Goal: Task Accomplishment & Management: Manage account settings

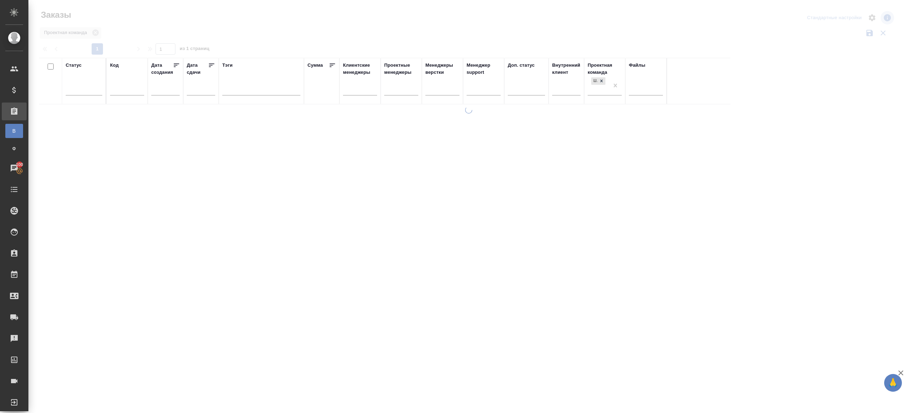
click at [255, 37] on div at bounding box center [468, 158] width 881 height 317
click at [98, 87] on div at bounding box center [84, 88] width 37 height 10
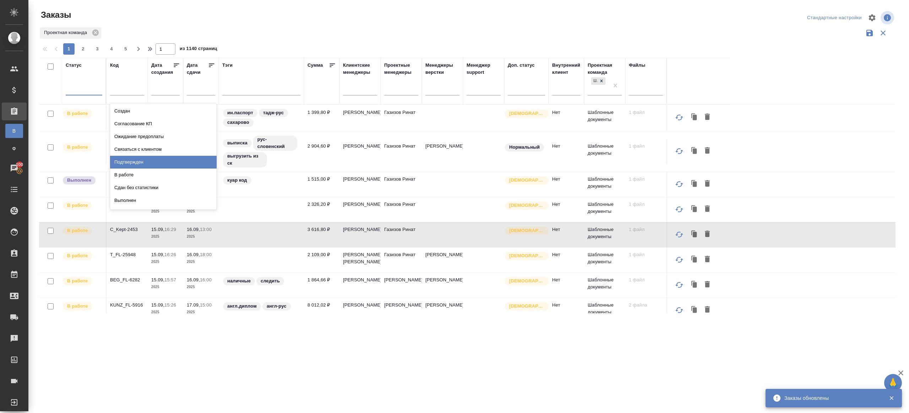
click at [154, 164] on div "Подтвержден" at bounding box center [163, 162] width 107 height 13
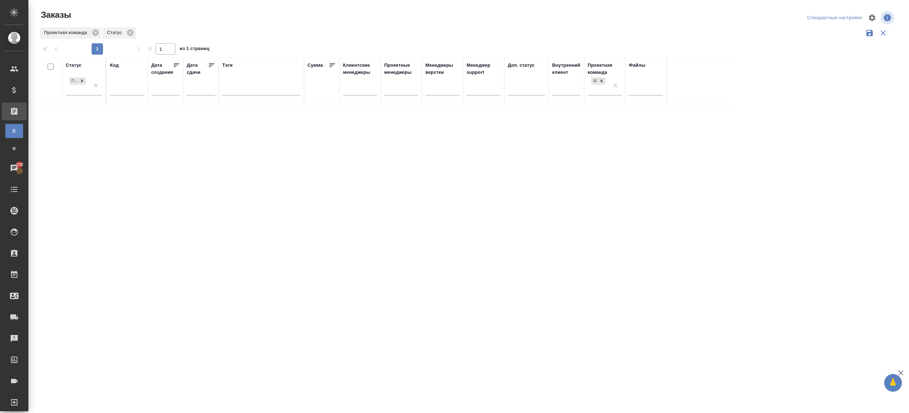
click at [532, 44] on div "1 1 из 1 страниц" at bounding box center [470, 48] width 862 height 11
click at [232, 37] on div at bounding box center [468, 158] width 881 height 317
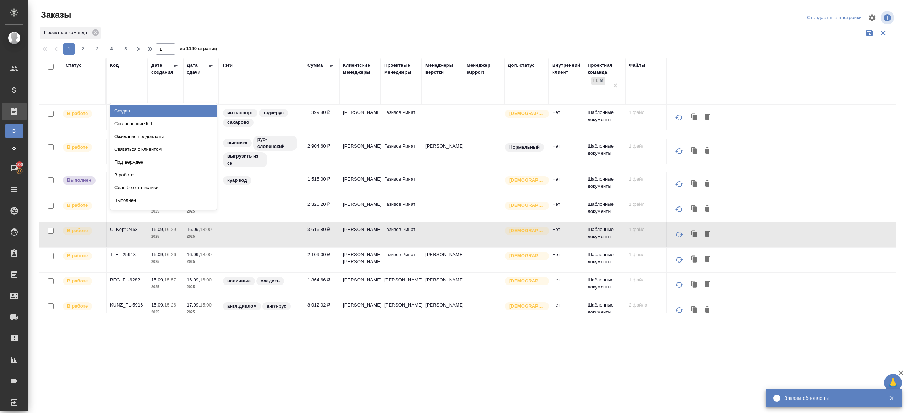
click at [88, 91] on div at bounding box center [84, 88] width 37 height 10
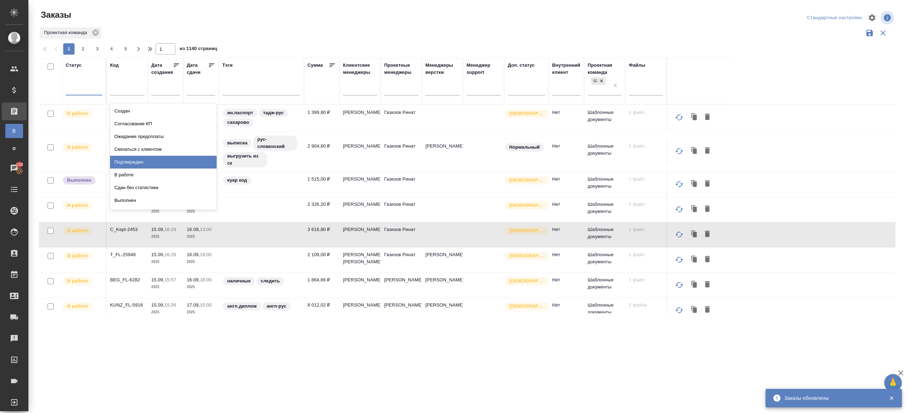
click at [134, 162] on div "Подтвержден" at bounding box center [163, 162] width 107 height 13
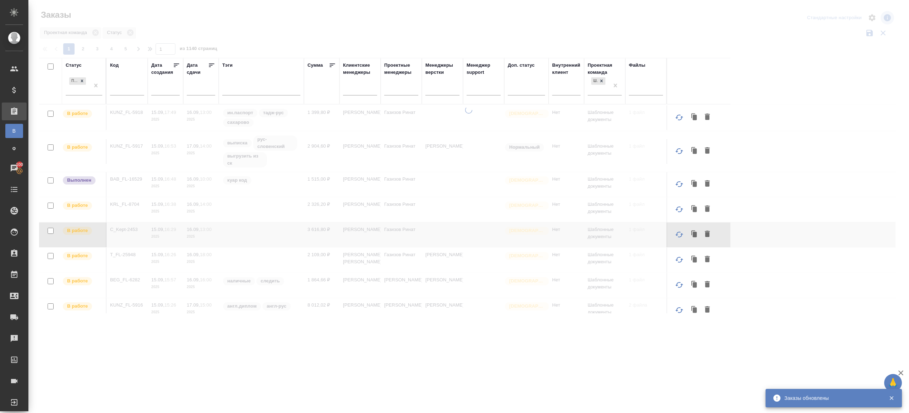
click at [280, 40] on div at bounding box center [468, 158] width 881 height 317
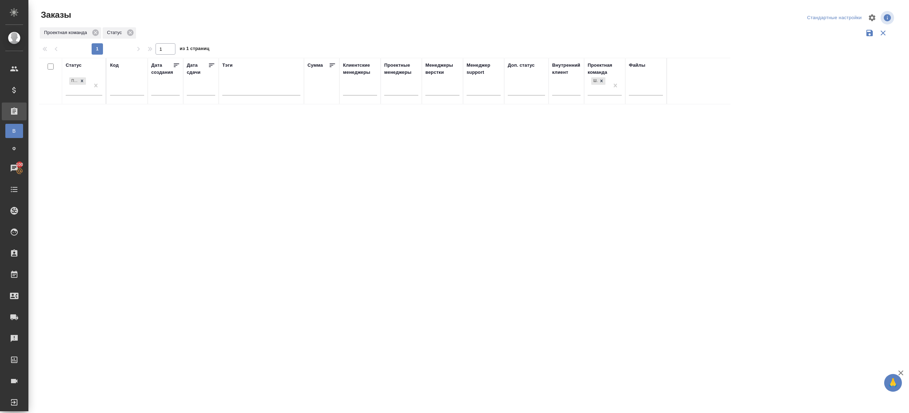
click at [102, 79] on th "Статус Подтвержден" at bounding box center [84, 81] width 44 height 47
click at [294, 13] on div at bounding box center [468, 158] width 881 height 317
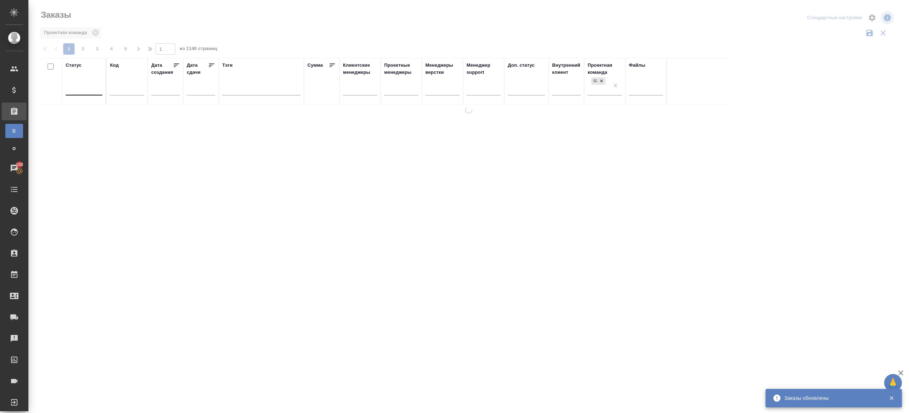
click at [87, 89] on div at bounding box center [84, 88] width 37 height 10
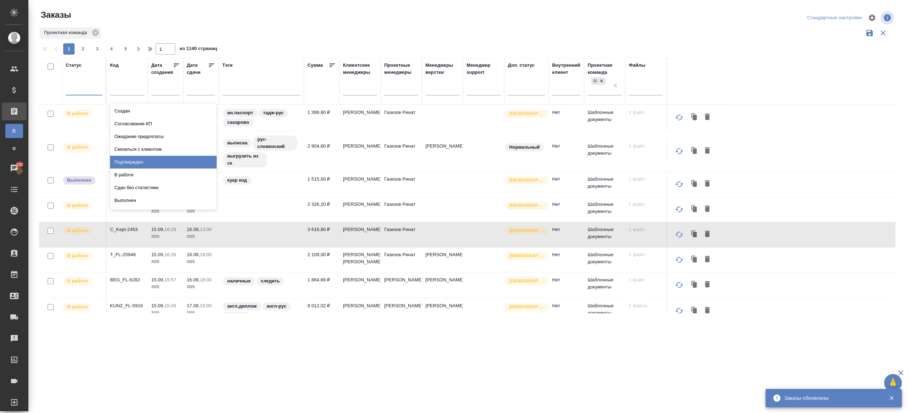
click at [146, 161] on div "Подтвержден" at bounding box center [163, 162] width 107 height 13
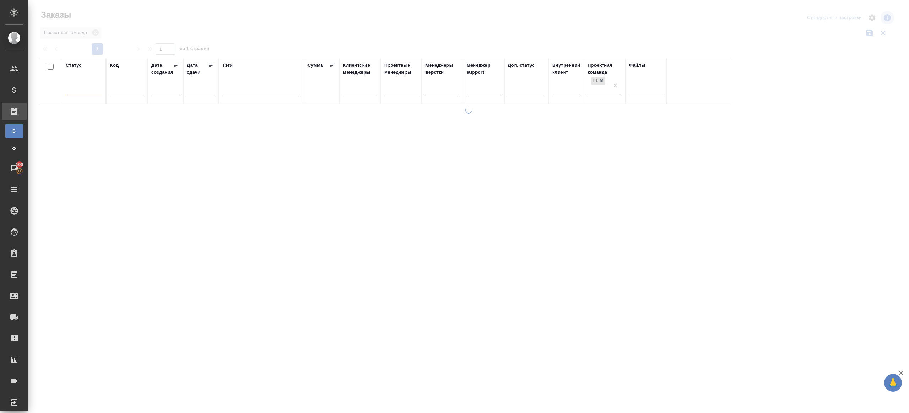
click at [214, 25] on div at bounding box center [468, 158] width 881 height 317
click at [79, 92] on div at bounding box center [84, 88] width 37 height 10
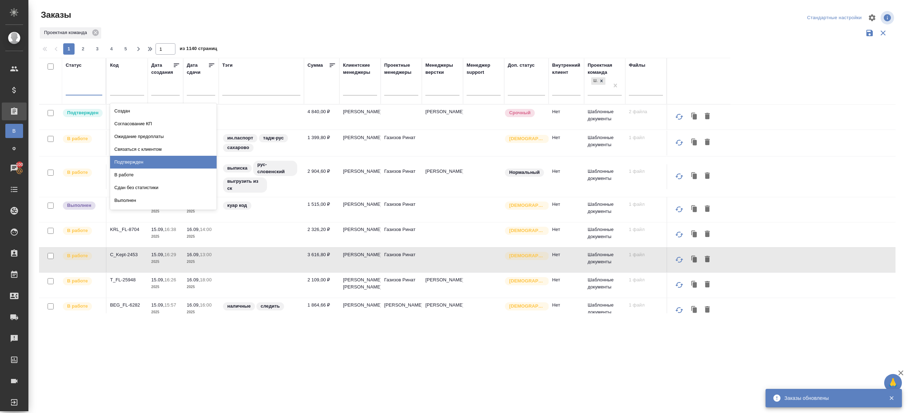
click at [139, 157] on div "Подтвержден" at bounding box center [163, 162] width 107 height 13
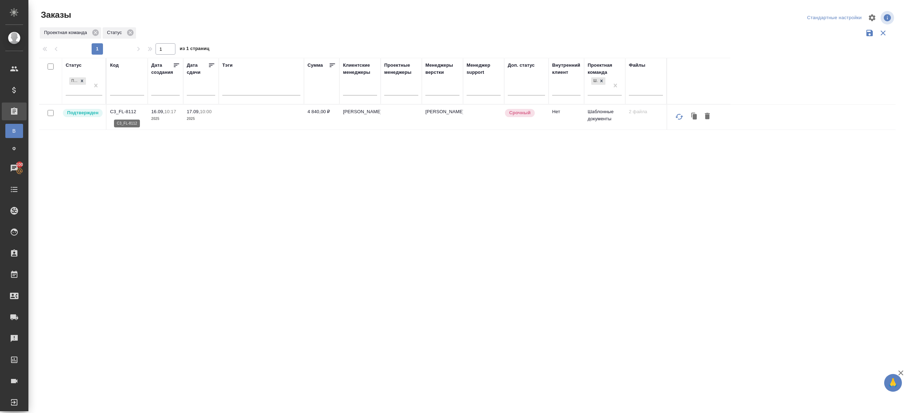
click at [130, 111] on p "C3_FL-8112" at bounding box center [127, 111] width 34 height 7
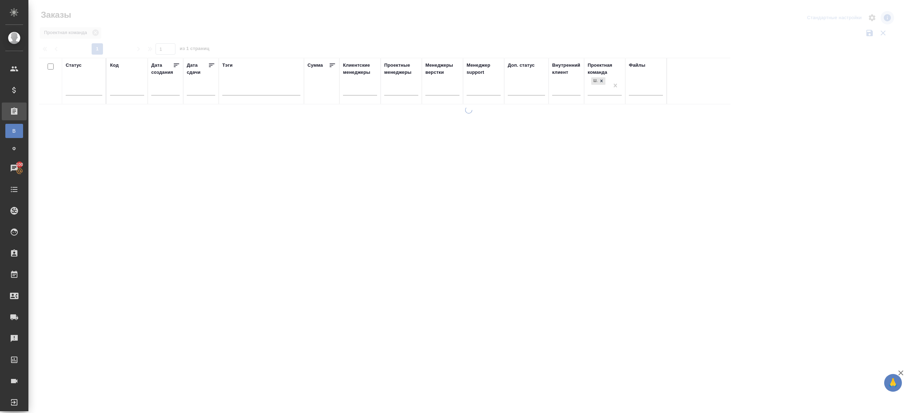
click at [232, 40] on div at bounding box center [468, 158] width 881 height 317
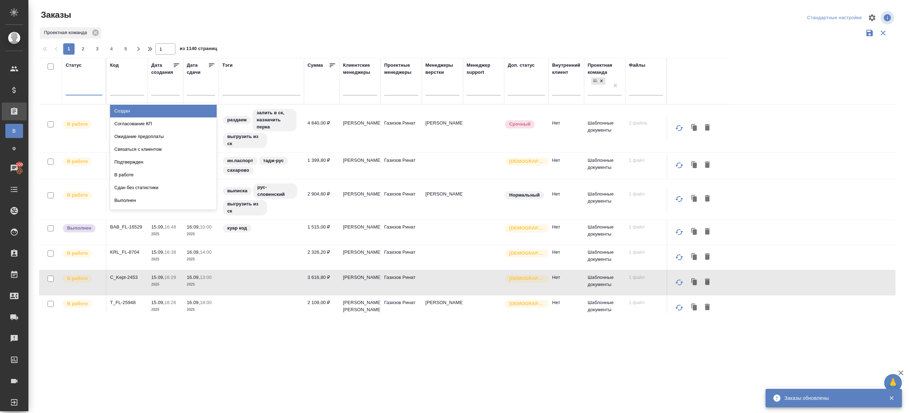
click at [84, 85] on div at bounding box center [84, 88] width 37 height 10
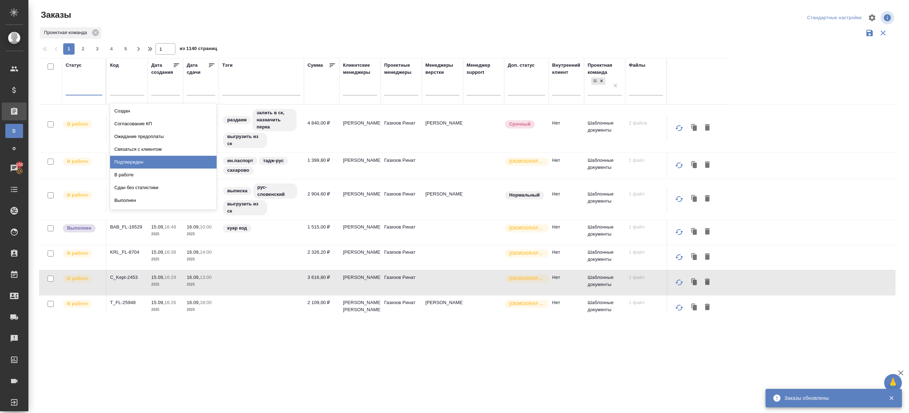
click at [143, 161] on div "Подтвержден" at bounding box center [163, 162] width 107 height 13
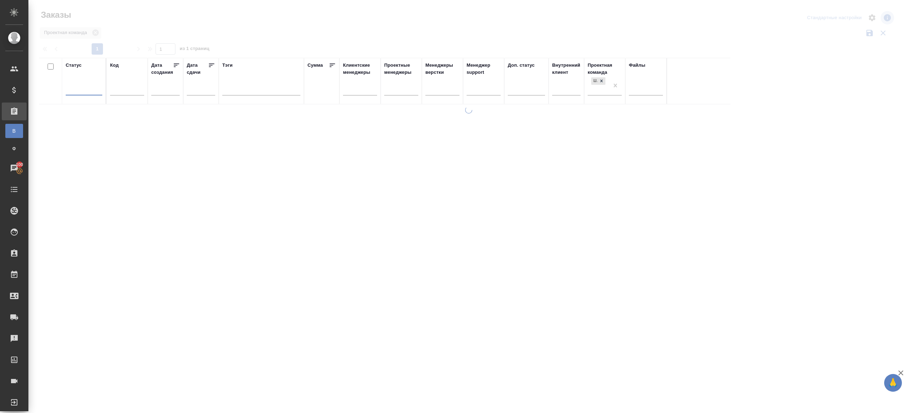
click at [282, 33] on div "Проектная команда" at bounding box center [467, 32] width 856 height 13
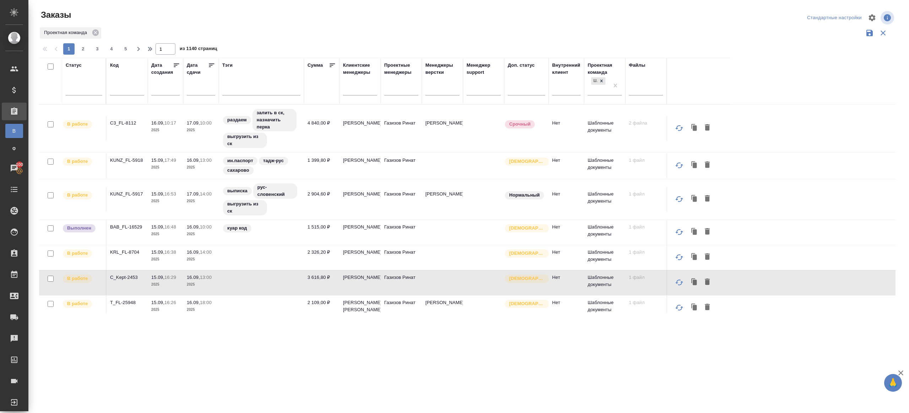
drag, startPoint x: 82, startPoint y: 85, endPoint x: 107, endPoint y: 125, distance: 48.2
click at [81, 85] on div at bounding box center [84, 88] width 37 height 10
click at [136, 162] on div "Подтвержден" at bounding box center [163, 162] width 107 height 13
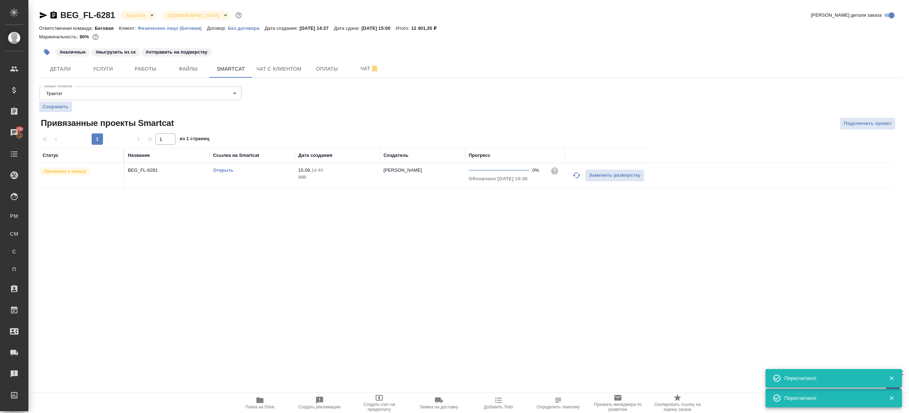
click at [574, 175] on icon "button" at bounding box center [577, 176] width 8 height 6
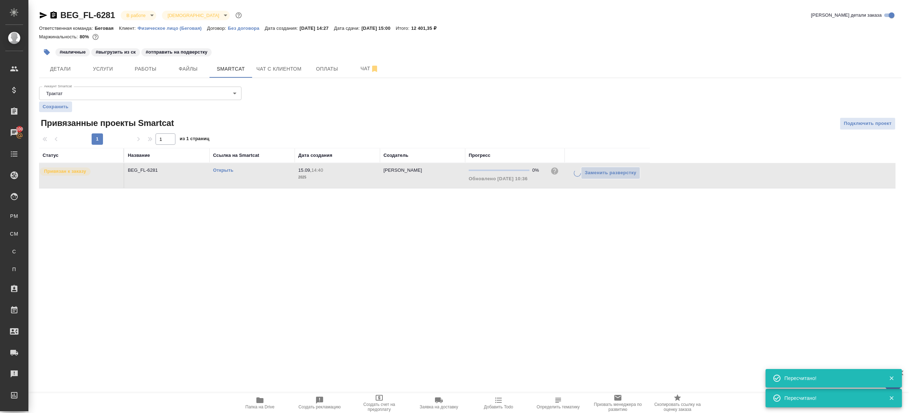
click at [451, 278] on div ".cls-1 fill:#fff; AWATERA Gazizov Rinat Клиенты Спецификации Заказы 100 Чаты To…" at bounding box center [454, 206] width 909 height 413
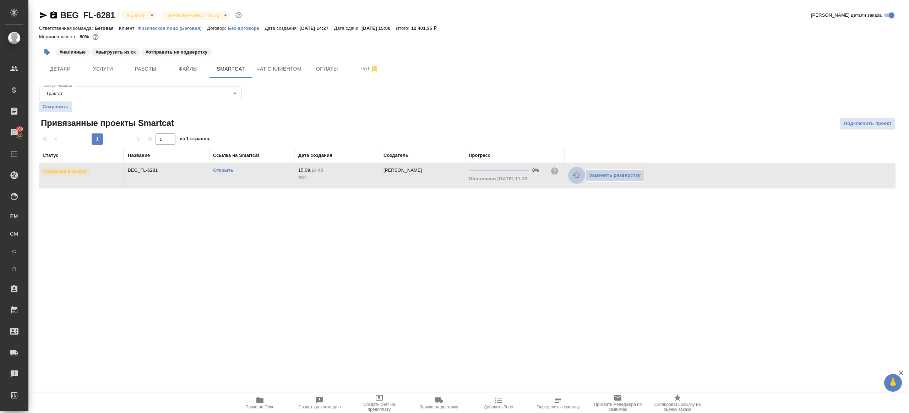
click at [572, 173] on icon "button" at bounding box center [576, 175] width 9 height 9
click at [505, 244] on div ".cls-1 fill:#fff; AWATERA Gazizov Rinat Клиенты Спецификации Заказы 100 Чаты To…" at bounding box center [454, 206] width 909 height 413
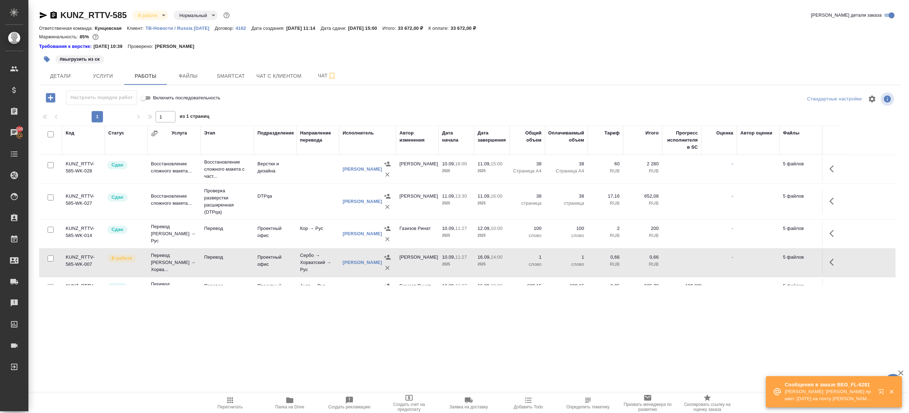
scroll to position [43, 0]
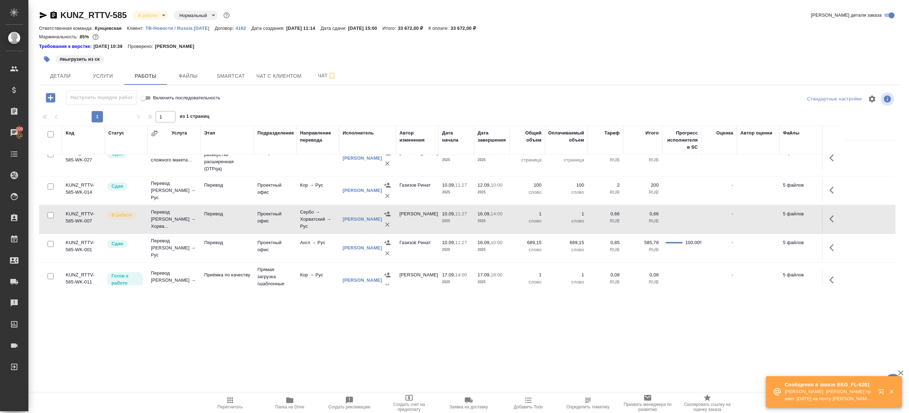
click at [231, 407] on span "Пересчитать" at bounding box center [230, 407] width 25 height 5
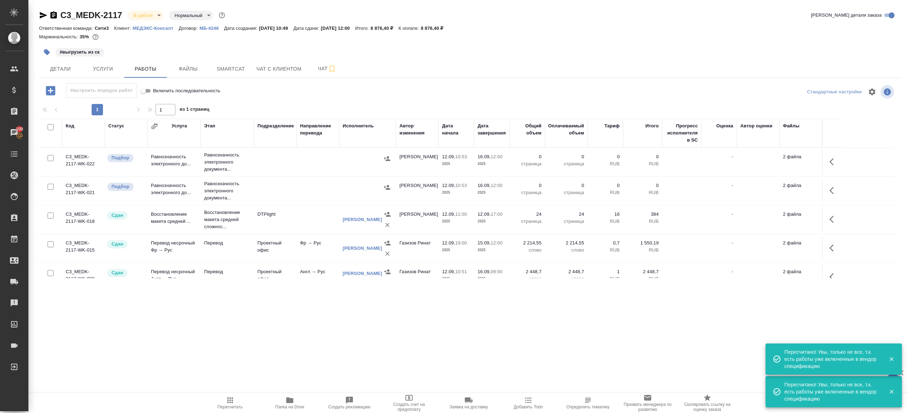
scroll to position [134, 0]
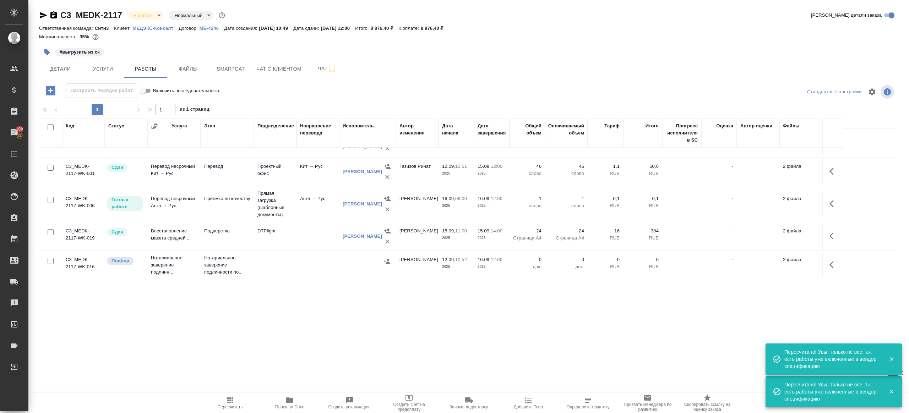
click at [235, 397] on span "Пересчитать" at bounding box center [230, 402] width 51 height 13
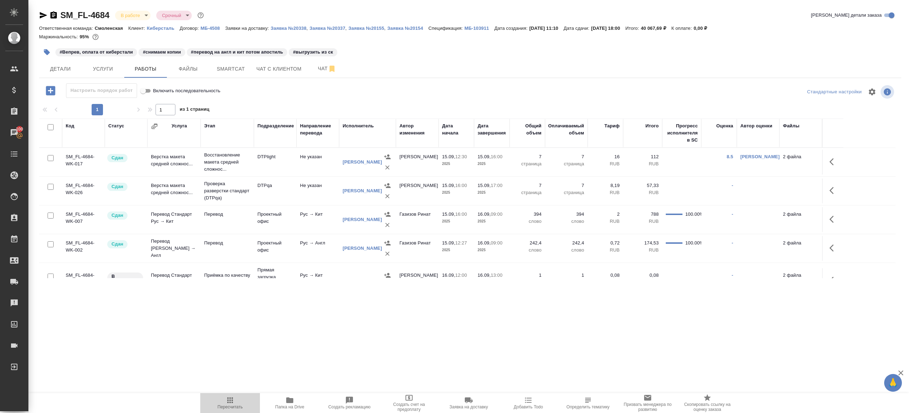
click at [230, 397] on icon "button" at bounding box center [230, 400] width 9 height 9
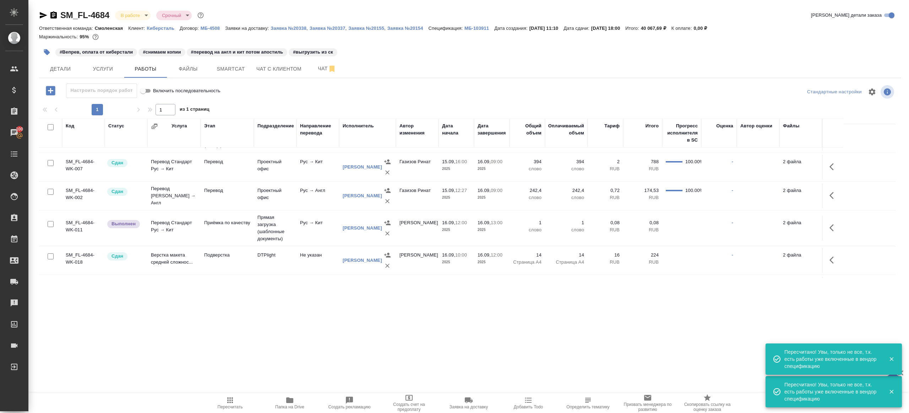
click at [829, 220] on button "button" at bounding box center [833, 227] width 17 height 17
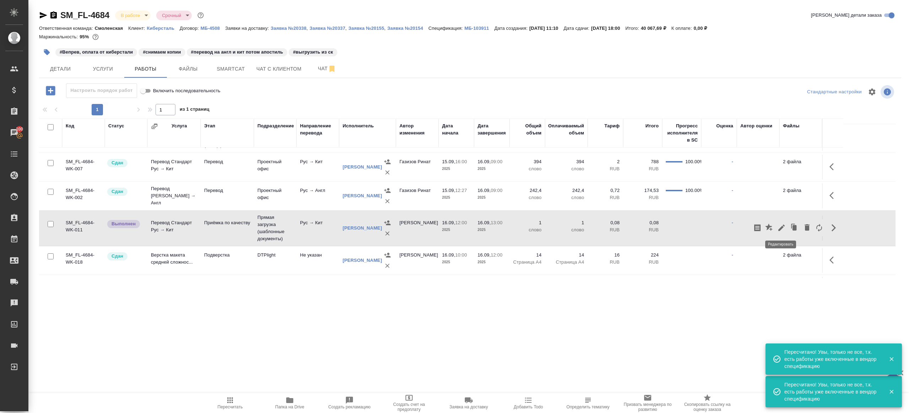
click at [783, 230] on icon "button" at bounding box center [781, 228] width 9 height 9
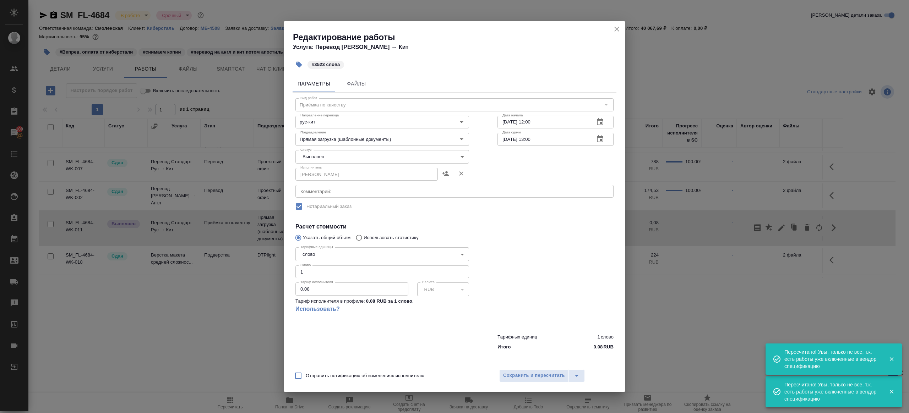
click at [327, 159] on body "🙏 .cls-1 fill:#fff; AWATERA [PERSON_NAME] Клиенты Спецификации Заказы 100 Чаты …" at bounding box center [454, 206] width 909 height 413
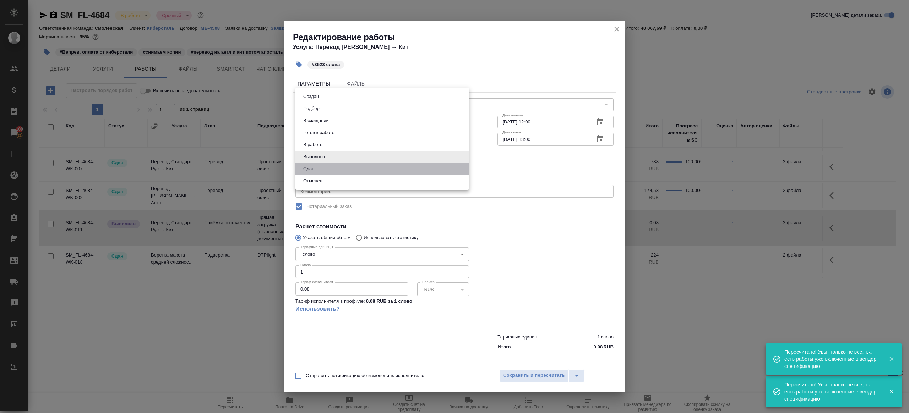
click at [324, 171] on li "Сдан" at bounding box center [382, 169] width 174 height 12
type input "closed"
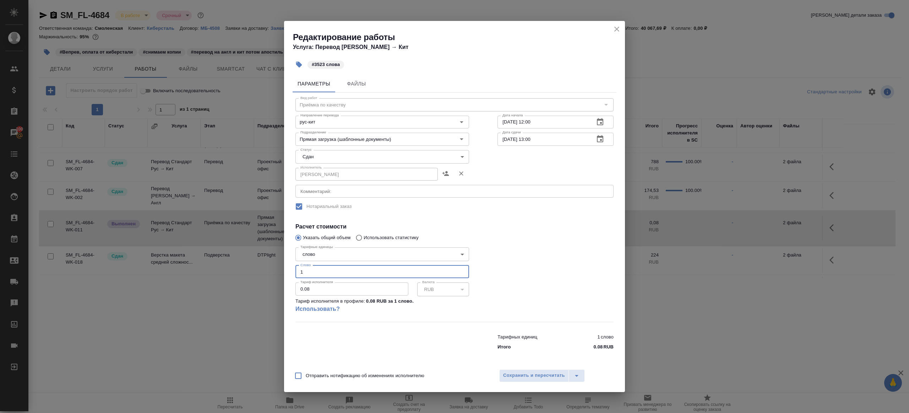
drag, startPoint x: 314, startPoint y: 272, endPoint x: 257, endPoint y: 268, distance: 57.0
click at [257, 268] on div "Редактирование работы Услуга: Перевод Стандарт Рус → Кит #3523 слова Параметры …" at bounding box center [454, 206] width 909 height 413
type input "3523"
click at [553, 261] on div at bounding box center [555, 282] width 145 height 105
drag, startPoint x: 516, startPoint y: 372, endPoint x: 508, endPoint y: 372, distance: 8.5
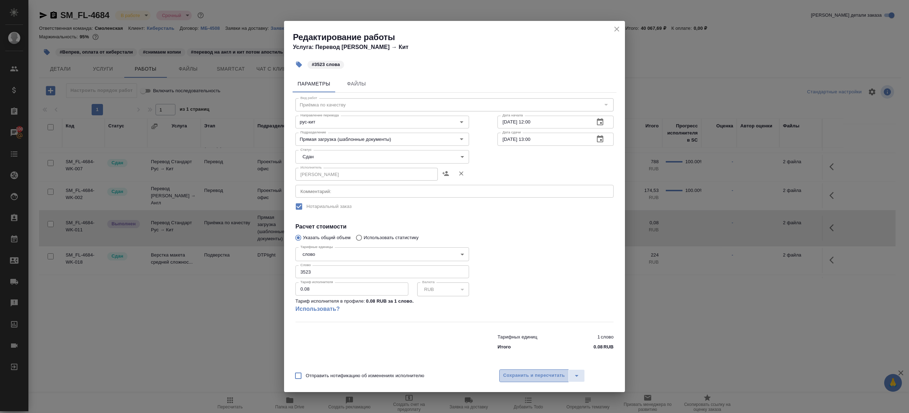
click at [516, 372] on span "Сохранить и пересчитать" at bounding box center [534, 376] width 62 height 8
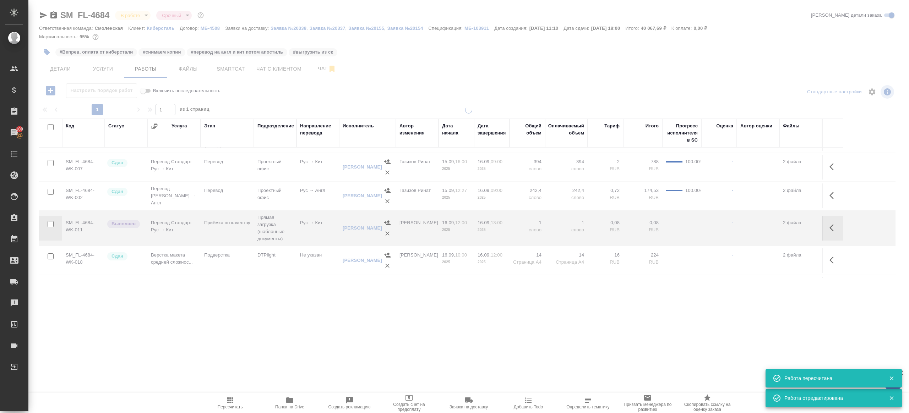
click at [290, 404] on icon "button" at bounding box center [289, 400] width 9 height 9
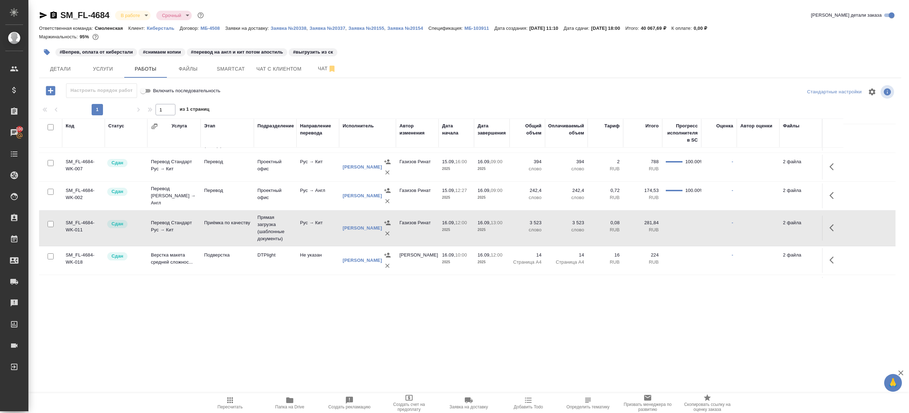
click at [46, 49] on icon "button" at bounding box center [46, 52] width 7 height 7
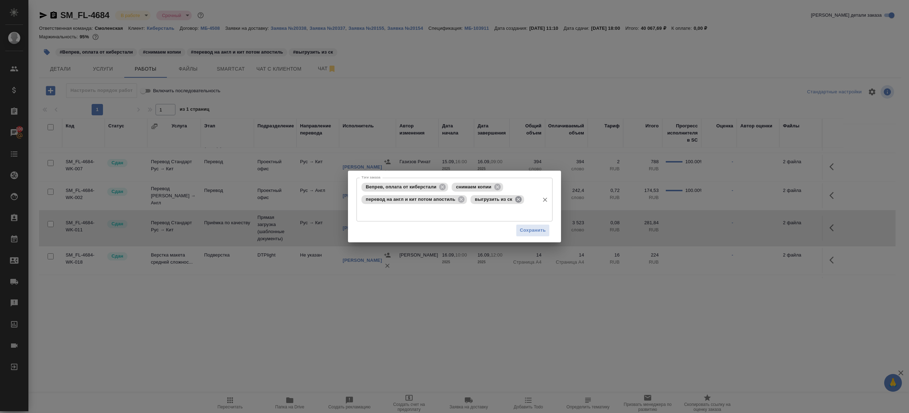
click at [518, 201] on icon at bounding box center [518, 199] width 6 height 6
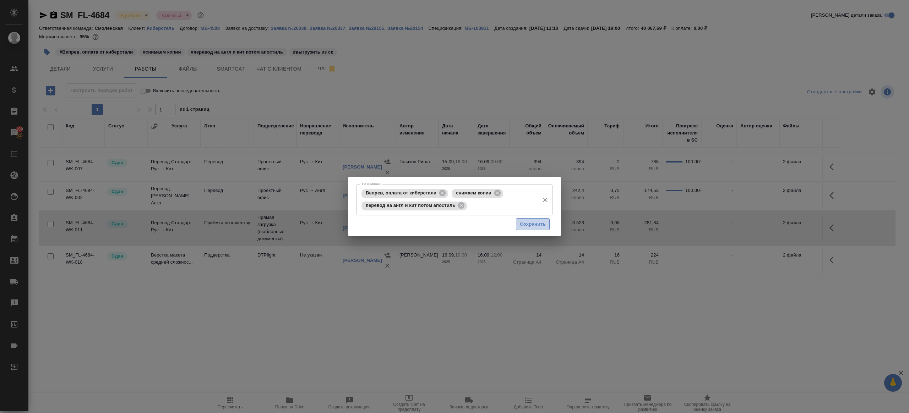
click at [533, 223] on span "Сохранить" at bounding box center [533, 225] width 26 height 8
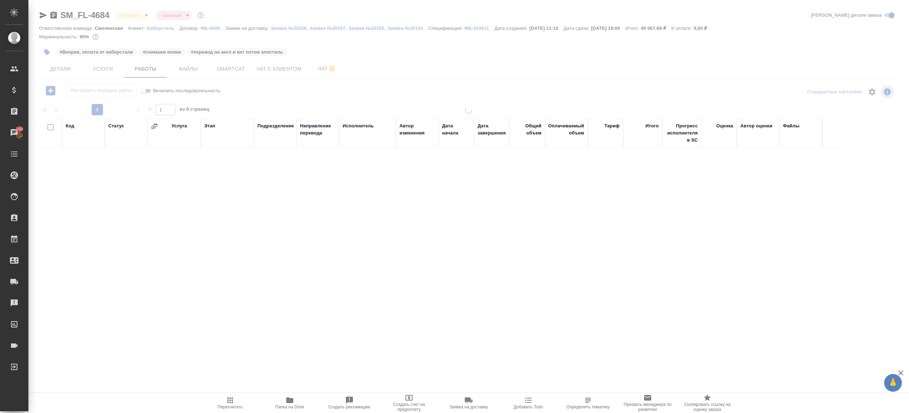
click at [142, 13] on body "🙏 .cls-1 fill:#fff; AWATERA Gazizov Rinat Клиенты Спецификации Заказы 100 Чаты …" at bounding box center [454, 206] width 909 height 413
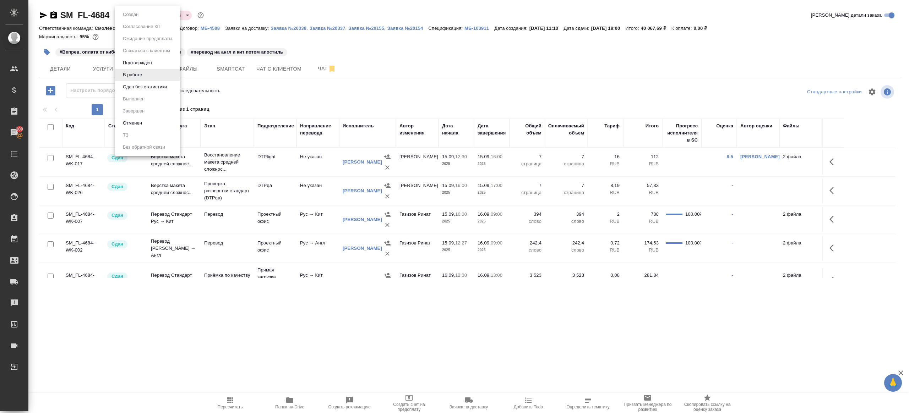
click at [151, 84] on button "Сдан без статистики" at bounding box center [145, 87] width 48 height 8
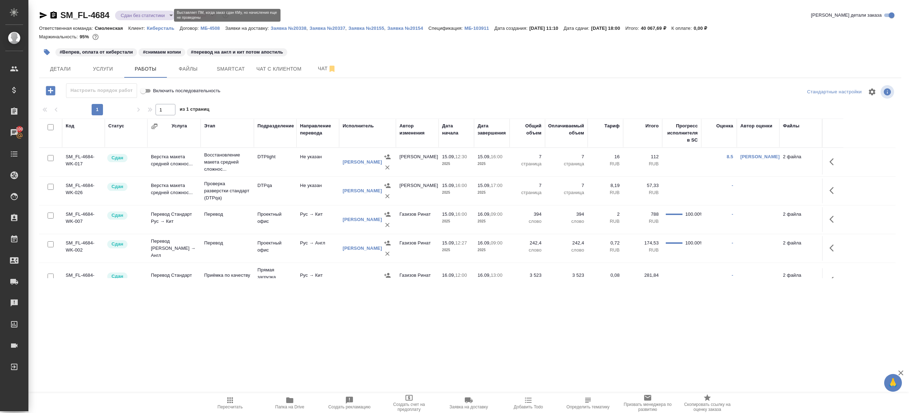
click at [157, 15] on body "🙏 .cls-1 fill:#fff; AWATERA Gazizov Rinat Клиенты Спецификации Заказы 100 Чаты …" at bounding box center [454, 206] width 909 height 413
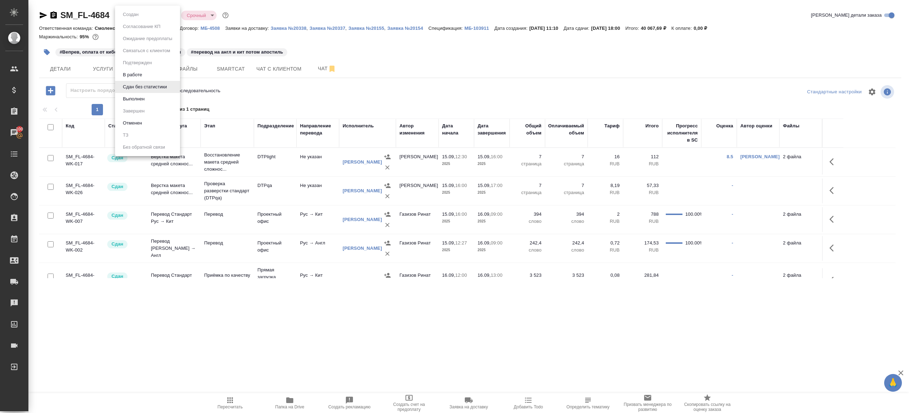
click at [149, 101] on li "Выполнен" at bounding box center [147, 99] width 65 height 12
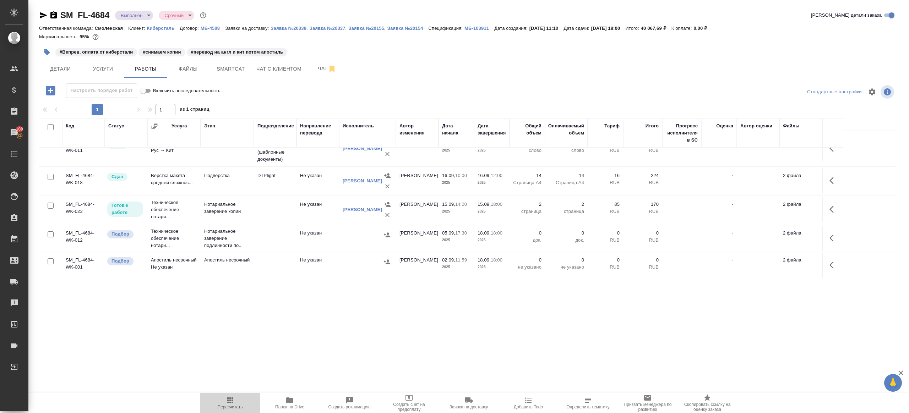
click at [230, 400] on icon "button" at bounding box center [230, 401] width 6 height 6
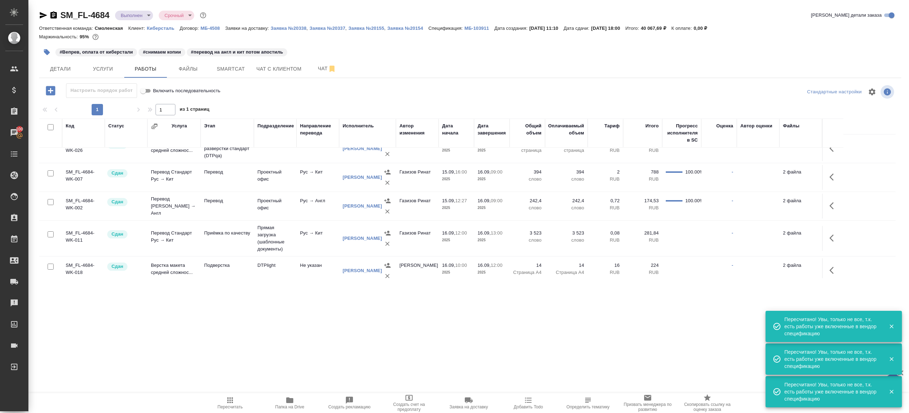
scroll to position [0, 0]
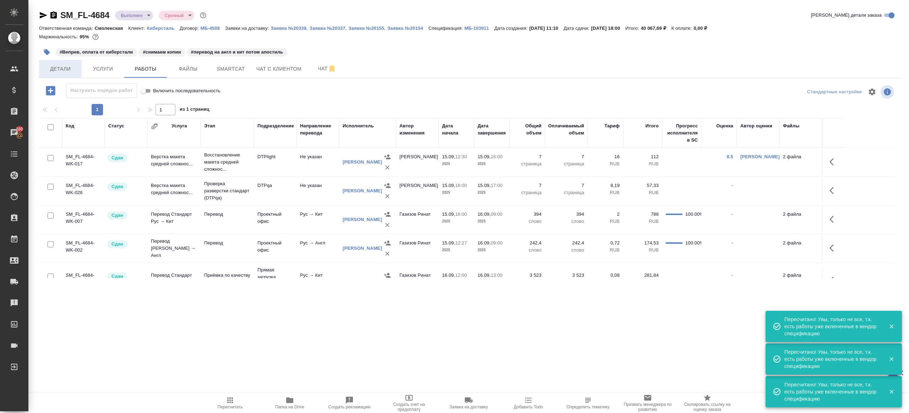
click at [51, 71] on span "Детали" at bounding box center [60, 69] width 34 height 9
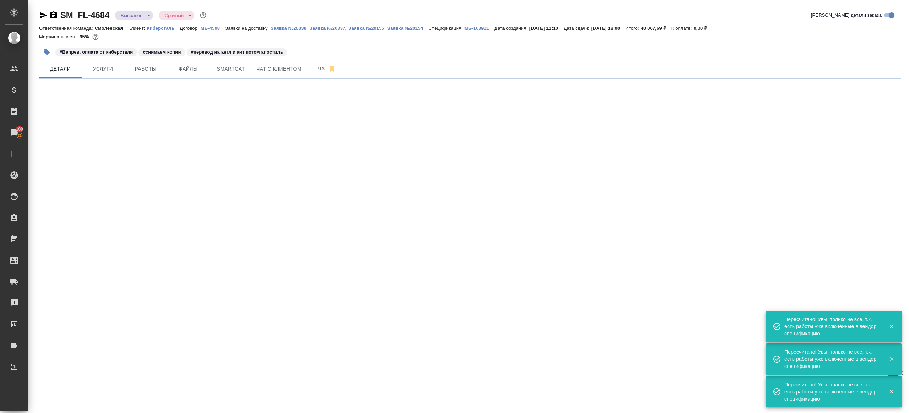
select select "RU"
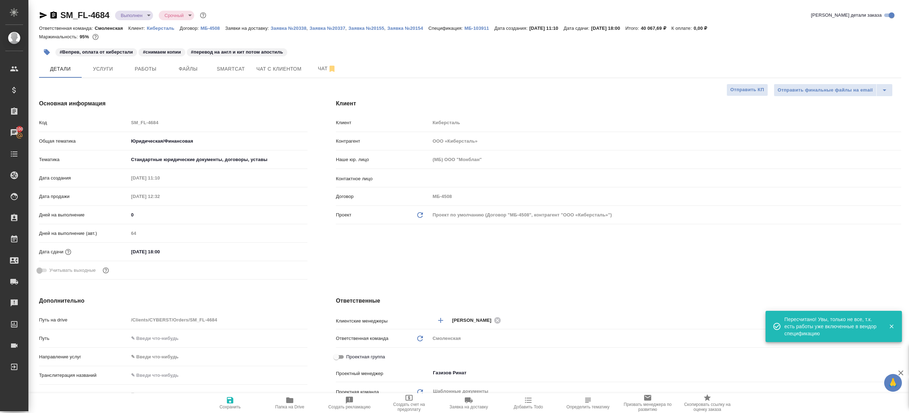
type textarea "x"
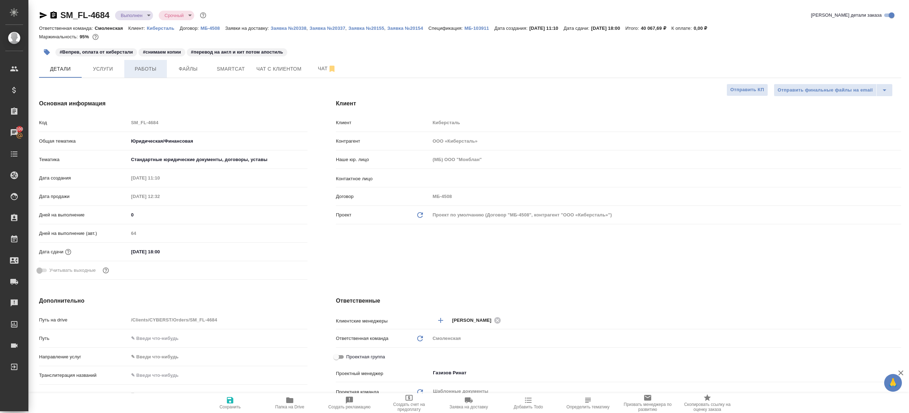
click at [153, 65] on span "Работы" at bounding box center [146, 69] width 34 height 9
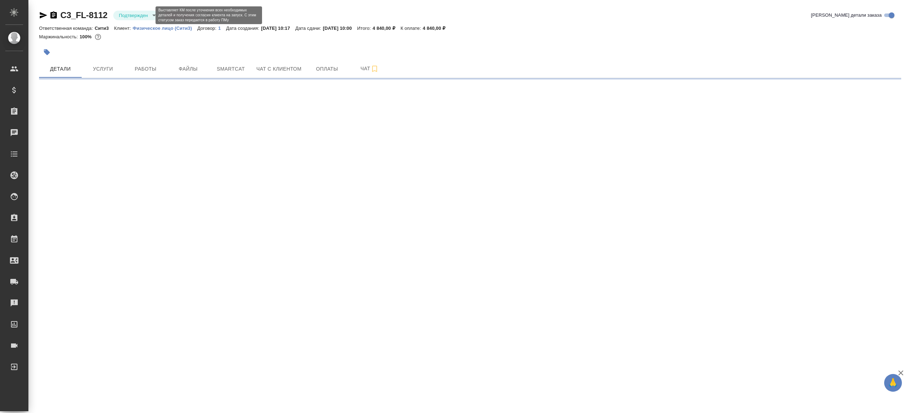
click at [129, 16] on body "🙏 .cls-1 fill:#fff; AWATERA [PERSON_NAME] Клиенты Спецификации Заказы Чаты Todo…" at bounding box center [454, 206] width 909 height 413
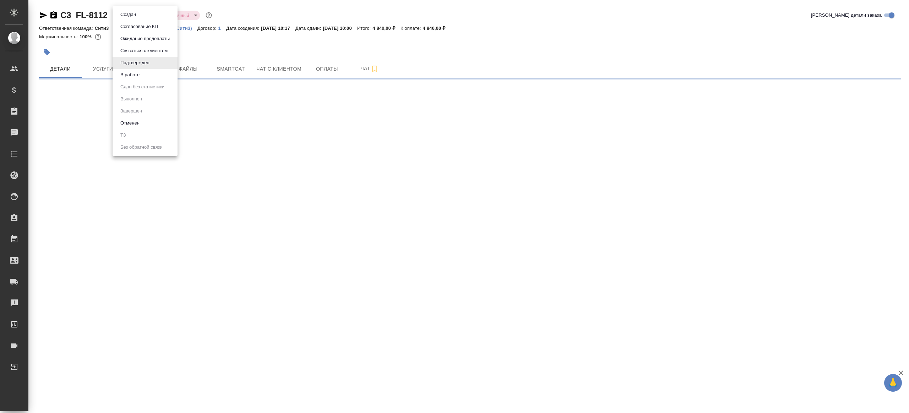
click at [153, 76] on li "В работе" at bounding box center [145, 75] width 65 height 12
select select "RU"
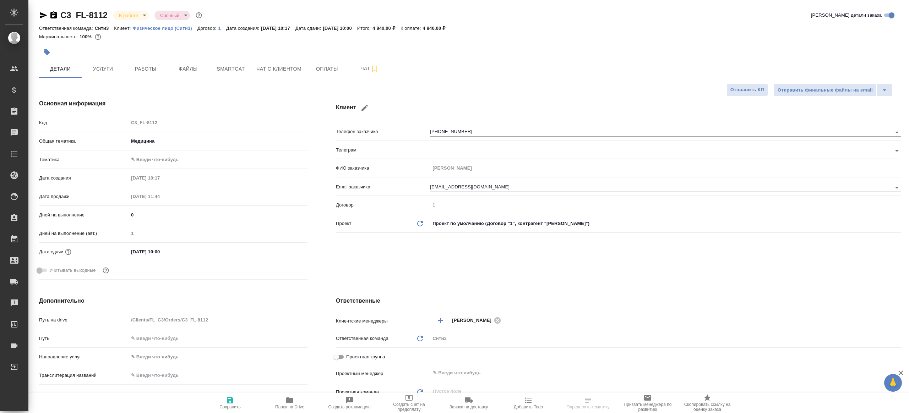
type textarea "x"
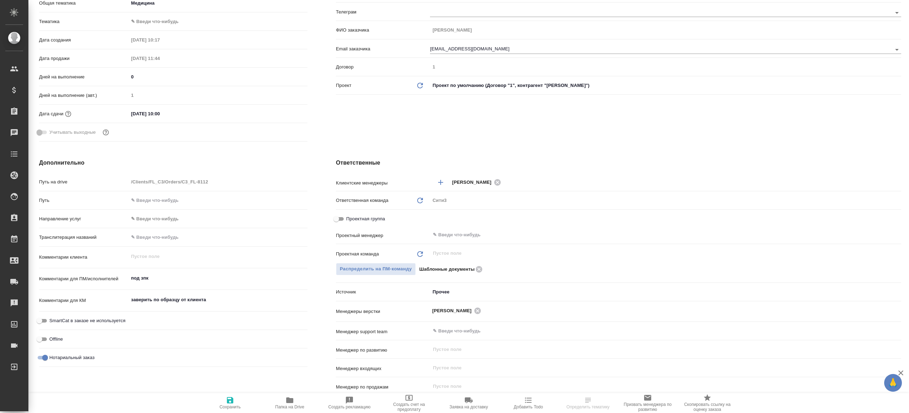
scroll to position [138, 0]
click at [450, 232] on input "text" at bounding box center [653, 234] width 443 height 9
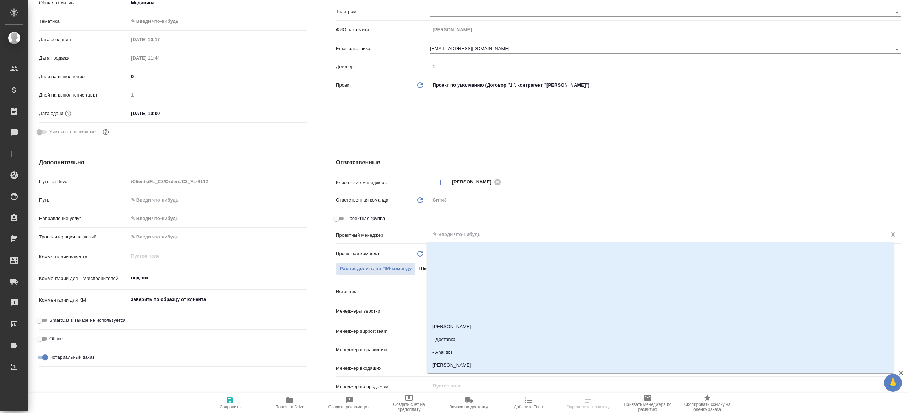
type textarea "x"
type input "ринат"
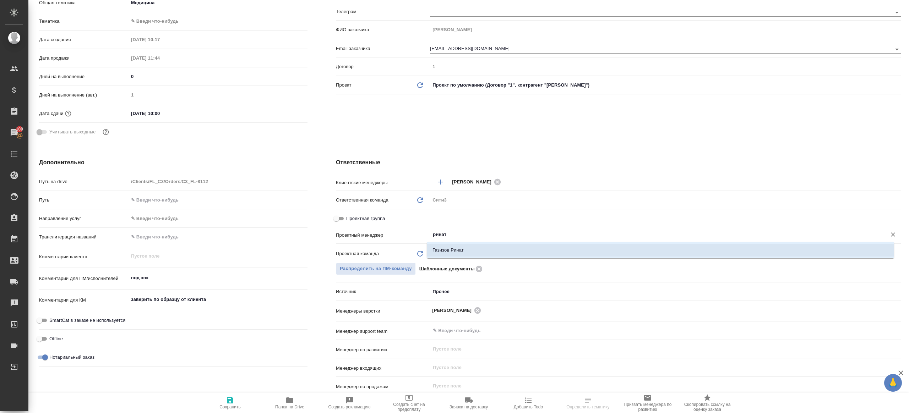
click at [452, 249] on li "Газизов Ринат" at bounding box center [660, 250] width 467 height 13
type textarea "x"
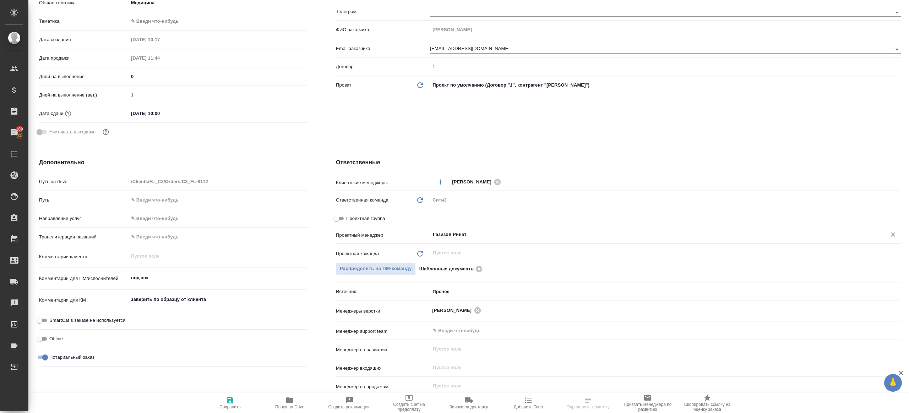
type input "Газизов Ринат"
click at [240, 397] on span "Сохранить" at bounding box center [230, 402] width 51 height 13
type textarea "x"
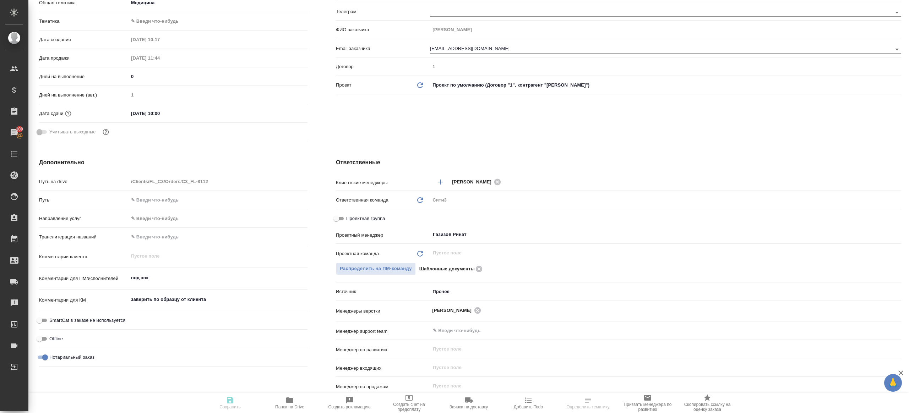
type textarea "x"
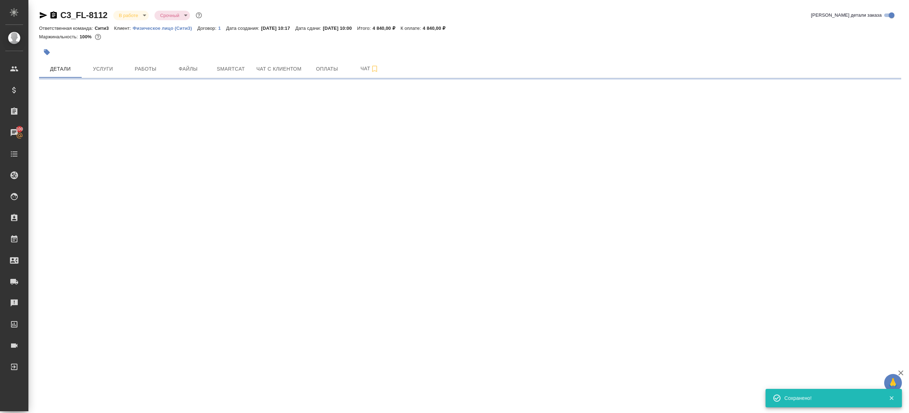
scroll to position [0, 0]
select select "RU"
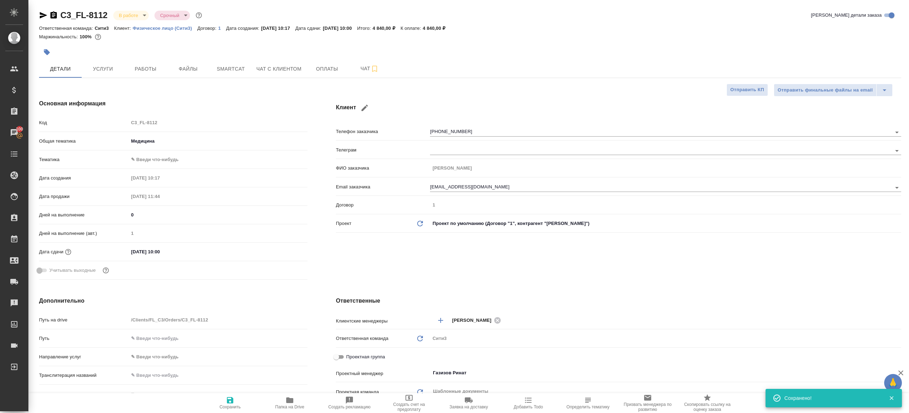
type textarea "x"
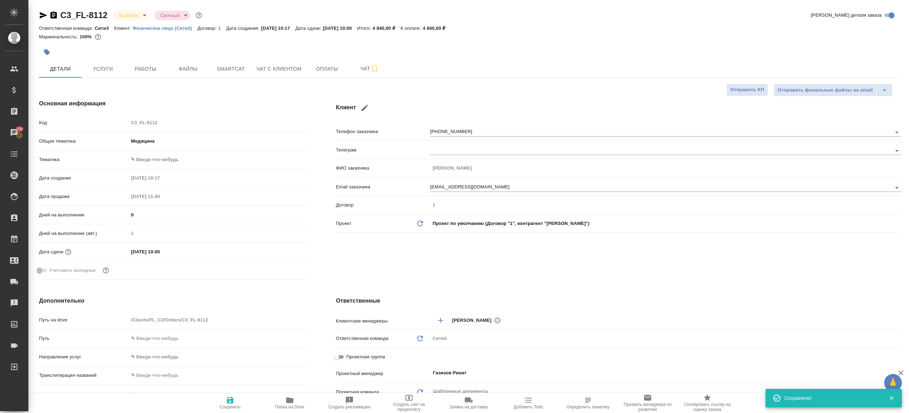
type textarea "x"
click at [157, 64] on button "Работы" at bounding box center [145, 69] width 43 height 18
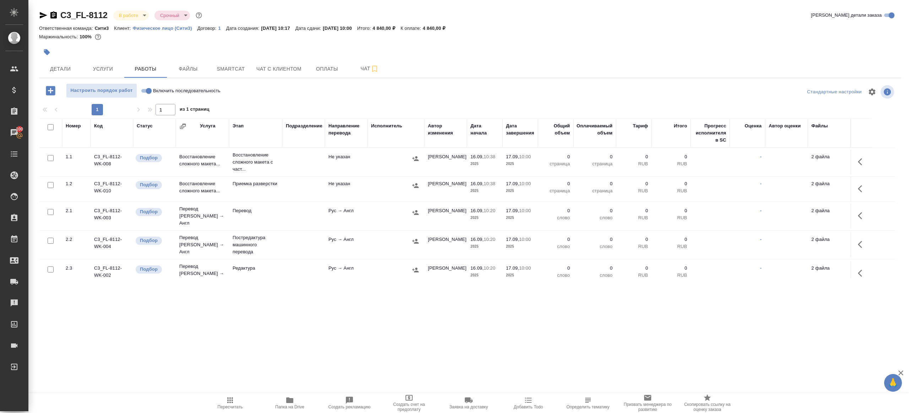
click at [149, 89] on input "Включить последовательность" at bounding box center [149, 91] width 26 height 9
checkbox input "true"
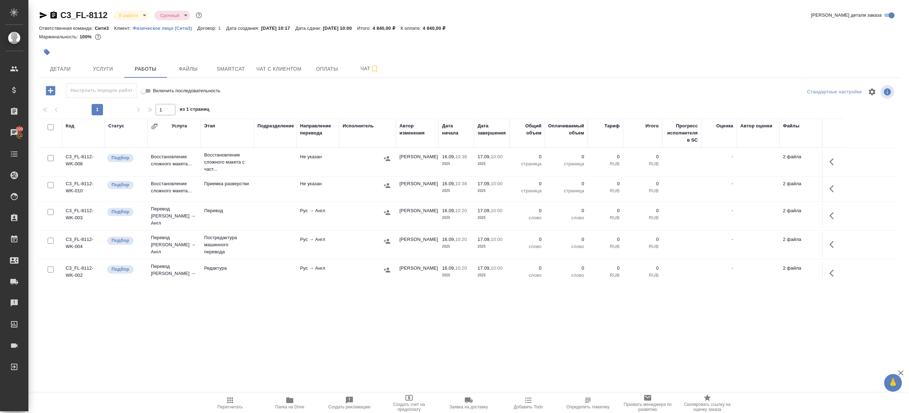
click at [51, 128] on input "checkbox" at bounding box center [51, 127] width 6 height 6
checkbox input "true"
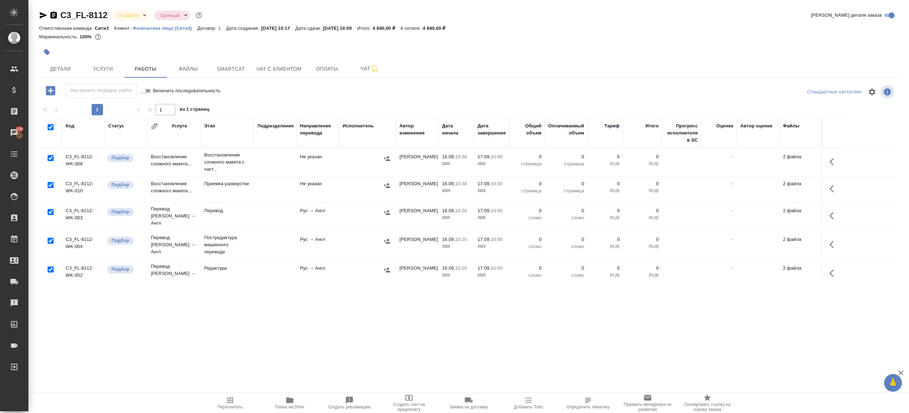
checkbox input "true"
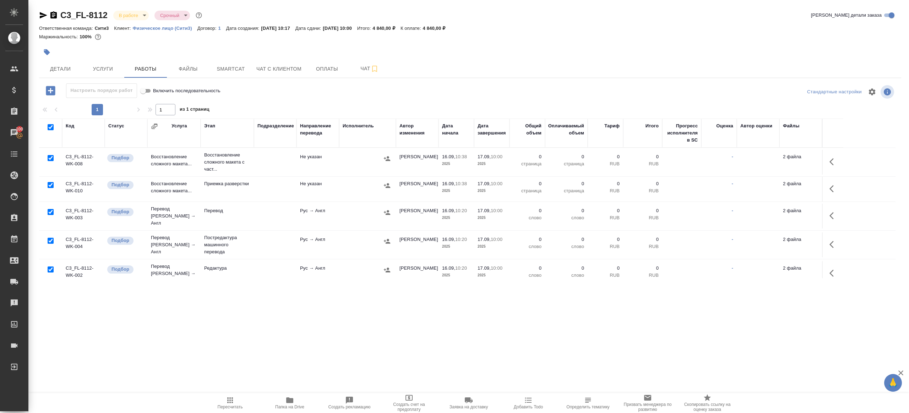
checkbox input "true"
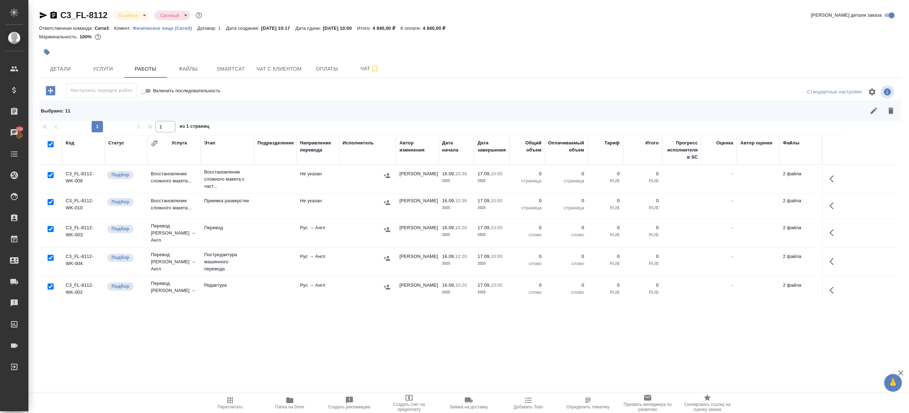
drag, startPoint x: 51, startPoint y: 175, endPoint x: 51, endPoint y: 200, distance: 24.1
click at [51, 175] on input "checkbox" at bounding box center [51, 175] width 6 height 6
checkbox input "false"
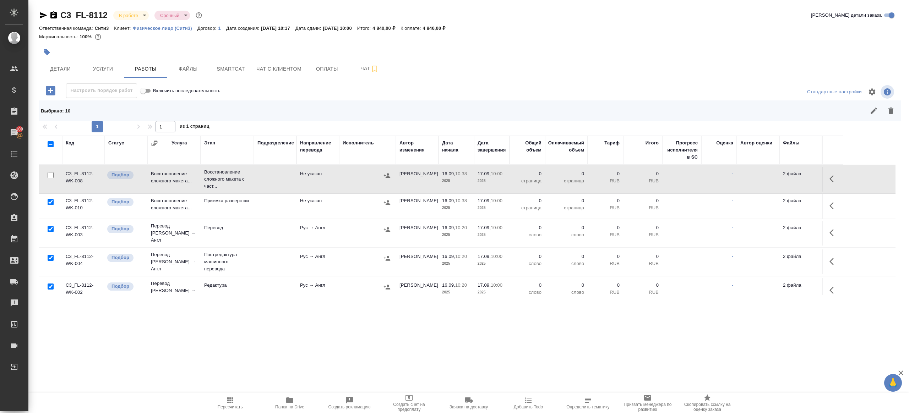
click at [51, 255] on input "checkbox" at bounding box center [51, 258] width 6 height 6
checkbox input "false"
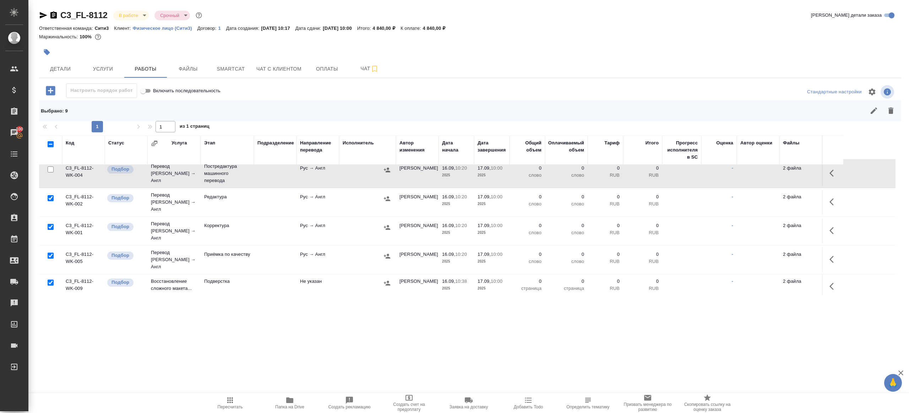
scroll to position [89, 0]
click at [49, 252] on input "checkbox" at bounding box center [51, 255] width 6 height 6
checkbox input "false"
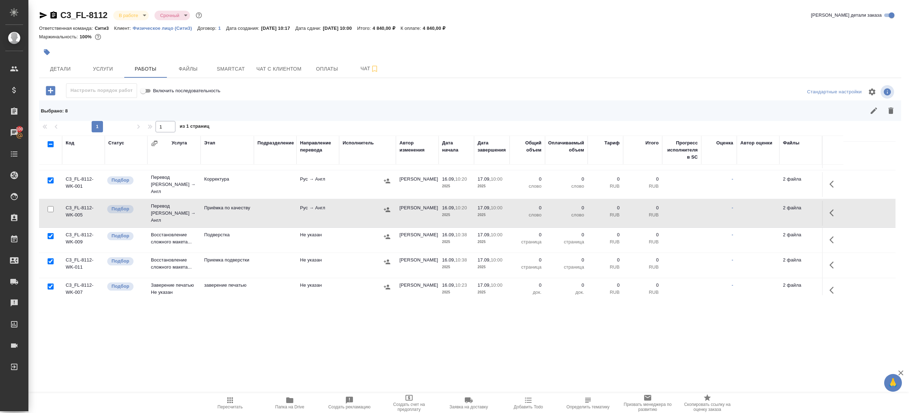
scroll to position [152, 0]
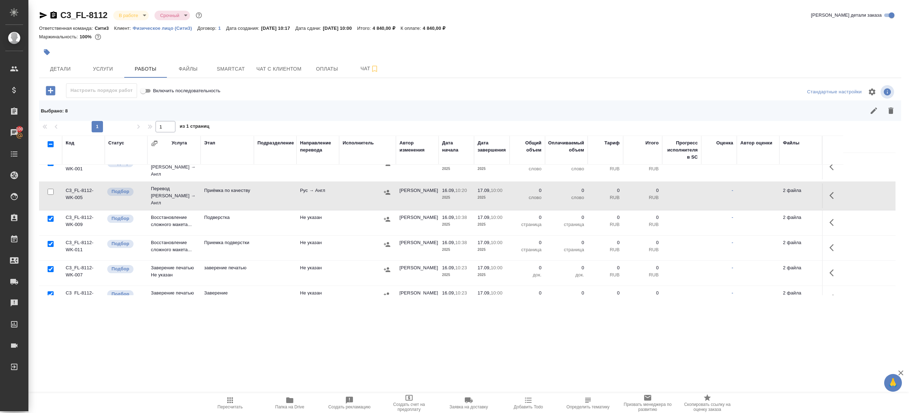
click at [51, 266] on input "checkbox" at bounding box center [51, 269] width 6 height 6
checkbox input "false"
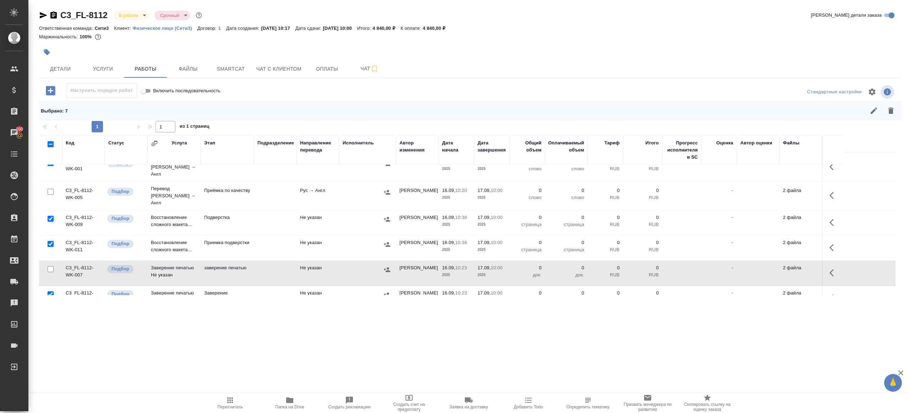
click at [51, 292] on input "checkbox" at bounding box center [51, 295] width 6 height 6
checkbox input "false"
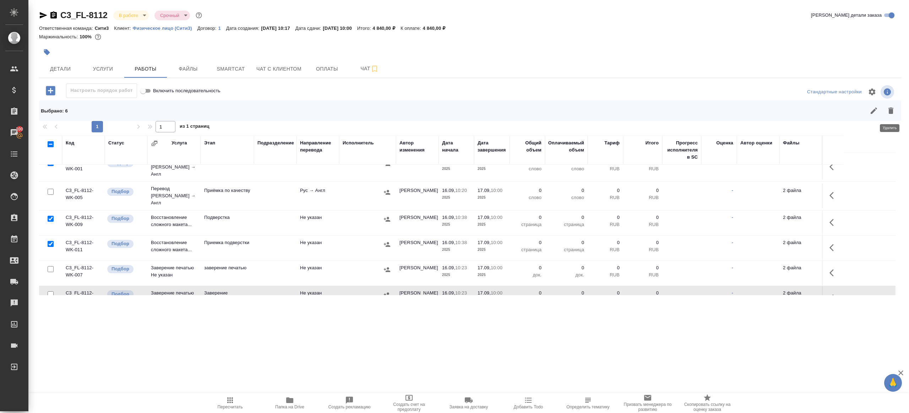
click at [892, 106] on button "button" at bounding box center [890, 110] width 17 height 17
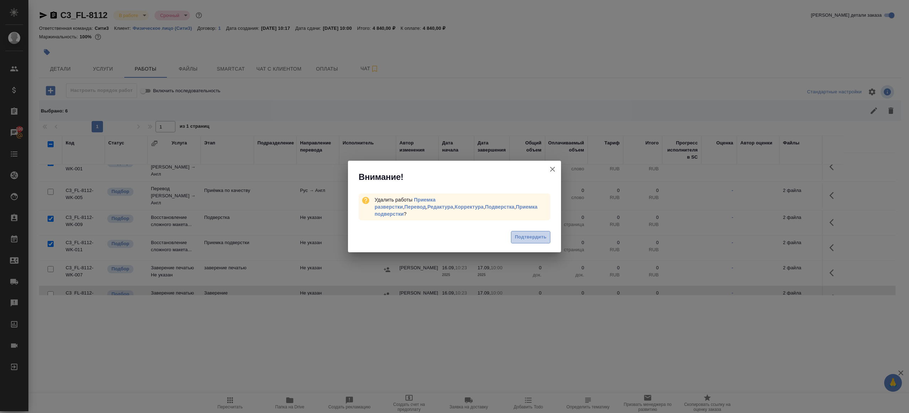
click at [540, 231] on button "Подтвердить" at bounding box center [530, 237] width 39 height 12
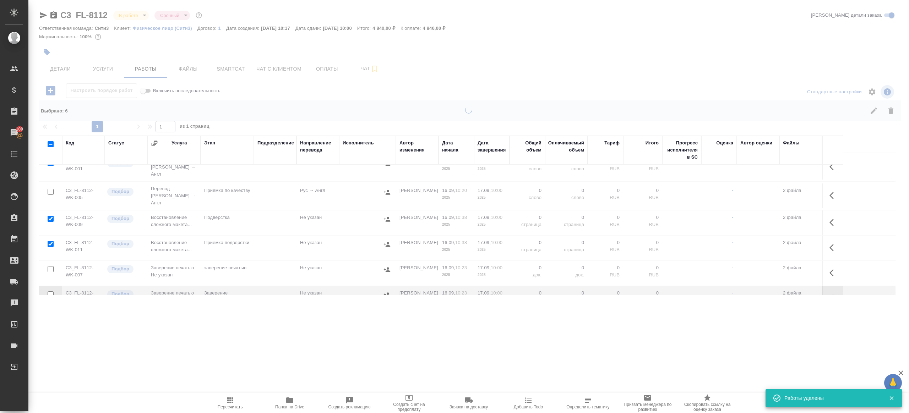
scroll to position [0, 0]
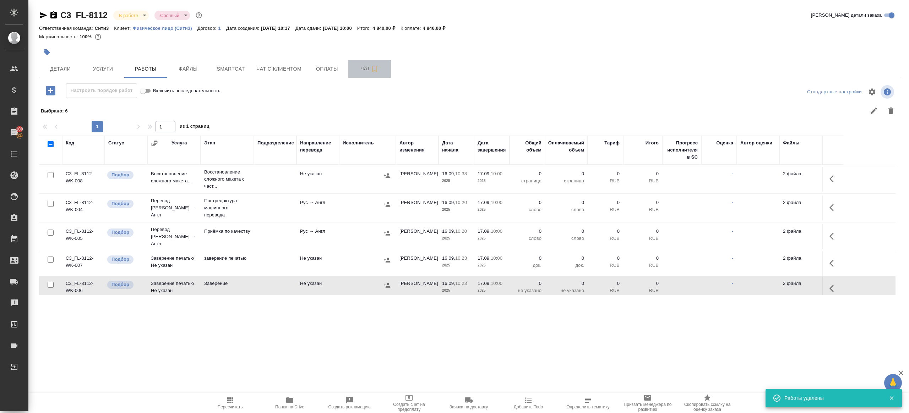
click at [369, 74] on button "Чат" at bounding box center [369, 69] width 43 height 18
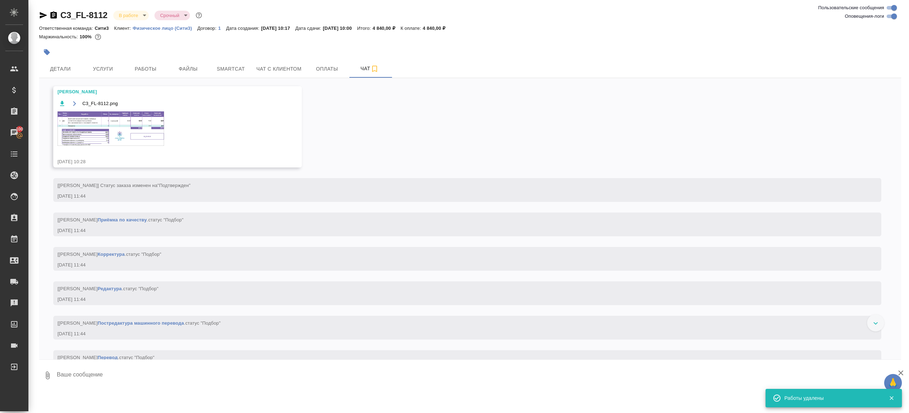
scroll to position [87, 0]
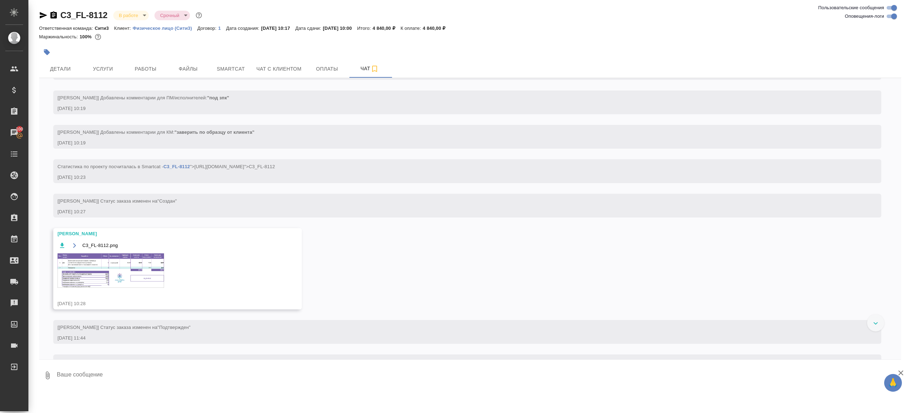
click at [132, 263] on img at bounding box center [111, 271] width 107 height 34
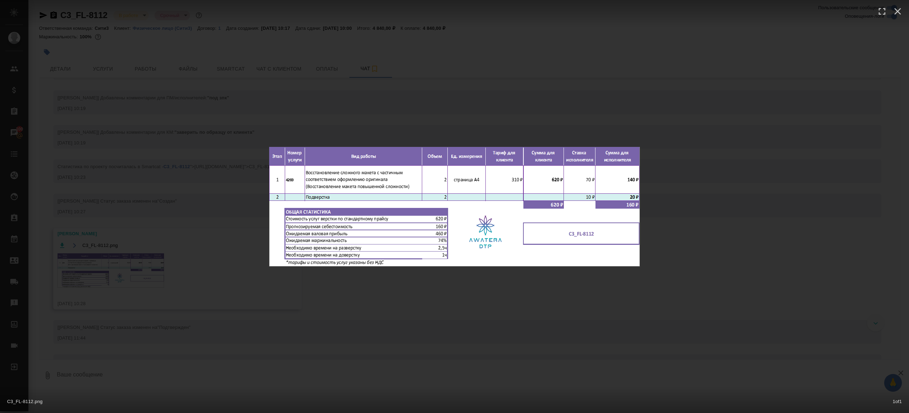
click at [385, 299] on div "C3_FL-8112.png 1 of 1" at bounding box center [454, 206] width 909 height 413
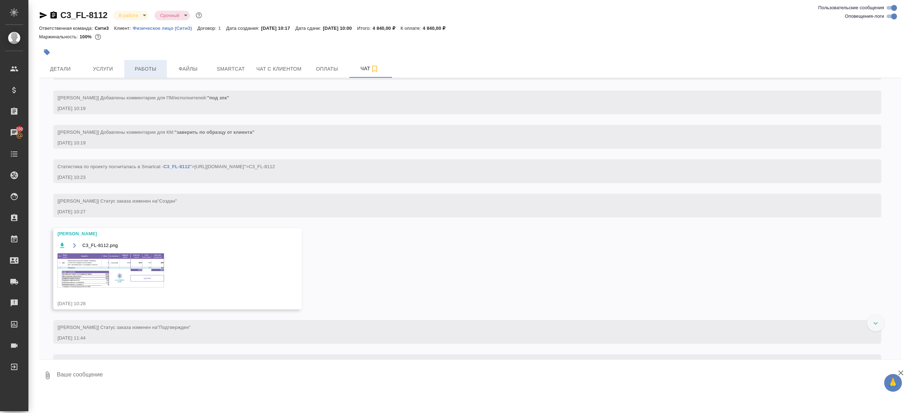
click at [135, 68] on span "Работы" at bounding box center [146, 69] width 34 height 9
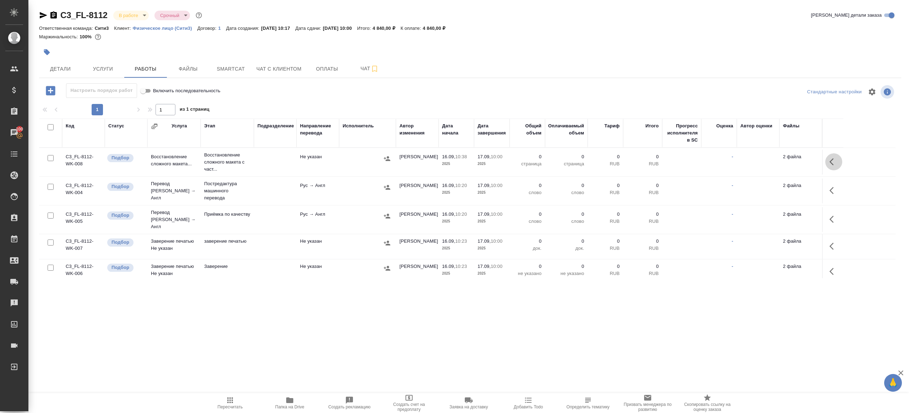
click at [831, 160] on icon "button" at bounding box center [831, 161] width 4 height 7
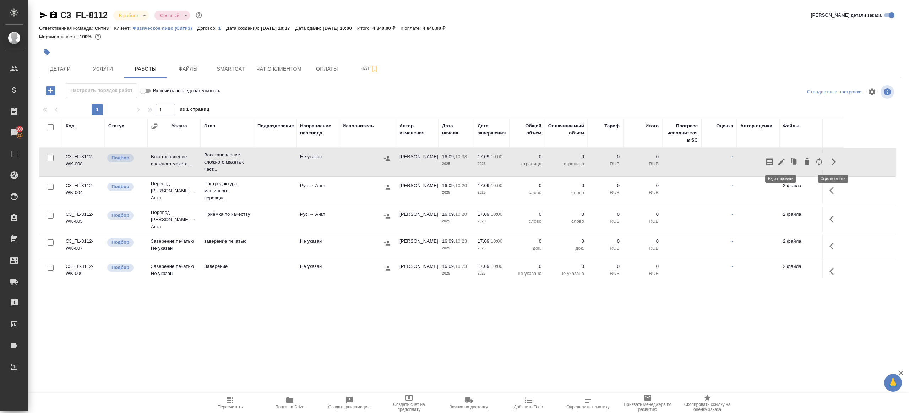
click at [782, 160] on icon "button" at bounding box center [781, 162] width 9 height 9
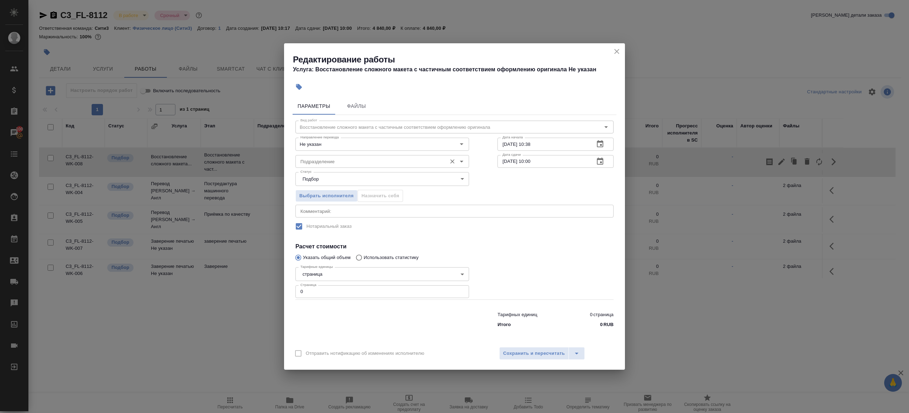
click at [343, 165] on input "Подразделение" at bounding box center [371, 161] width 146 height 9
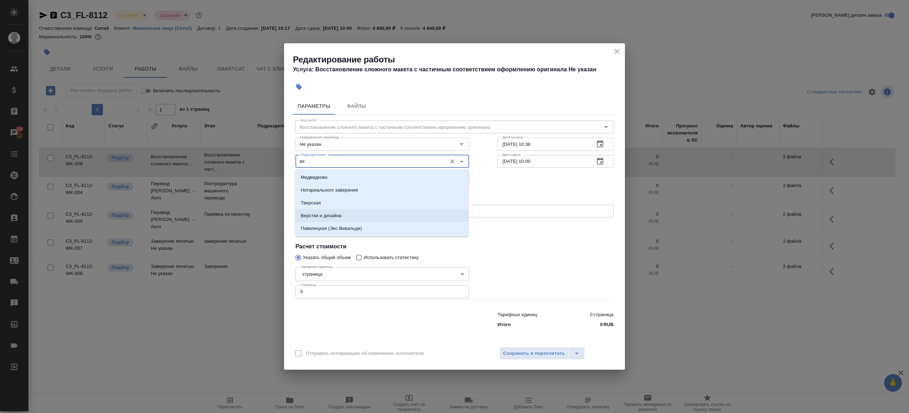
click at [337, 219] on p "Верстки и дизайна" at bounding box center [321, 215] width 41 height 7
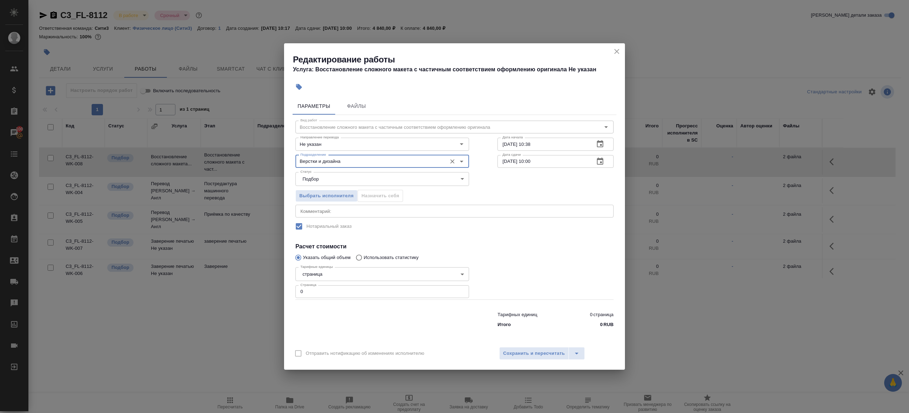
type input "Верстки и дизайна"
click at [321, 289] on input "0" at bounding box center [382, 291] width 174 height 13
type input "2"
click at [363, 322] on div at bounding box center [382, 318] width 202 height 28
drag, startPoint x: 527, startPoint y: 145, endPoint x: 578, endPoint y: 145, distance: 50.4
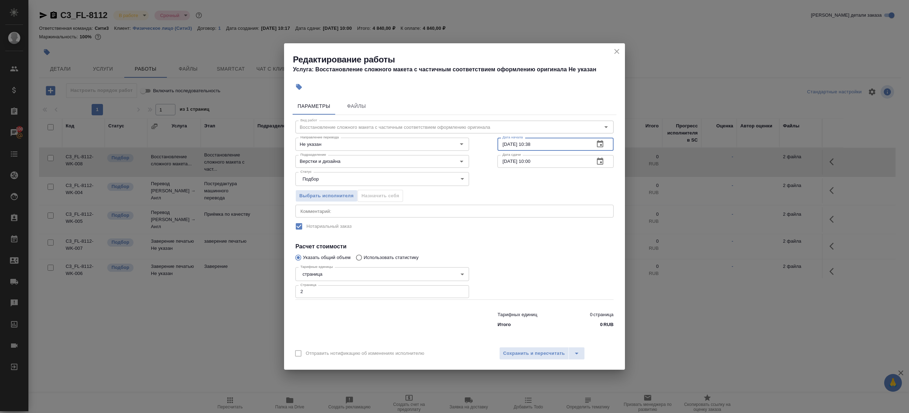
click at [578, 145] on input "16.09.2025 10:38" at bounding box center [542, 144] width 91 height 13
click at [531, 142] on input "16.09.2025 14:0_" at bounding box center [542, 144] width 91 height 13
type input "16.09.2025 11:40"
click at [552, 166] on input "17.09.2025 10:00" at bounding box center [542, 161] width 91 height 13
paste input "6.09.2025 11:4"
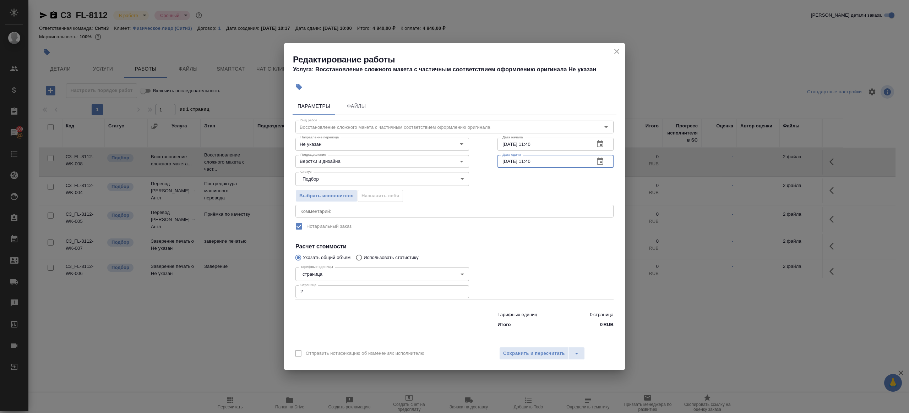
drag, startPoint x: 528, startPoint y: 160, endPoint x: 570, endPoint y: 160, distance: 41.5
click at [570, 160] on input "16.09.2025 11:40" at bounding box center [542, 161] width 91 height 13
drag, startPoint x: 529, startPoint y: 160, endPoint x: 558, endPoint y: 160, distance: 29.5
click at [558, 160] on input "16.09.2025 11:40" at bounding box center [542, 161] width 91 height 13
type input "16.09.2025 14:30"
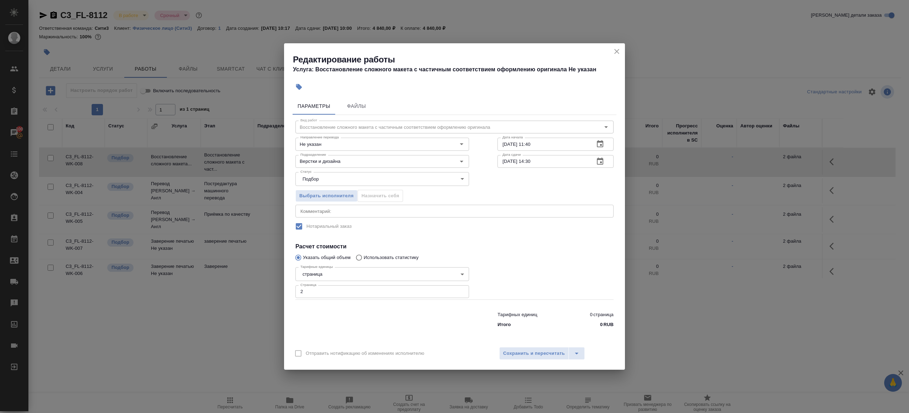
click at [523, 244] on h4 "Расчет стоимости" at bounding box center [454, 247] width 318 height 9
click at [527, 341] on div "Параметры Файлы Вид работ Восстановление сложного макета с частичным соответств…" at bounding box center [454, 219] width 341 height 248
click at [527, 348] on button "Сохранить и пересчитать" at bounding box center [534, 353] width 70 height 13
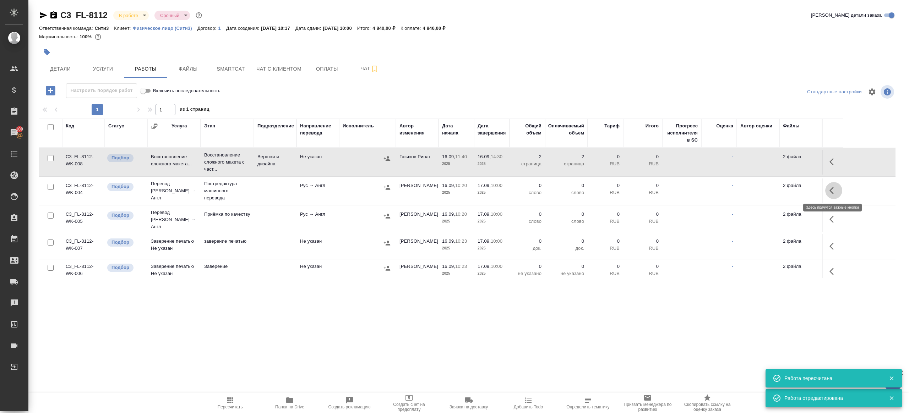
click at [830, 190] on icon "button" at bounding box center [831, 190] width 4 height 7
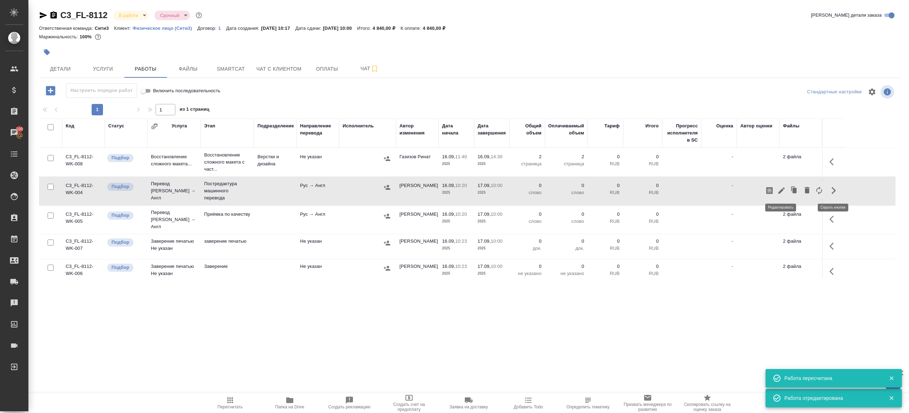
click at [780, 190] on icon "button" at bounding box center [781, 190] width 6 height 6
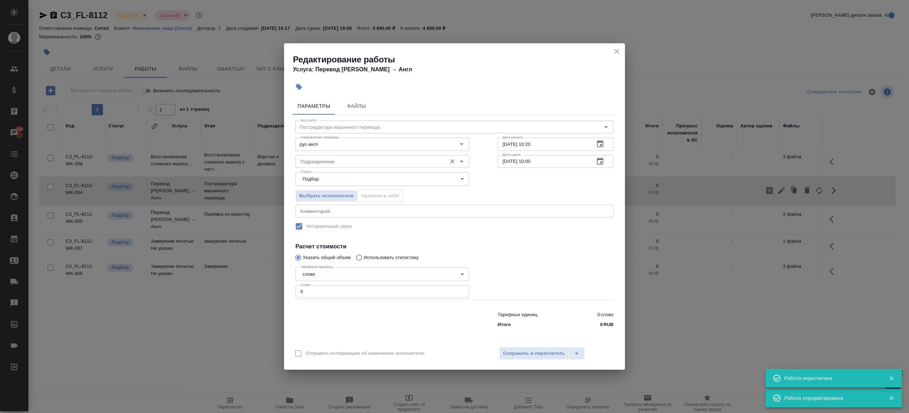
click at [356, 157] on div "Подразделение" at bounding box center [382, 161] width 174 height 13
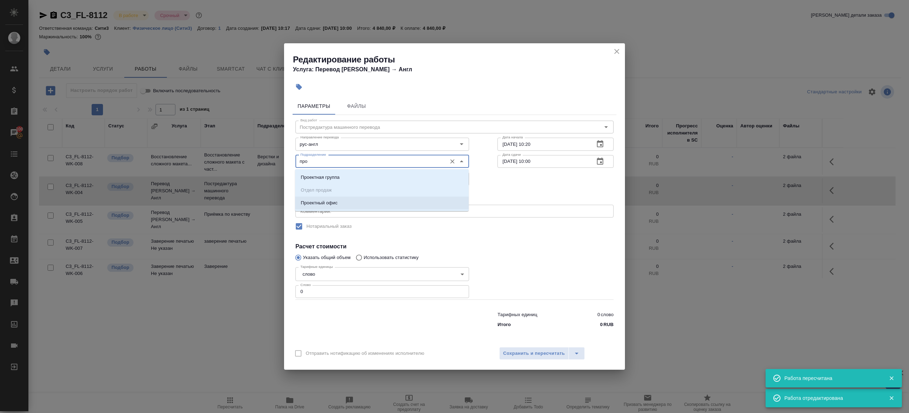
click at [343, 198] on li "Проектный офис" at bounding box center [382, 203] width 174 height 13
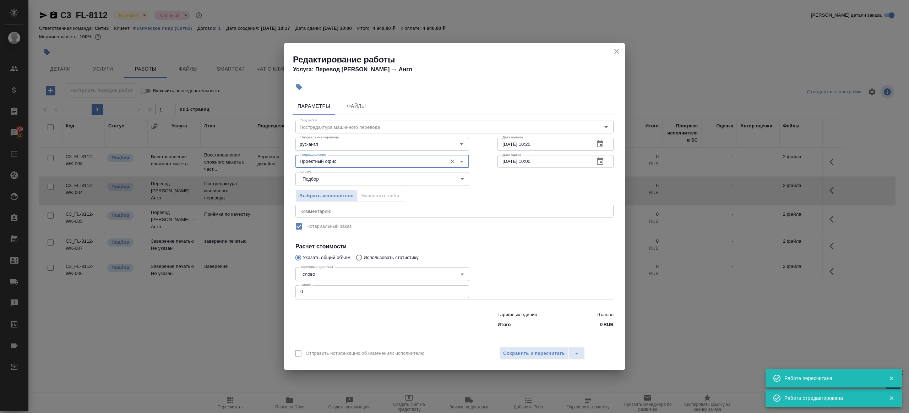
type input "Проектный офис"
click at [325, 288] on input "0" at bounding box center [382, 291] width 174 height 13
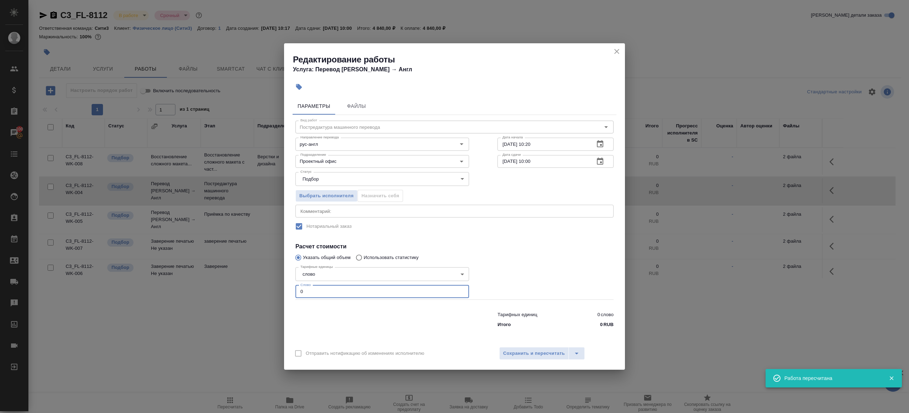
type input "1"
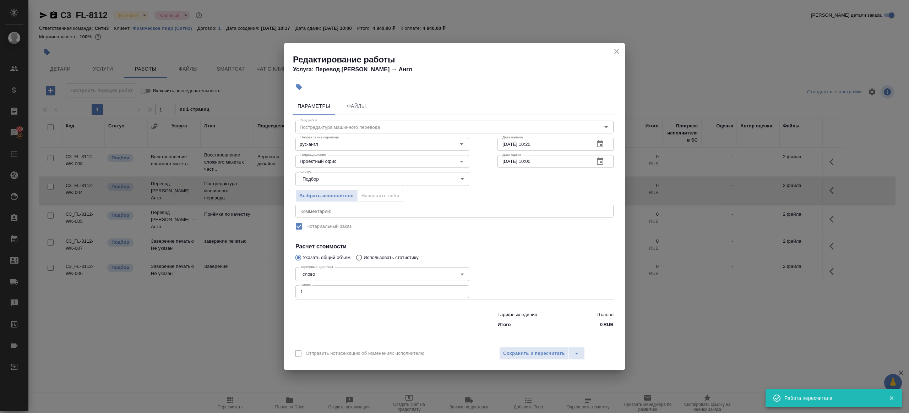
click at [343, 317] on div at bounding box center [382, 318] width 202 height 28
click at [549, 147] on input "16.09.2025 10:20" at bounding box center [542, 144] width 91 height 13
paste input "4:3"
type input "16.09.2025 14:30"
click at [533, 162] on input "17.09.2025 10:00" at bounding box center [542, 161] width 91 height 13
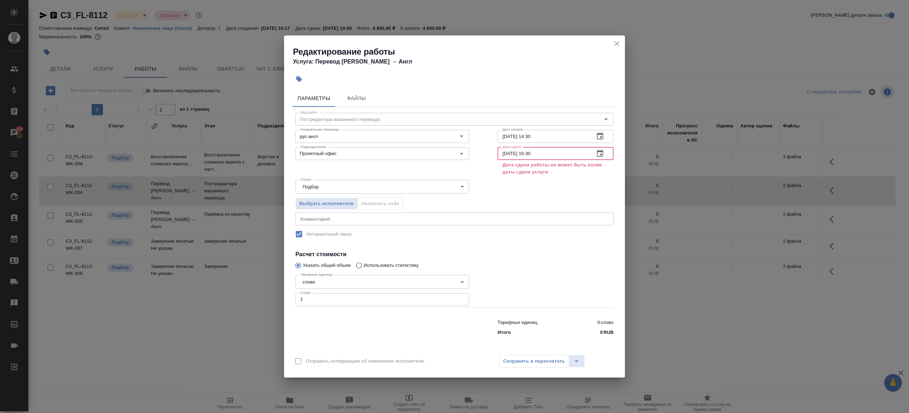
click at [507, 154] on input "17.09.2025 16:30" at bounding box center [542, 153] width 91 height 13
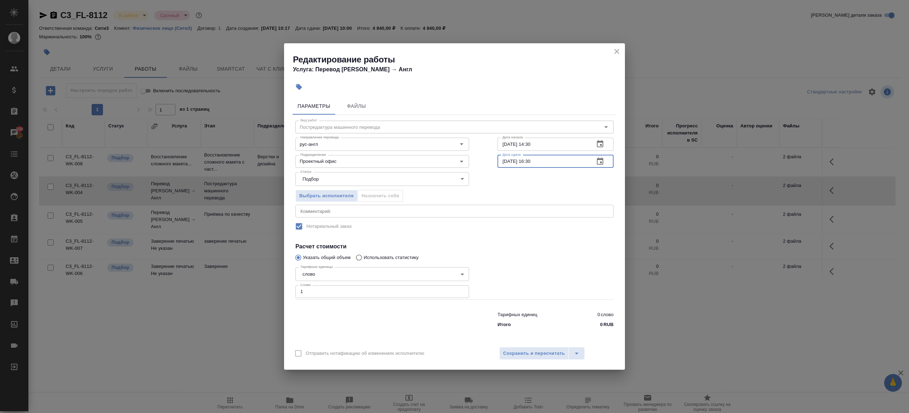
type input "16.09.2025 16:30"
click at [531, 259] on div at bounding box center [555, 282] width 145 height 64
click at [531, 344] on div "Отправить нотификацию об изменениях исполнителю Сохранить и пересчитать" at bounding box center [454, 356] width 341 height 27
click at [531, 351] on span "Сохранить и пересчитать" at bounding box center [534, 354] width 62 height 8
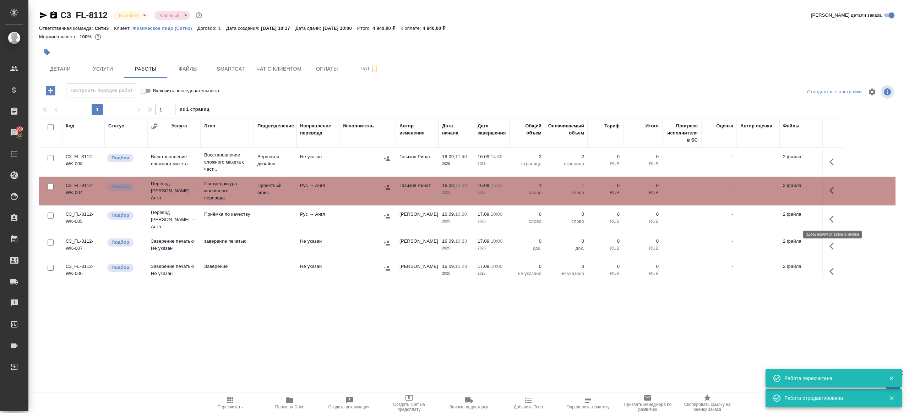
click at [837, 222] on button "button" at bounding box center [833, 219] width 17 height 17
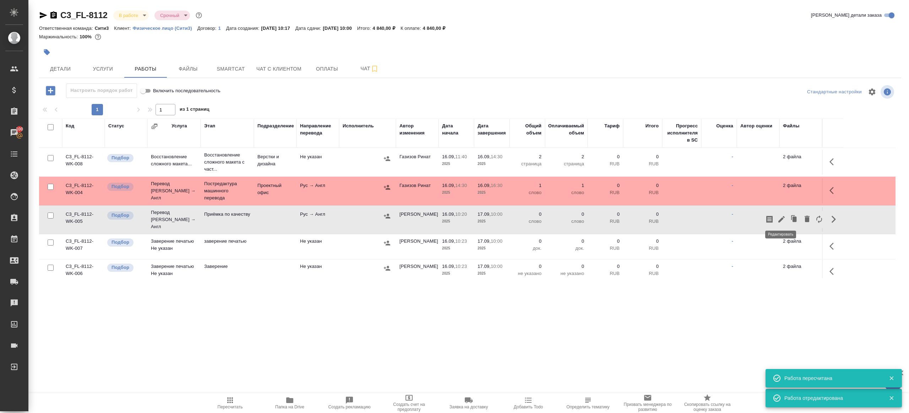
click at [778, 215] on icon "button" at bounding box center [781, 219] width 9 height 9
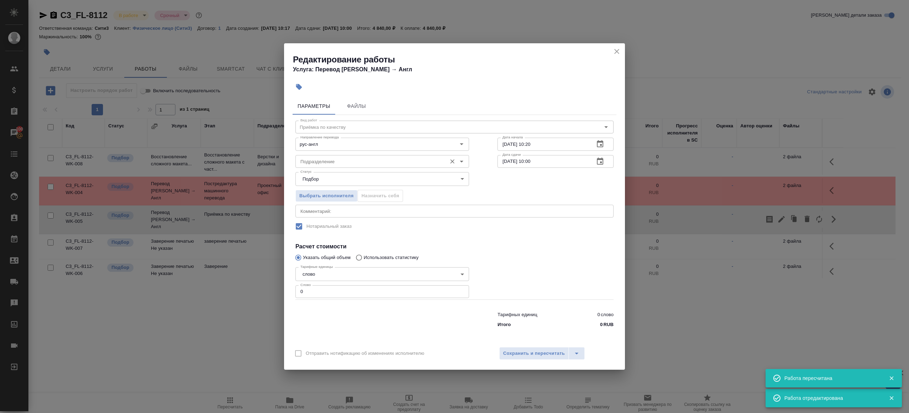
click at [369, 162] on input "Подразделение" at bounding box center [371, 161] width 146 height 9
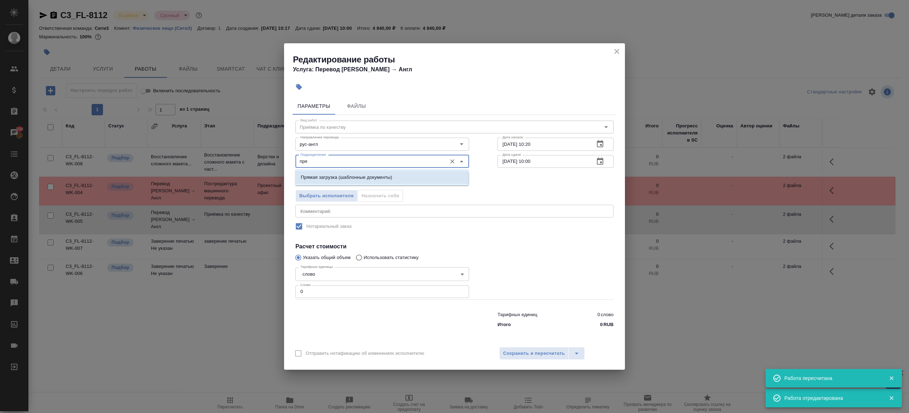
click at [382, 178] on p "Прямая загрузка (шаблонные документы)" at bounding box center [346, 177] width 91 height 7
type input "Прямая загрузка (шаблонные документы)"
click at [530, 144] on input "16.09.2025 10:20" at bounding box center [542, 144] width 91 height 13
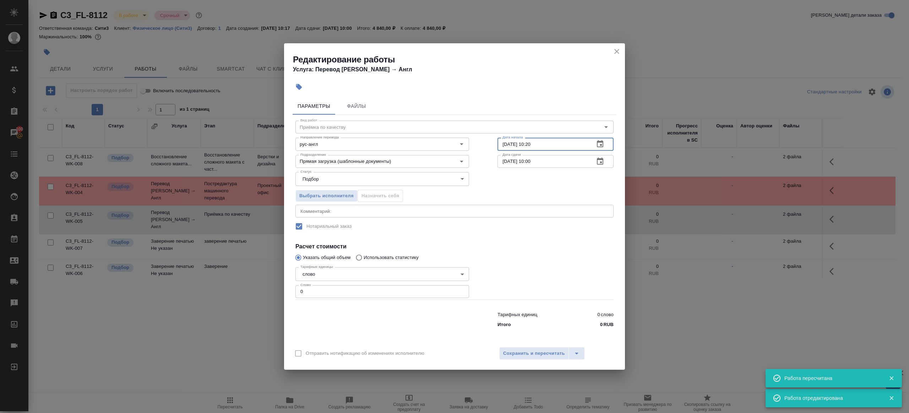
paste input "6:3"
type input "16.09.2025 16:30"
click at [544, 160] on input "17.09.2025 10:00" at bounding box center [542, 161] width 91 height 13
paste input "6.09.2025 16:3"
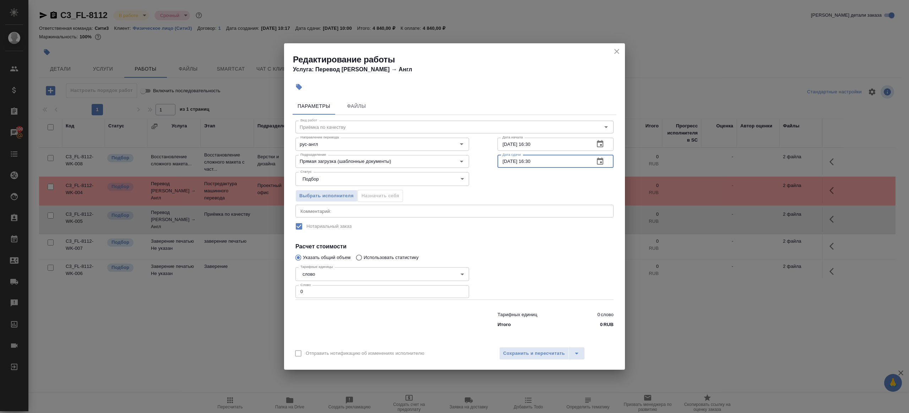
drag, startPoint x: 530, startPoint y: 161, endPoint x: 559, endPoint y: 161, distance: 28.8
click at [559, 161] on input "16.09.2025 16:30" at bounding box center [542, 161] width 91 height 13
type input "16.09.2025 17:00"
click at [342, 288] on input "0" at bounding box center [382, 291] width 174 height 13
type input "1"
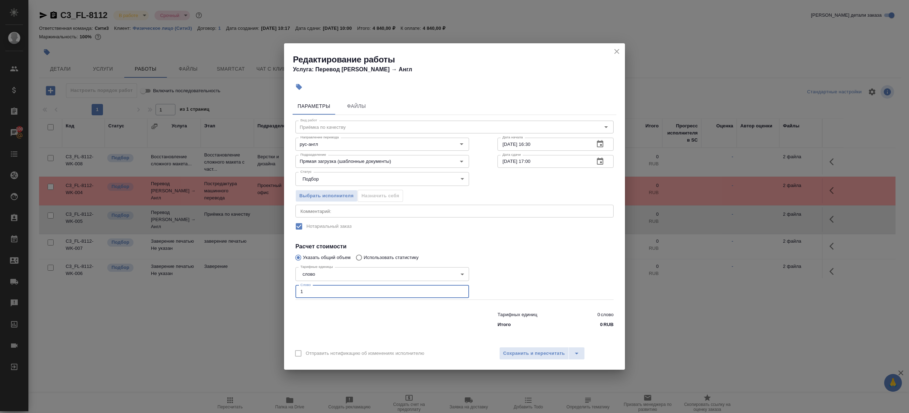
click at [520, 346] on div "Отправить нотификацию об изменениях исполнителю Сохранить и пересчитать" at bounding box center [454, 356] width 341 height 27
click at [520, 352] on span "Сохранить и пересчитать" at bounding box center [534, 354] width 62 height 8
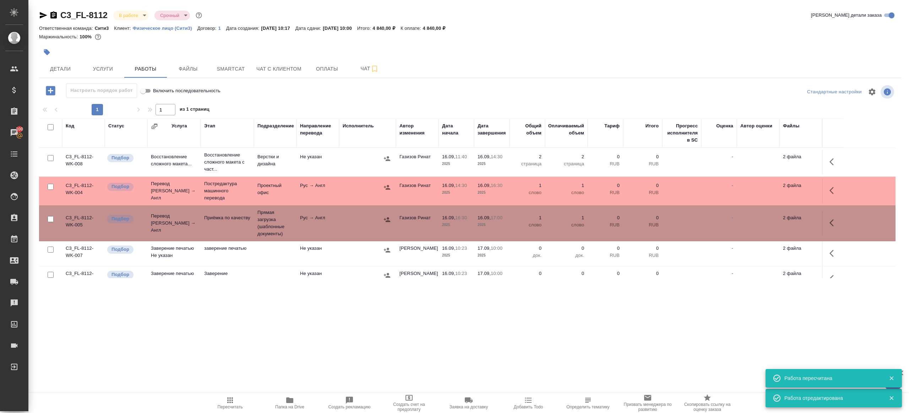
click at [44, 51] on icon "button" at bounding box center [47, 52] width 6 height 6
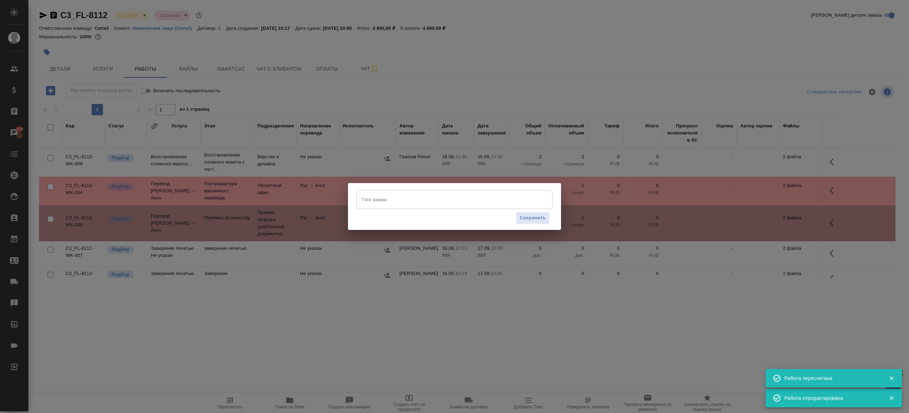
click at [384, 206] on div "Тэги заказа" at bounding box center [455, 199] width 196 height 18
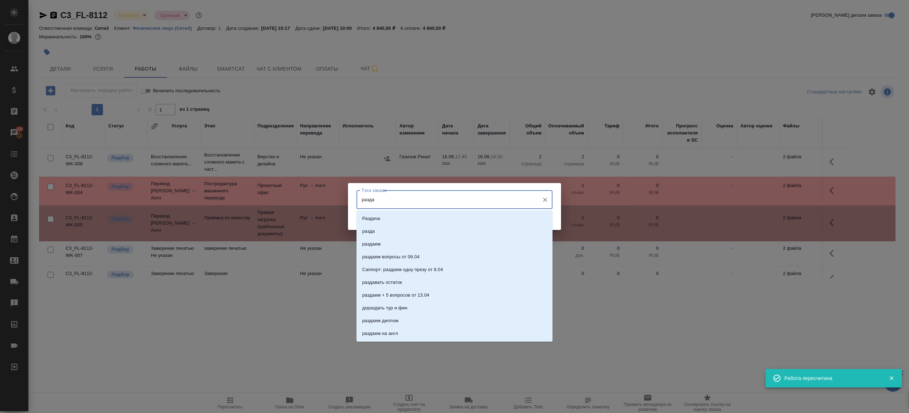
type input "раздае"
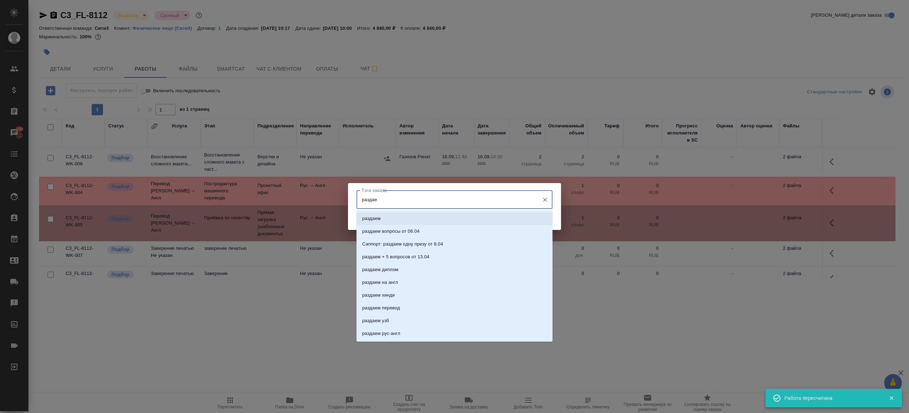
click at [388, 217] on li "раздаем" at bounding box center [455, 218] width 196 height 13
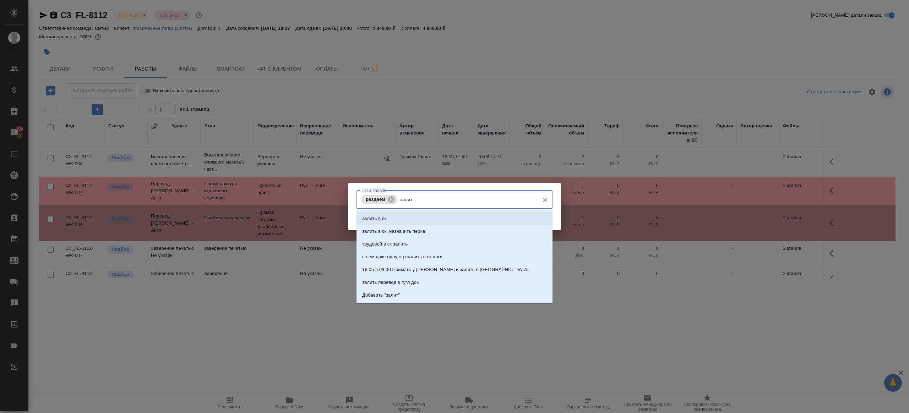
type input "залить"
click at [376, 233] on p "залить в ск, назначить перка" at bounding box center [393, 231] width 63 height 7
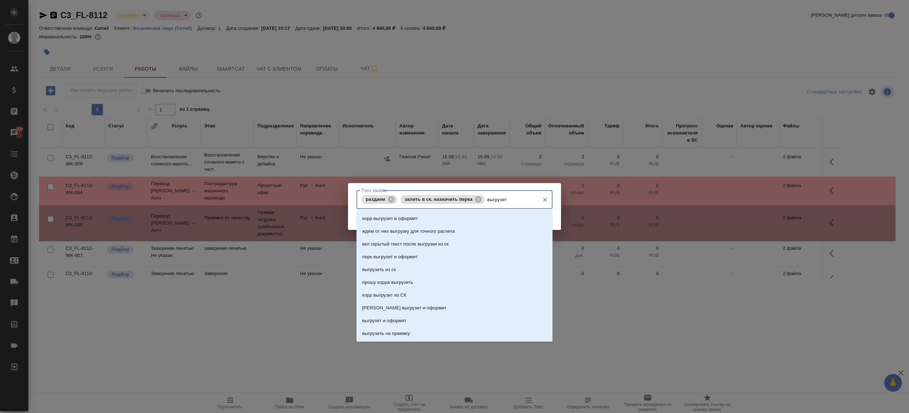
type input "выгрузить"
click at [374, 216] on p "выгрузить из ск" at bounding box center [379, 218] width 34 height 7
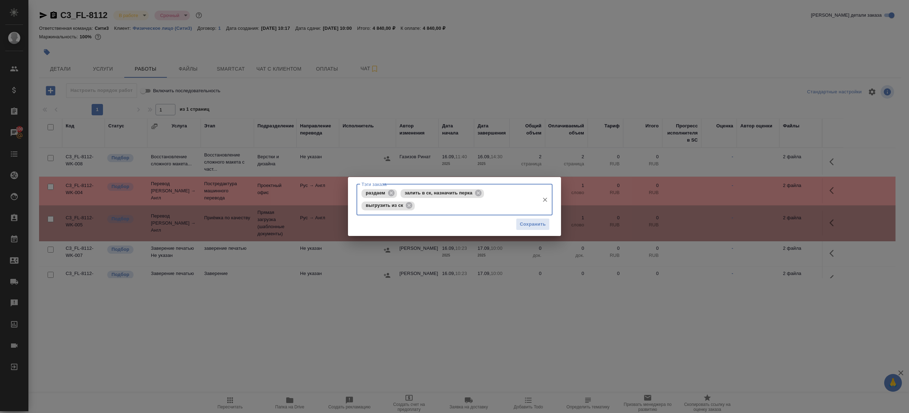
click at [550, 220] on div "Сохранить" at bounding box center [455, 225] width 196 height 18
click at [542, 220] on button "Сохранить" at bounding box center [533, 224] width 34 height 12
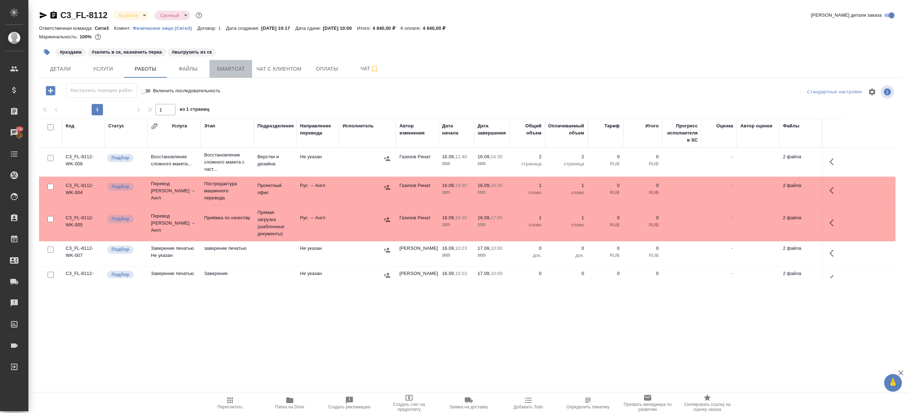
click at [217, 73] on span "Smartcat" at bounding box center [231, 69] width 34 height 9
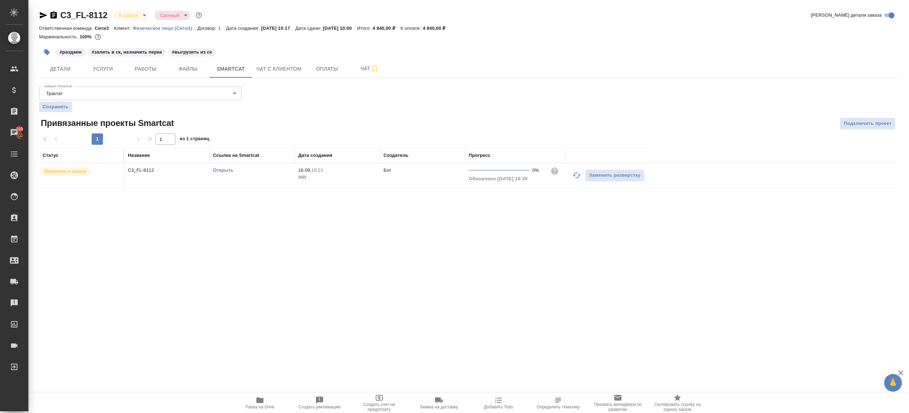
click at [225, 169] on link "Открыть" at bounding box center [223, 170] width 20 height 5
click at [149, 65] on span "Работы" at bounding box center [146, 69] width 34 height 9
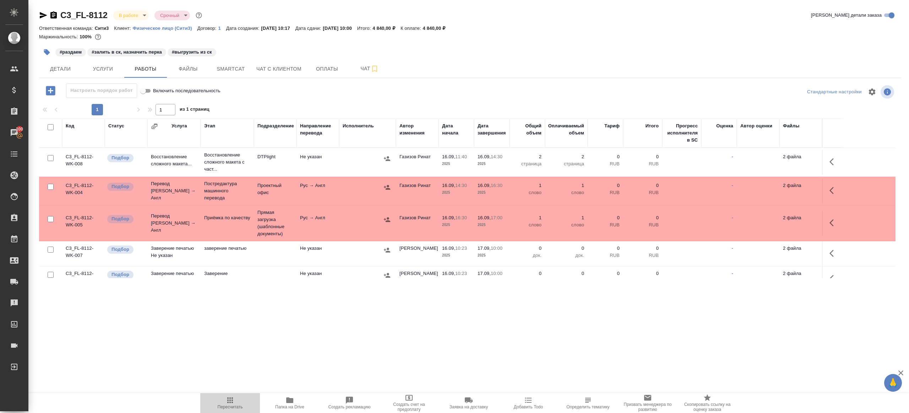
click at [233, 401] on icon "button" at bounding box center [230, 400] width 9 height 9
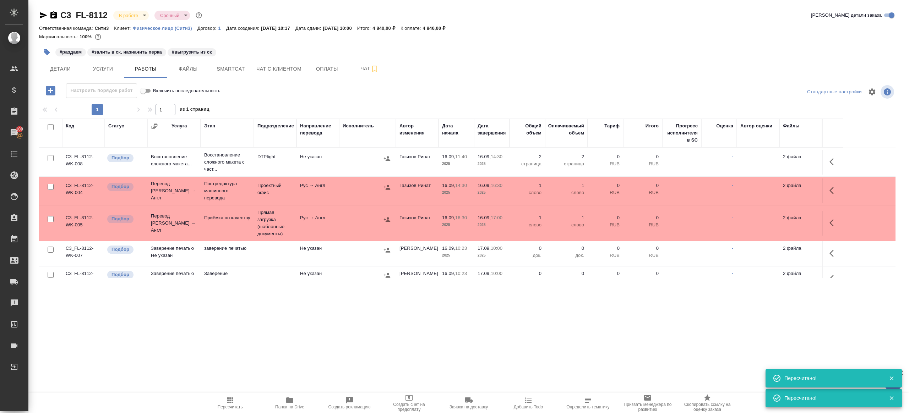
click at [223, 402] on span "Пересчитать" at bounding box center [230, 402] width 51 height 13
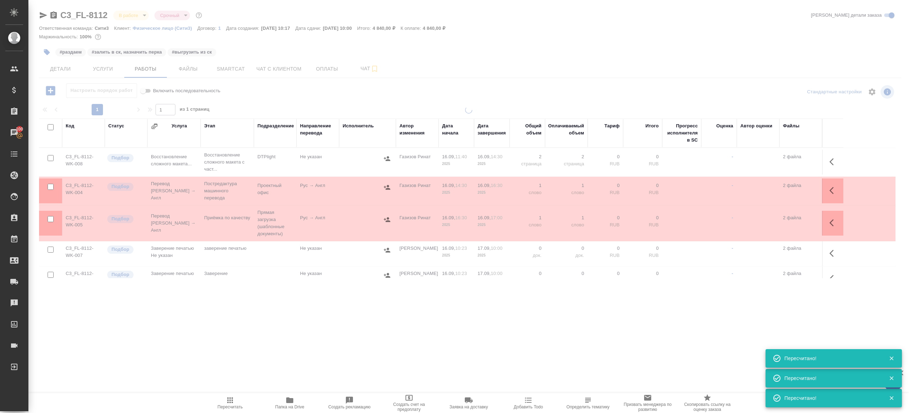
click at [246, 351] on div ".cls-1 fill:#fff; AWATERA Gazizov Rinat Клиенты Спецификации Заказы 100 Чаты To…" at bounding box center [454, 206] width 909 height 413
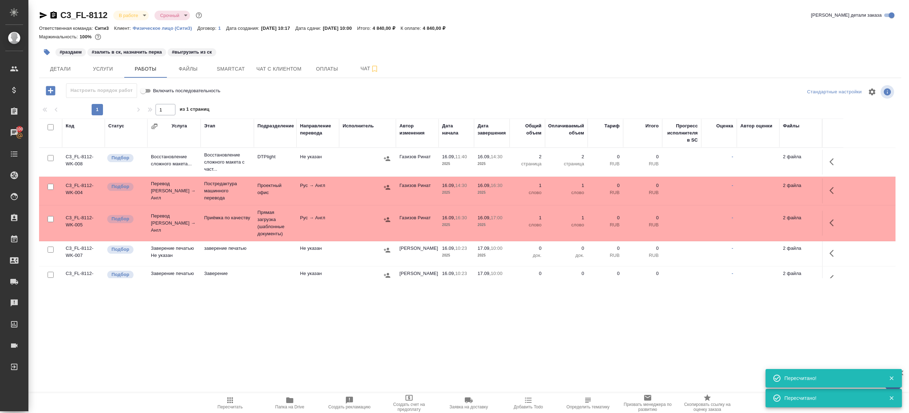
click at [229, 412] on button "Пересчитать" at bounding box center [230, 403] width 60 height 20
click at [228, 403] on icon "button" at bounding box center [230, 401] width 6 height 6
click at [235, 401] on span "Пересчитать" at bounding box center [230, 402] width 51 height 13
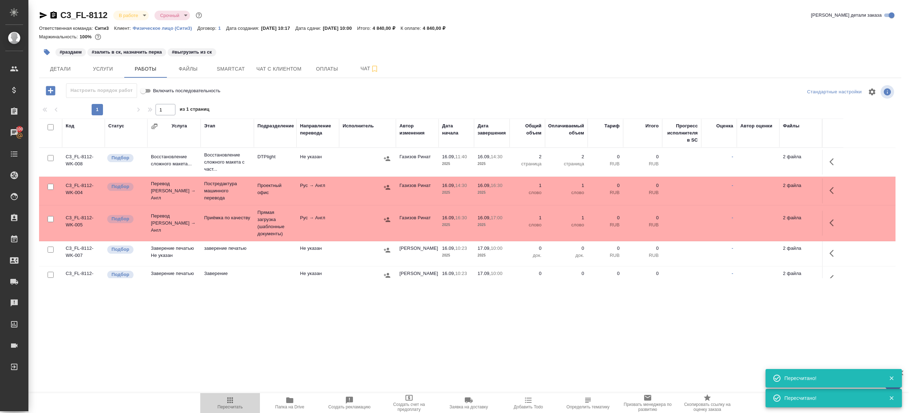
click at [235, 401] on span "Пересчитать" at bounding box center [230, 402] width 51 height 13
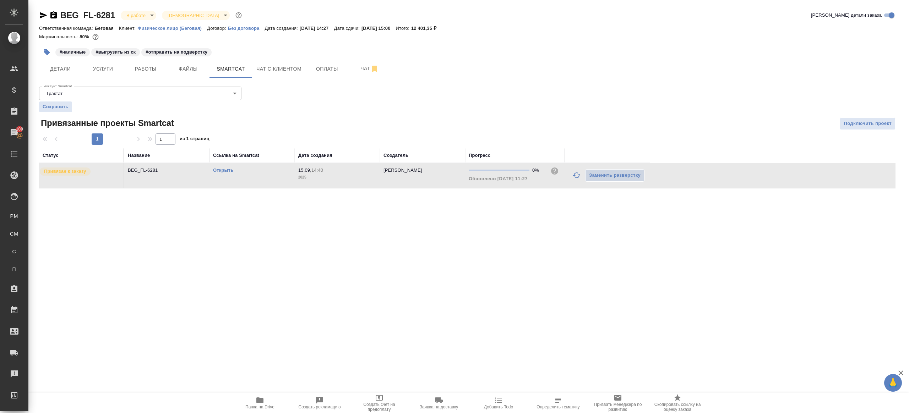
click at [575, 176] on icon "button" at bounding box center [576, 175] width 9 height 9
click at [510, 236] on div ".cls-1 fill:#fff; AWATERA [PERSON_NAME] Клиенты Спецификации Заказы 100 Чаты To…" at bounding box center [454, 206] width 909 height 413
click at [573, 173] on icon "button" at bounding box center [576, 175] width 9 height 9
click at [572, 254] on div ".cls-1 fill:#fff; AWATERA [PERSON_NAME] Клиенты Спецификации Заказы 100 Чаты To…" at bounding box center [454, 206] width 909 height 413
click at [259, 401] on icon "button" at bounding box center [259, 401] width 7 height 6
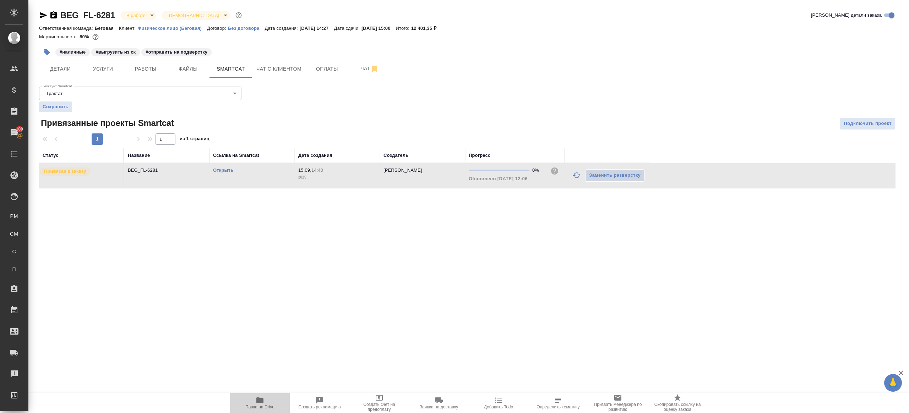
click at [259, 401] on icon "button" at bounding box center [259, 401] width 7 height 6
click at [573, 178] on icon "button" at bounding box center [576, 175] width 9 height 9
click at [426, 239] on div ".cls-1 fill:#fff; AWATERA Gazizov Rinat Клиенты Спецификации Заказы 100 Чаты To…" at bounding box center [454, 206] width 909 height 413
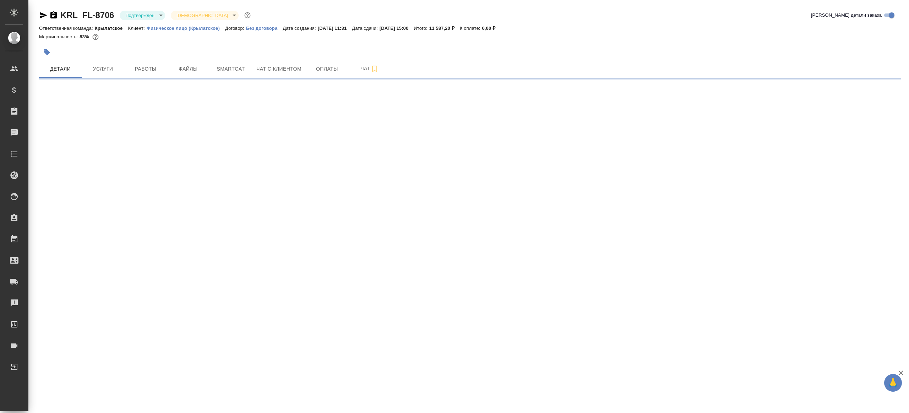
click at [149, 20] on div "KRL_FL-8706 Подтвержден confirmed Святая троица holyTrinity" at bounding box center [145, 15] width 213 height 11
click at [149, 12] on body "🙏 .cls-1 fill:#fff; AWATERA [PERSON_NAME] Клиенты Спецификации Заказы Чаты Todo…" at bounding box center [454, 206] width 909 height 413
click at [153, 74] on li "В работе" at bounding box center [152, 75] width 65 height 12
select select "RU"
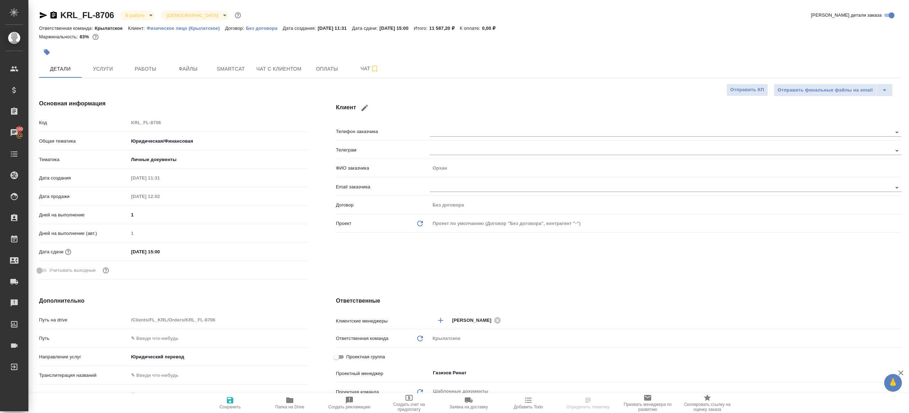
type textarea "x"
click at [154, 77] on button "Работы" at bounding box center [145, 69] width 43 height 18
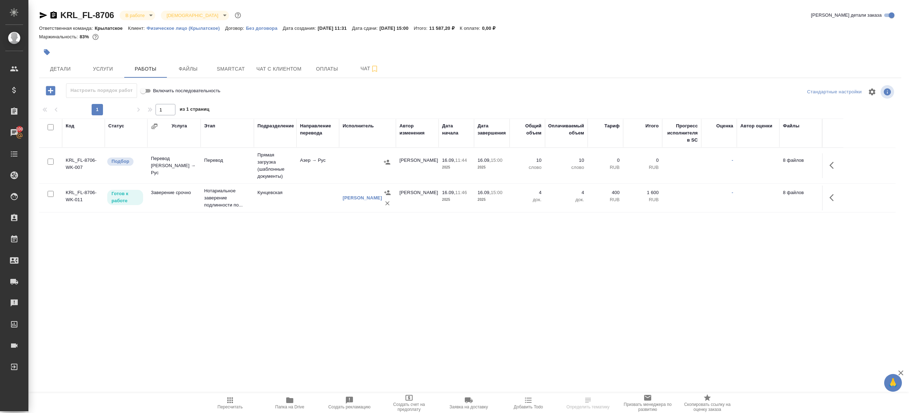
click at [534, 162] on p "10" at bounding box center [527, 160] width 28 height 7
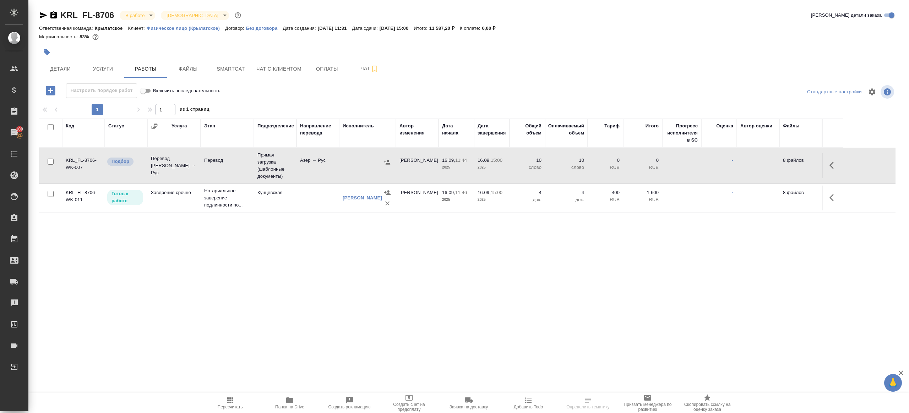
click at [534, 162] on p "10" at bounding box center [527, 160] width 28 height 7
click at [240, 402] on span "Пересчитать" at bounding box center [230, 402] width 51 height 13
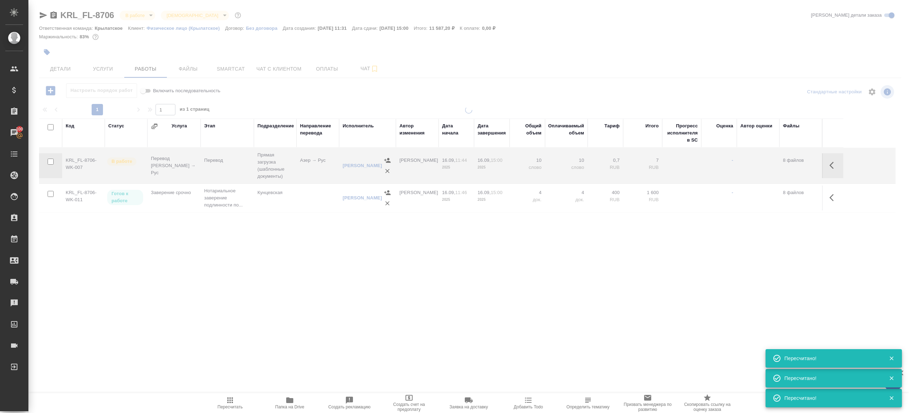
click at [355, 312] on div ".cls-1 fill:#fff; AWATERA Gazizov Rinat Клиенты Спецификации Заказы 100 Чаты To…" at bounding box center [454, 206] width 909 height 413
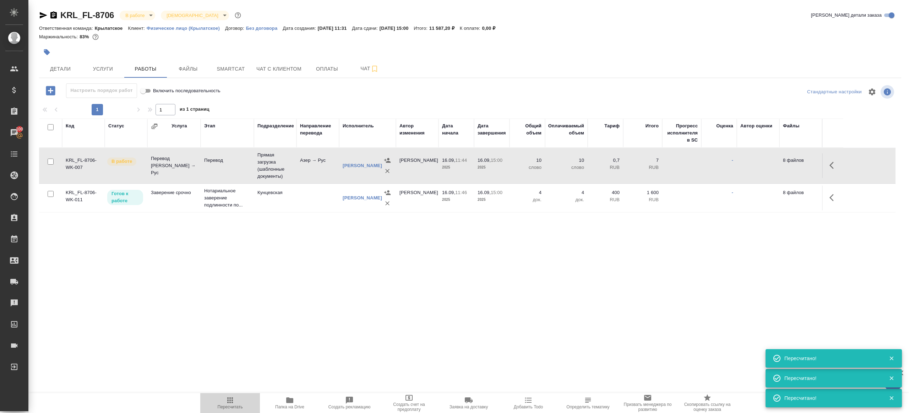
click at [235, 400] on span "Пересчитать" at bounding box center [230, 402] width 51 height 13
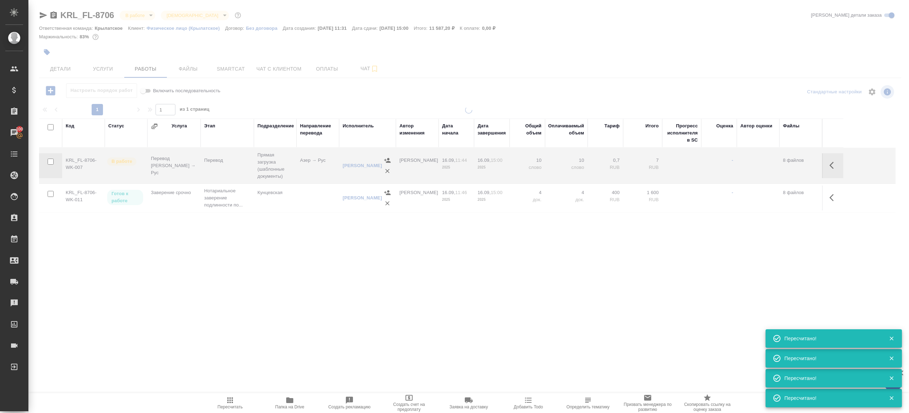
click at [240, 338] on div ".cls-1 fill:#fff; AWATERA Gazizov Rinat Клиенты Спецификации Заказы 100 Чаты To…" at bounding box center [454, 206] width 909 height 413
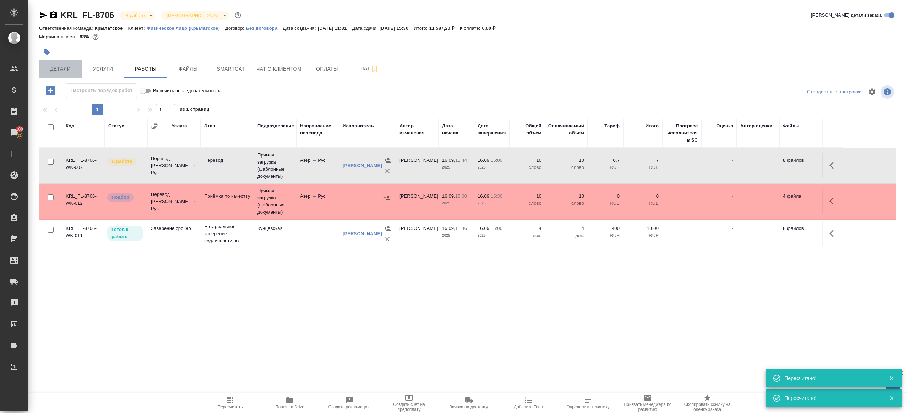
click at [65, 72] on span "Детали" at bounding box center [60, 69] width 34 height 9
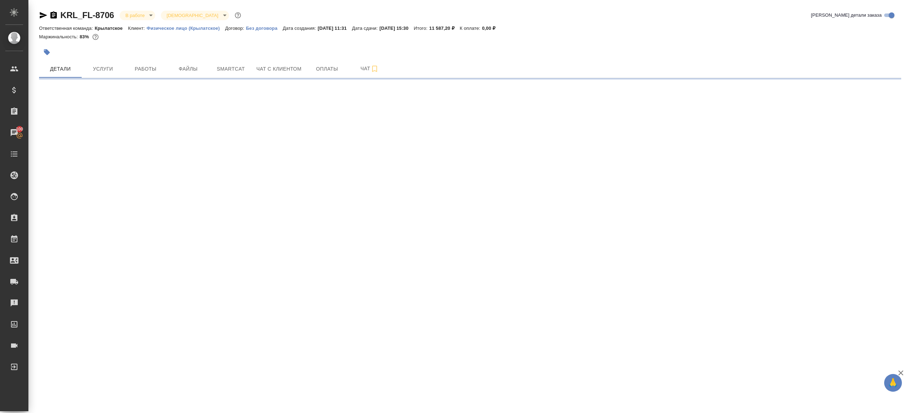
select select "RU"
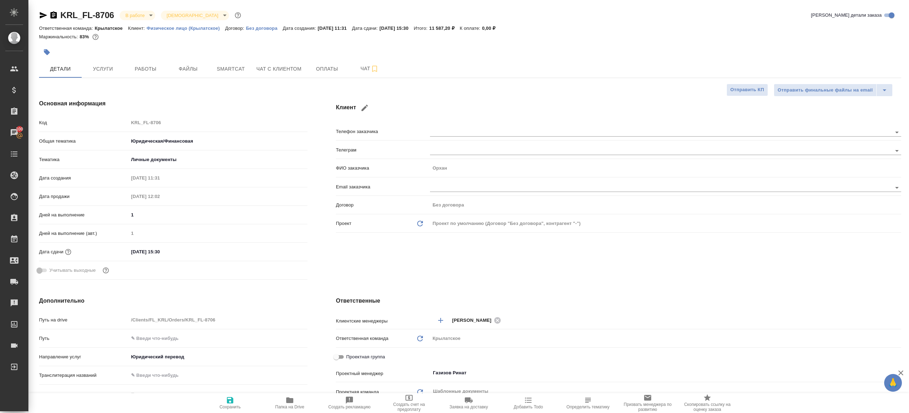
type textarea "x"
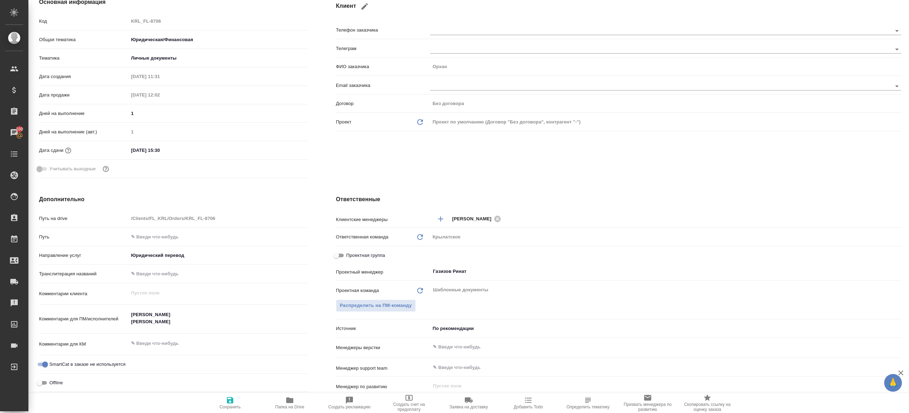
scroll to position [103, 0]
click at [181, 321] on textarea "[PERSON_NAME] [PERSON_NAME]" at bounding box center [218, 317] width 178 height 19
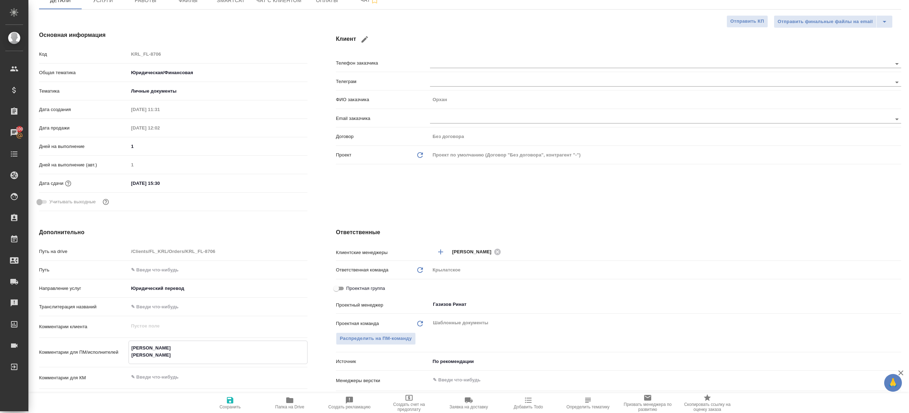
scroll to position [0, 0]
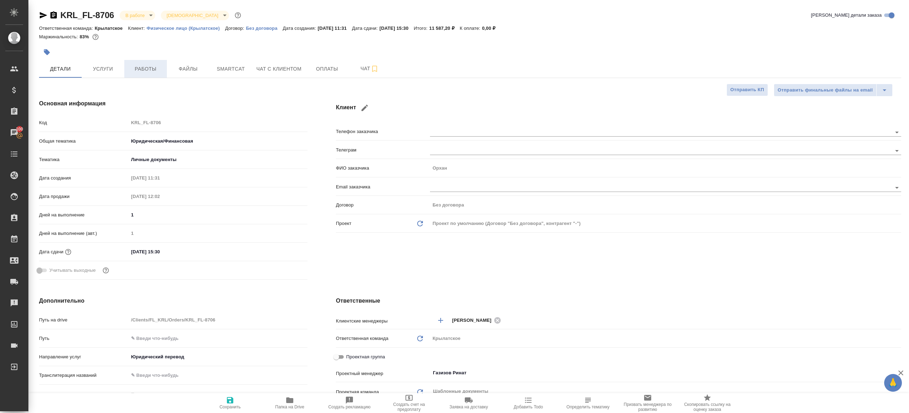
type textarea "x"
click at [158, 74] on button "Работы" at bounding box center [145, 69] width 43 height 18
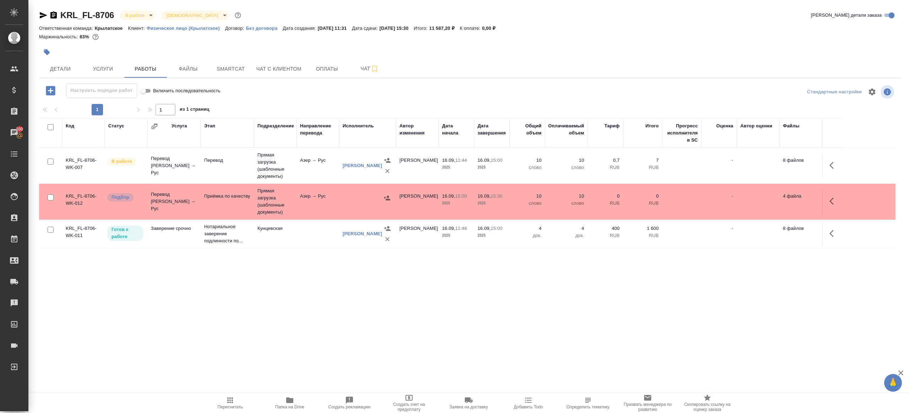
click at [256, 210] on td "Прямая загрузка (шаблонные документы)" at bounding box center [275, 202] width 43 height 36
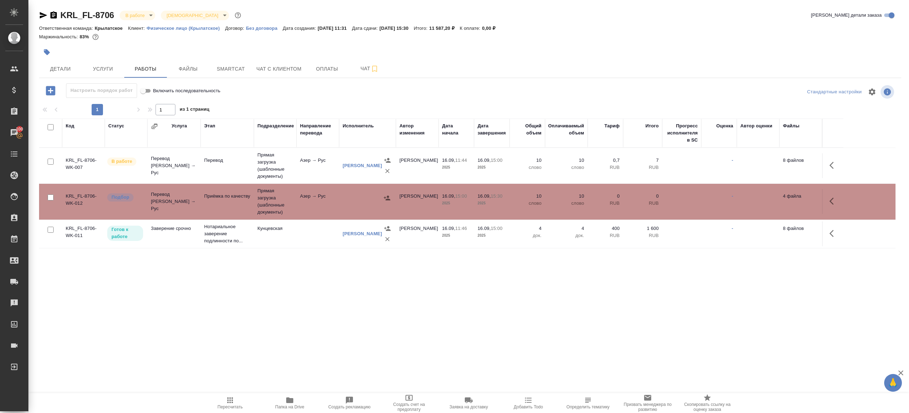
click at [256, 210] on td "Прямая загрузка (шаблонные документы)" at bounding box center [275, 202] width 43 height 36
click at [227, 406] on span "Пересчитать" at bounding box center [230, 407] width 25 height 5
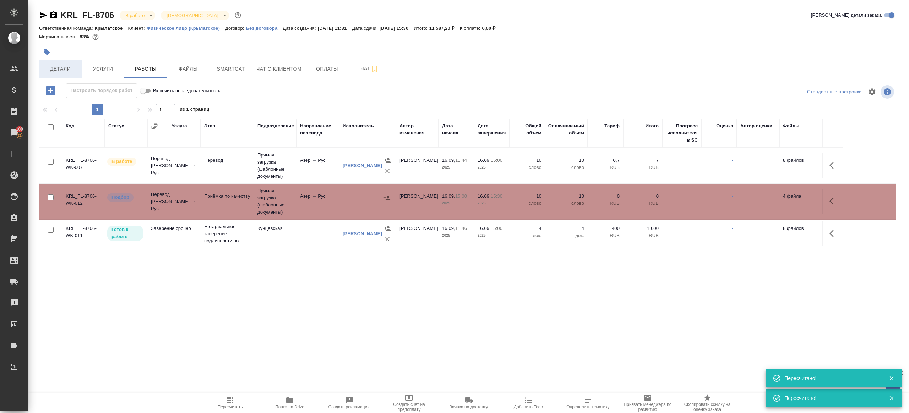
click at [54, 69] on span "Детали" at bounding box center [60, 69] width 34 height 9
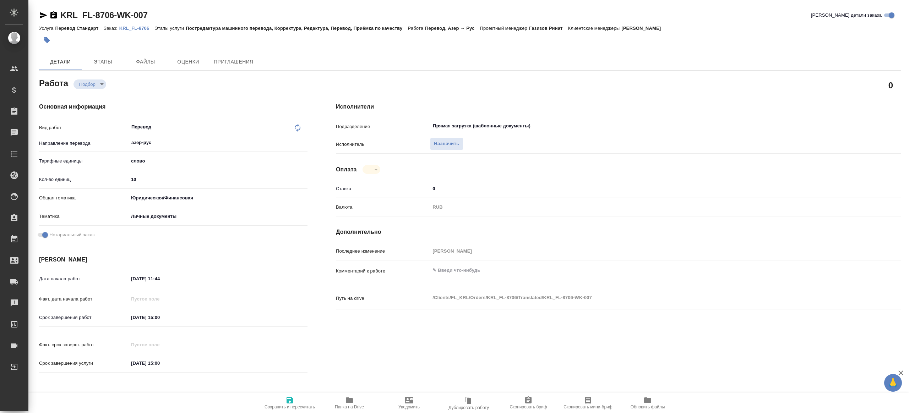
type textarea "x"
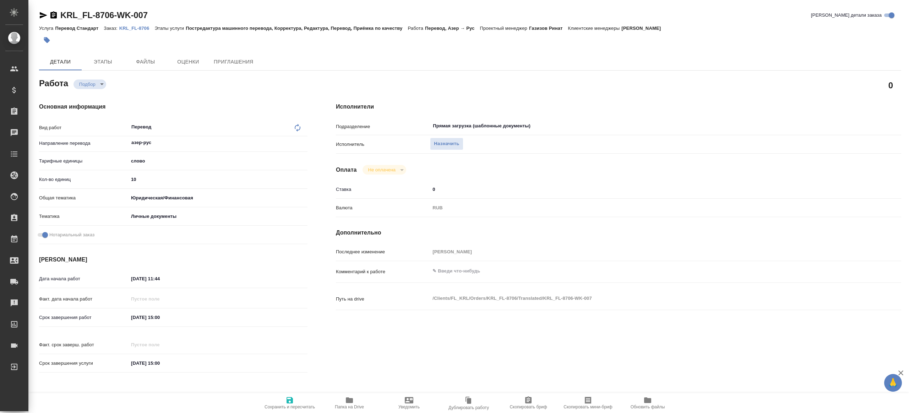
type textarea "x"
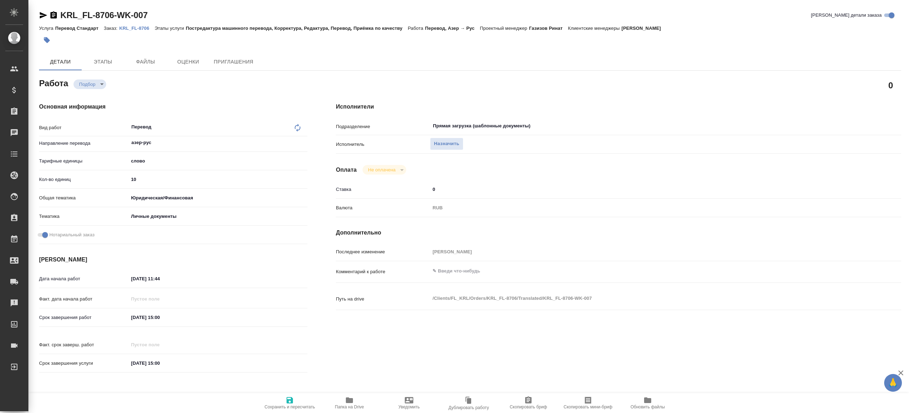
type textarea "x"
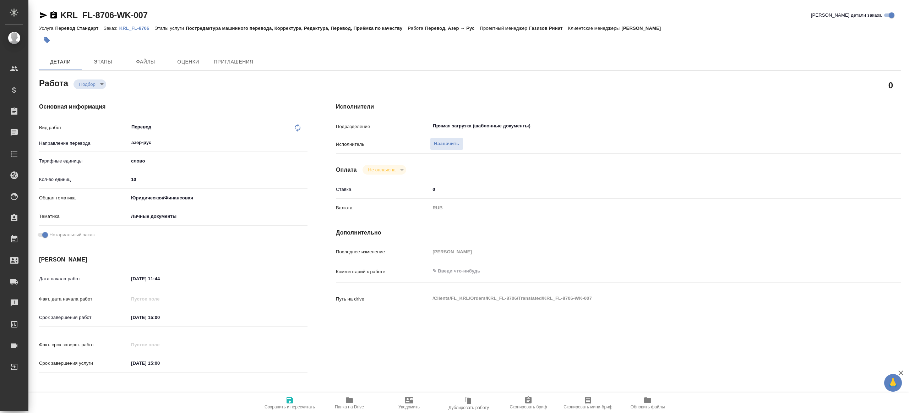
type textarea "x"
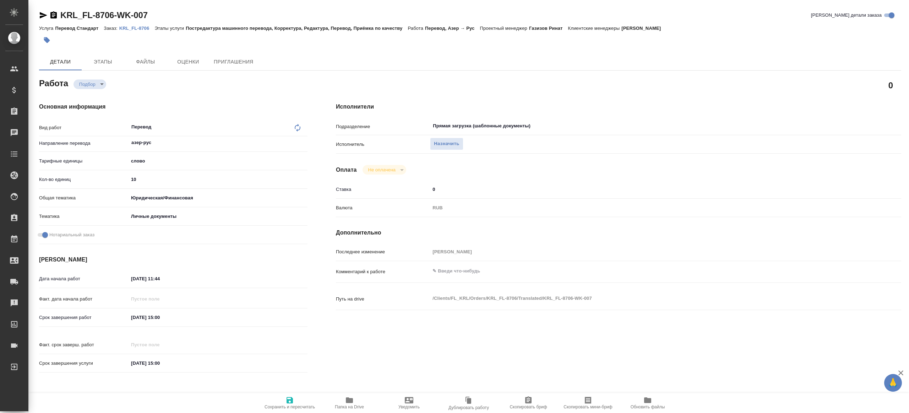
type textarea "x"
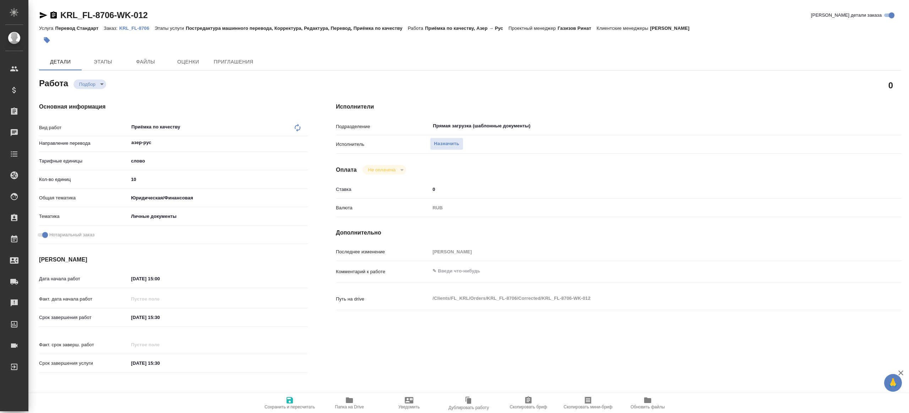
type textarea "x"
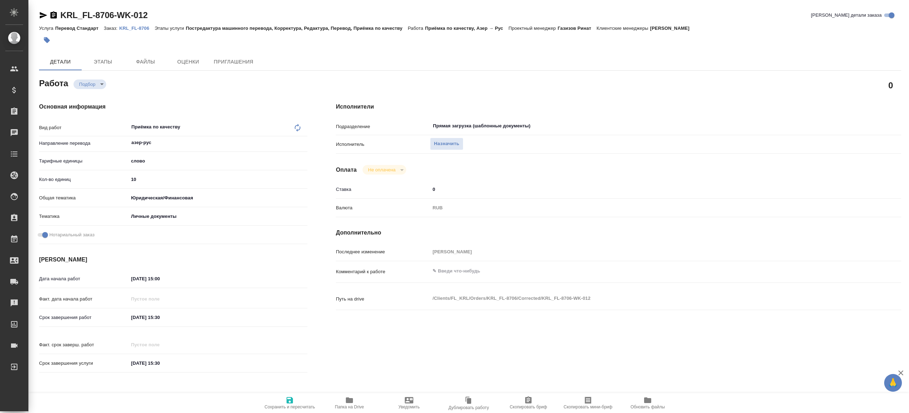
type textarea "x"
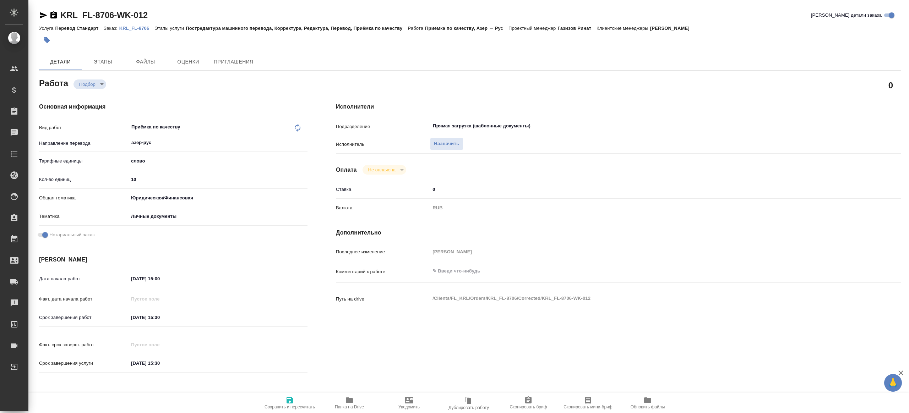
type textarea "x"
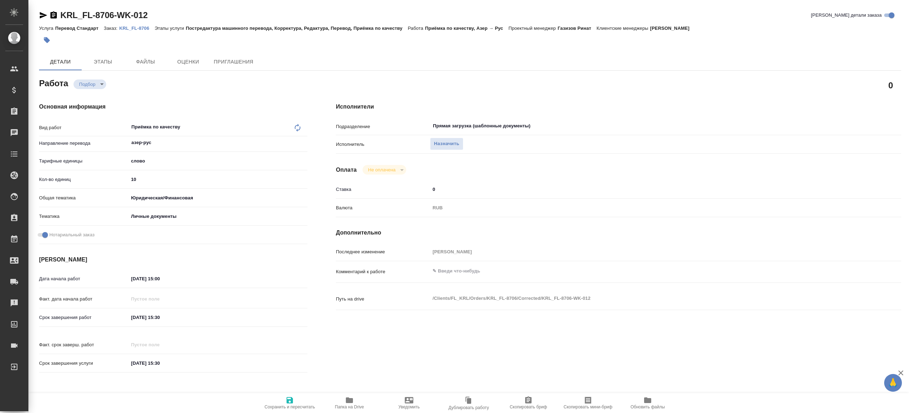
type textarea "x"
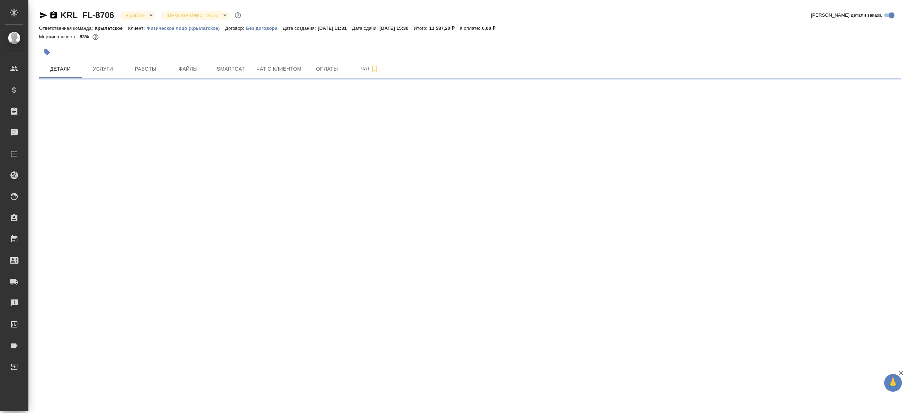
select select "RU"
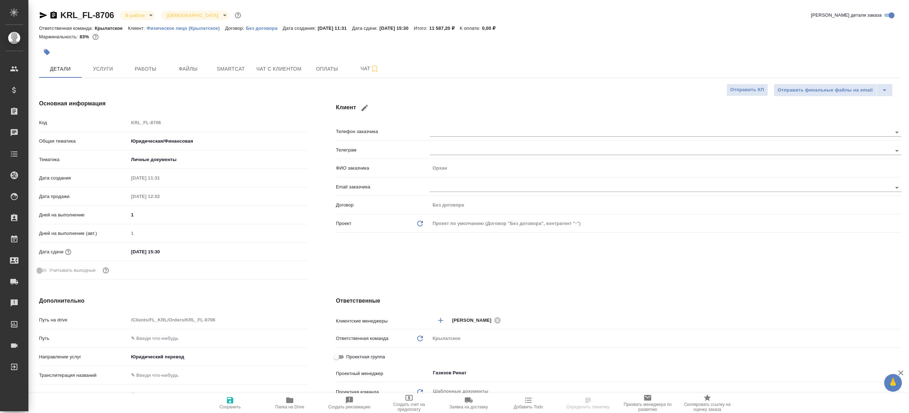
type textarea "x"
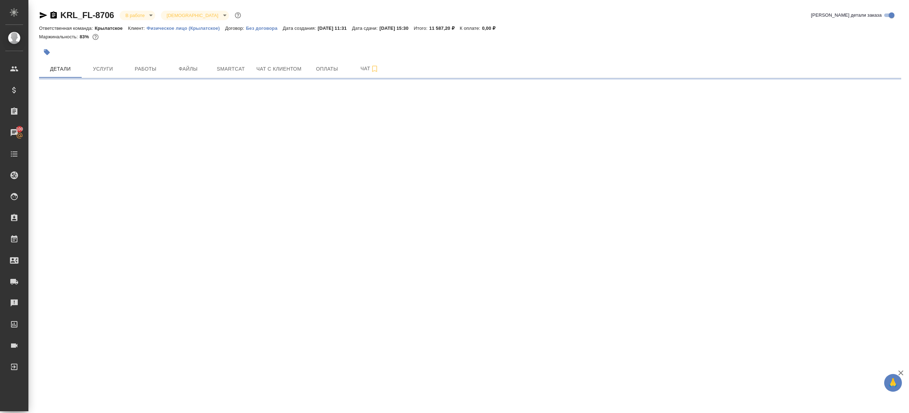
select select "RU"
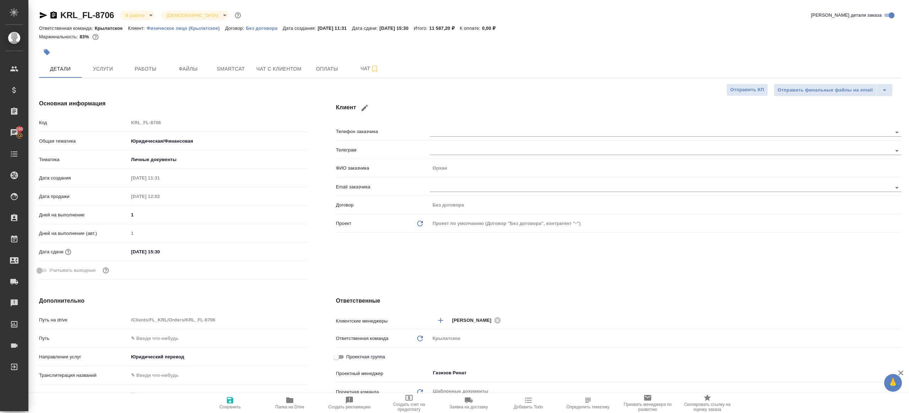
type textarea "x"
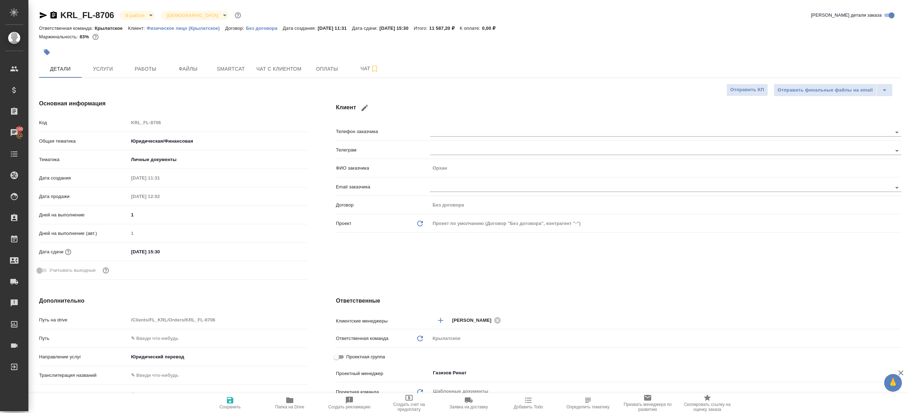
type textarea "x"
click at [153, 68] on span "Работы" at bounding box center [146, 69] width 34 height 9
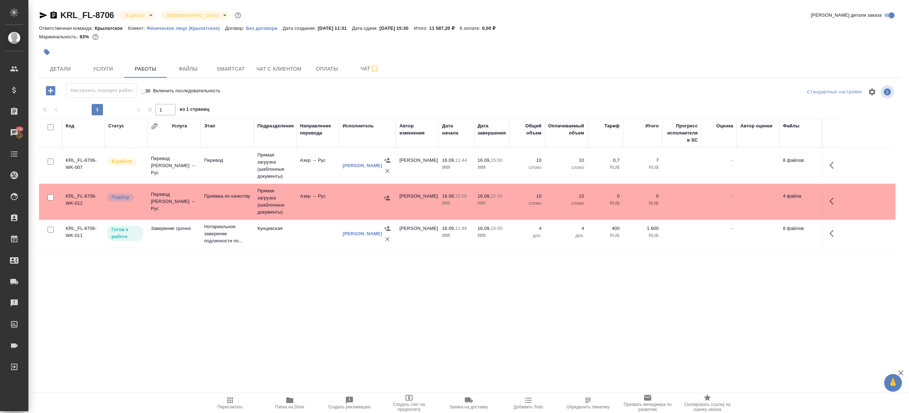
click at [229, 412] on button "Пересчитать" at bounding box center [230, 403] width 60 height 20
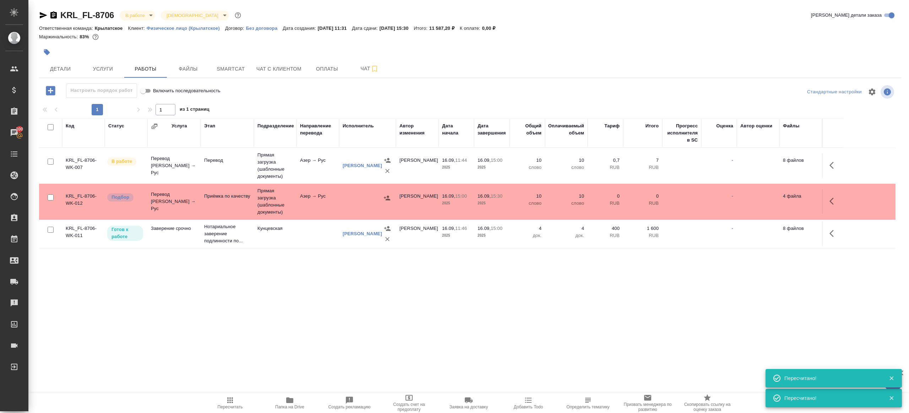
click at [267, 335] on div ".cls-1 fill:#fff; AWATERA [PERSON_NAME] Клиенты Спецификации Заказы 100 Чаты To…" at bounding box center [454, 206] width 909 height 413
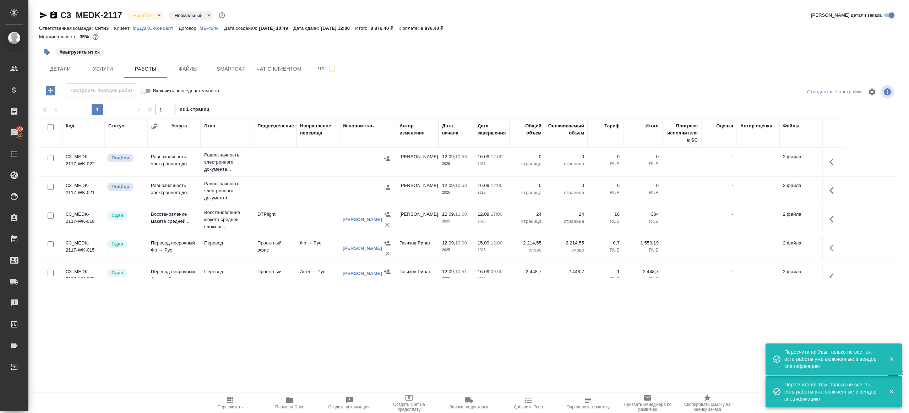
scroll to position [134, 0]
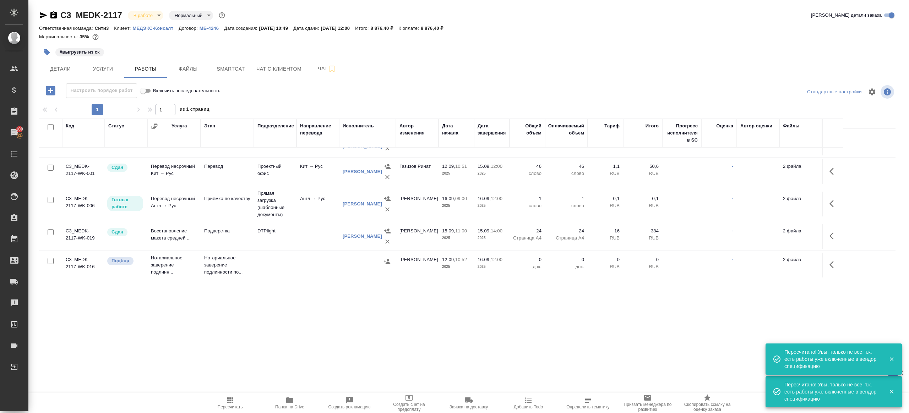
click at [228, 392] on div ".cls-1 fill:#fff; AWATERA [PERSON_NAME] Клиенты Спецификации Заказы 100 Чаты To…" at bounding box center [454, 206] width 909 height 413
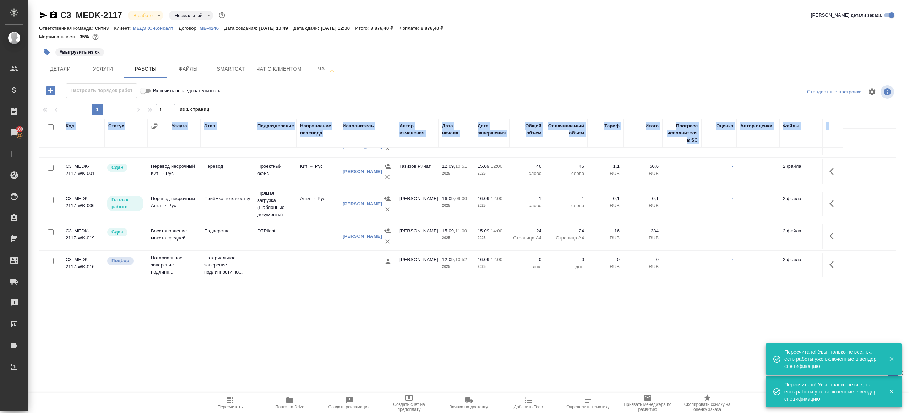
click at [228, 392] on div ".cls-1 fill:#fff; AWATERA [PERSON_NAME] Клиенты Спецификации Заказы 100 Чаты To…" at bounding box center [454, 206] width 909 height 413
click at [228, 392] on div ".cls-1 fill:#fff; AWATERA Gazizov Rinat Клиенты Спецификации Заказы 100 Чаты To…" at bounding box center [454, 206] width 909 height 413
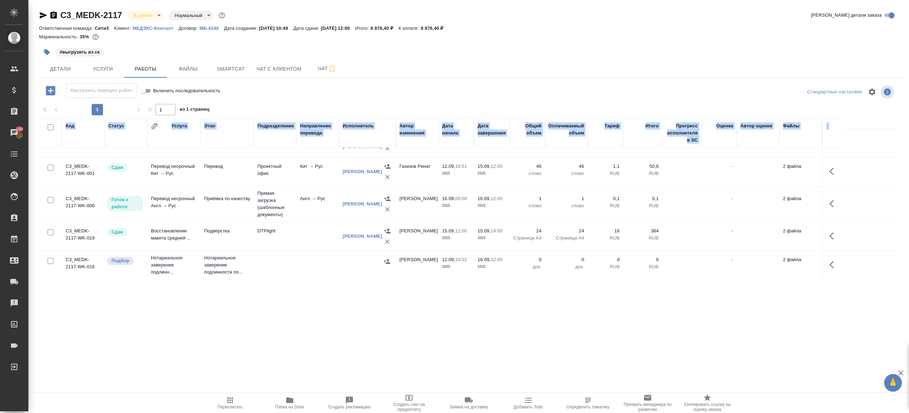
click at [266, 351] on div ".cls-1 fill:#fff; AWATERA Gazizov Rinat Клиенты Спецификации Заказы 100 Чаты To…" at bounding box center [454, 206] width 909 height 413
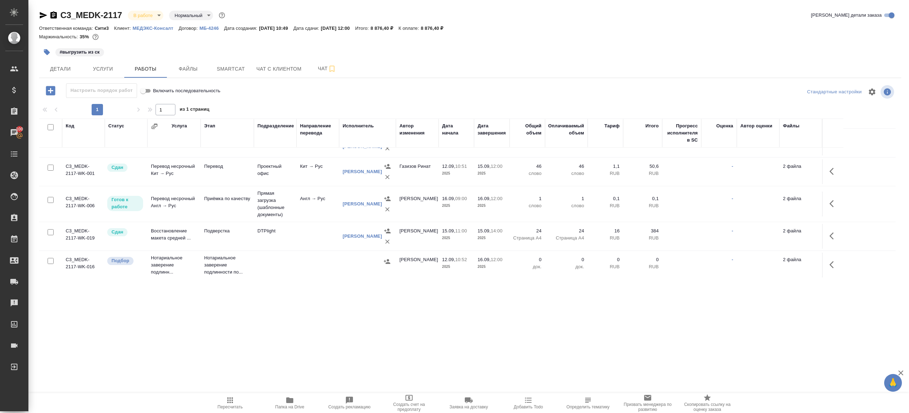
click at [236, 399] on span "Пересчитать" at bounding box center [230, 402] width 51 height 13
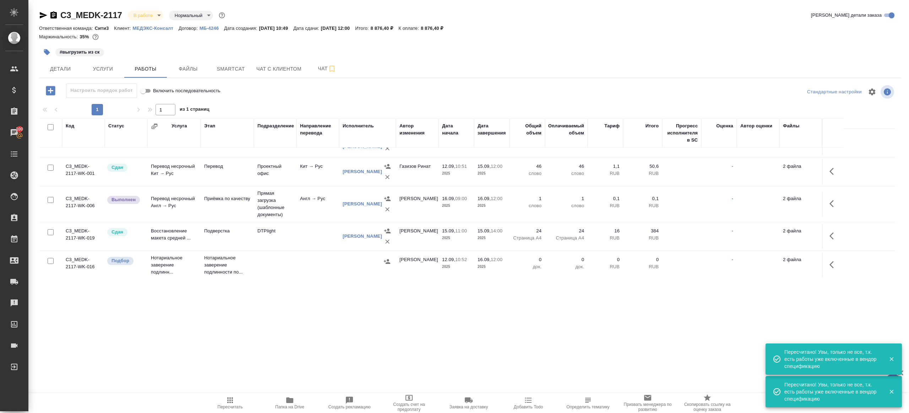
click at [828, 204] on button "button" at bounding box center [833, 203] width 17 height 17
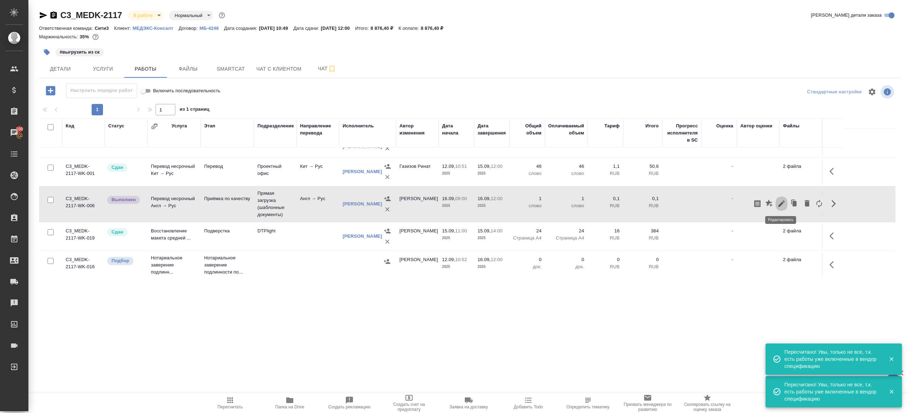
click at [777, 201] on icon "button" at bounding box center [781, 204] width 9 height 9
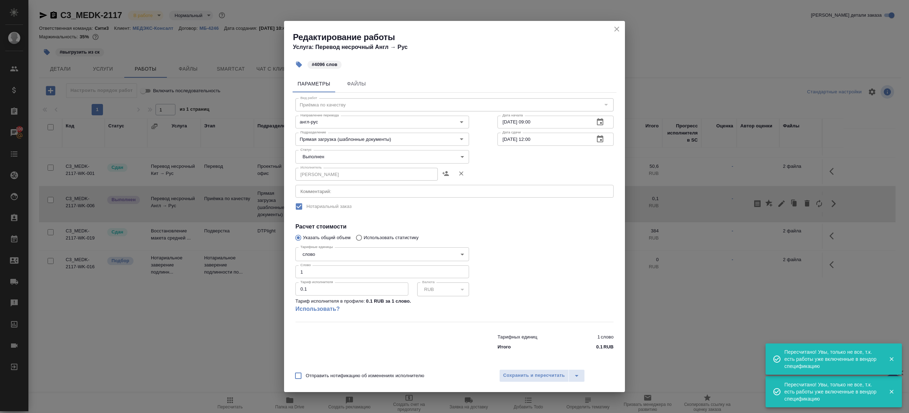
click at [312, 166] on div "Исполнитель Алилекова Валерия Исполнитель" at bounding box center [382, 173] width 174 height 17
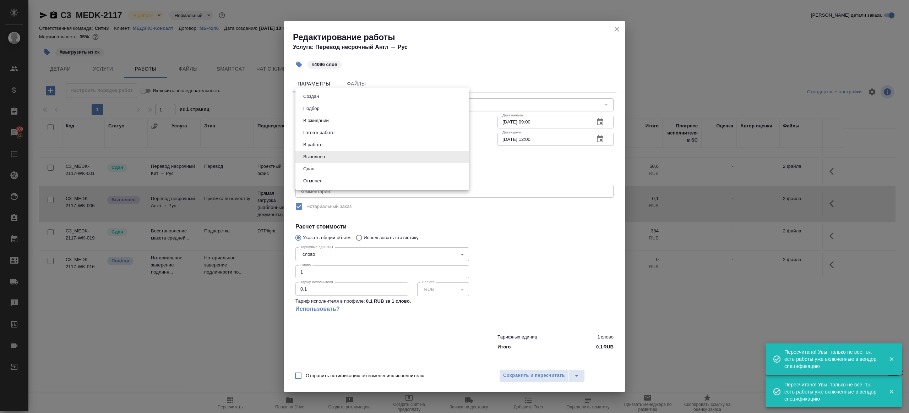
click at [312, 161] on body "🙏 .cls-1 fill:#fff; AWATERA Gazizov Rinat Клиенты Спецификации Заказы 100 Чаты …" at bounding box center [454, 206] width 909 height 413
click at [314, 172] on button "Сдан" at bounding box center [308, 169] width 15 height 8
type input "closed"
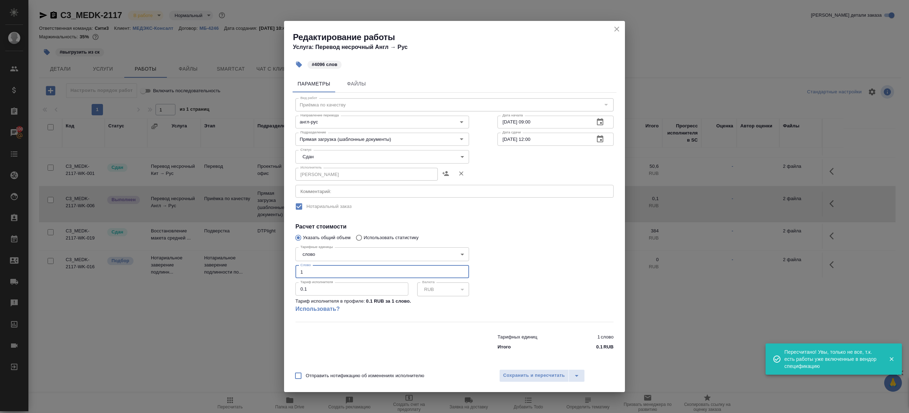
drag, startPoint x: 322, startPoint y: 273, endPoint x: 247, endPoint y: 269, distance: 75.0
click at [247, 269] on div "Редактирование работы Услуга: Перевод несрочный Англ → Рус #4096 слов Параметры…" at bounding box center [454, 206] width 909 height 413
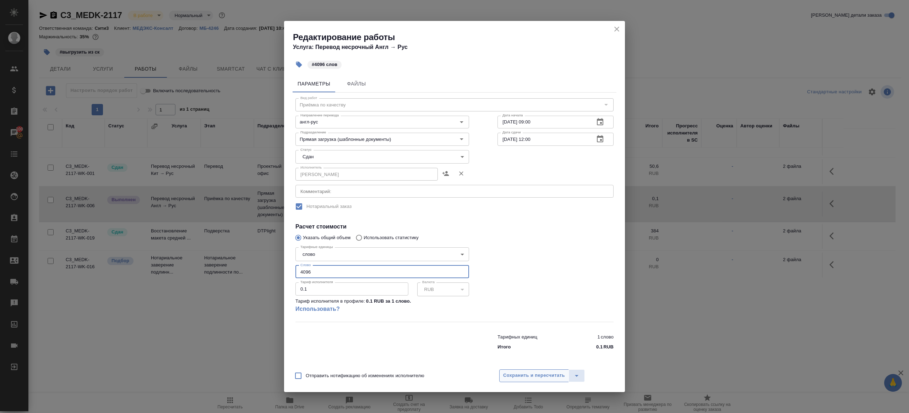
type input "4096"
click at [522, 376] on span "Сохранить и пересчитать" at bounding box center [534, 376] width 62 height 8
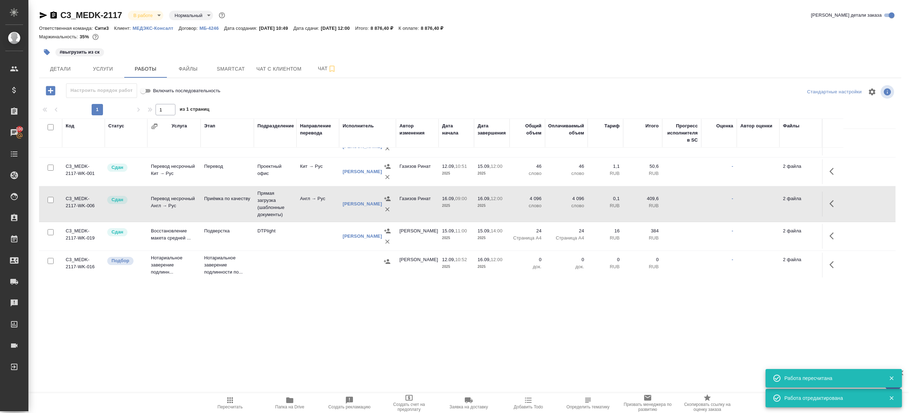
scroll to position [0, 0]
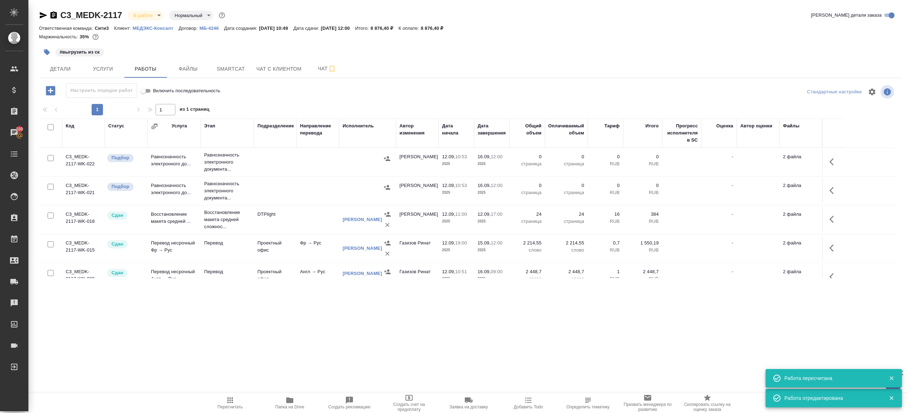
click at [145, 11] on body "🙏 .cls-1 fill:#fff; AWATERA Gazizov Rinat Клиенты Спецификации Заказы 100 Чаты …" at bounding box center [454, 206] width 909 height 413
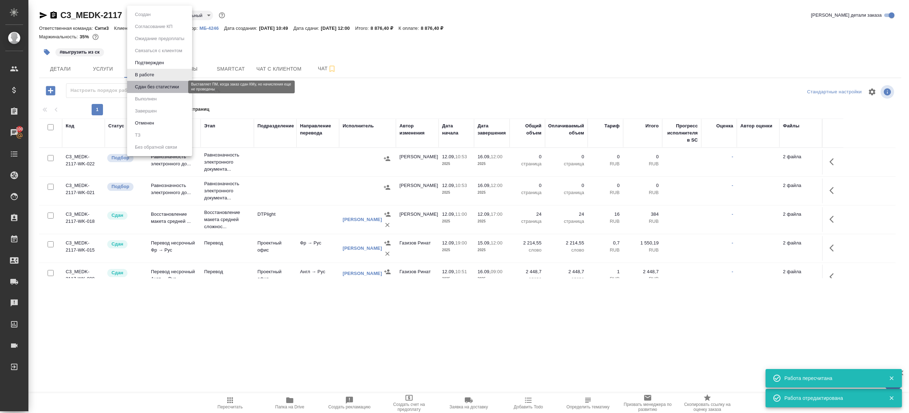
click at [173, 89] on button "Сдан без статистики" at bounding box center [157, 87] width 48 height 8
click at [174, 16] on body "🙏 .cls-1 fill:#fff; AWATERA Gazizov Rinat Клиенты Спецификации Заказы 100 Чаты …" at bounding box center [454, 206] width 909 height 413
click at [170, 103] on li "Выполнен" at bounding box center [159, 99] width 65 height 12
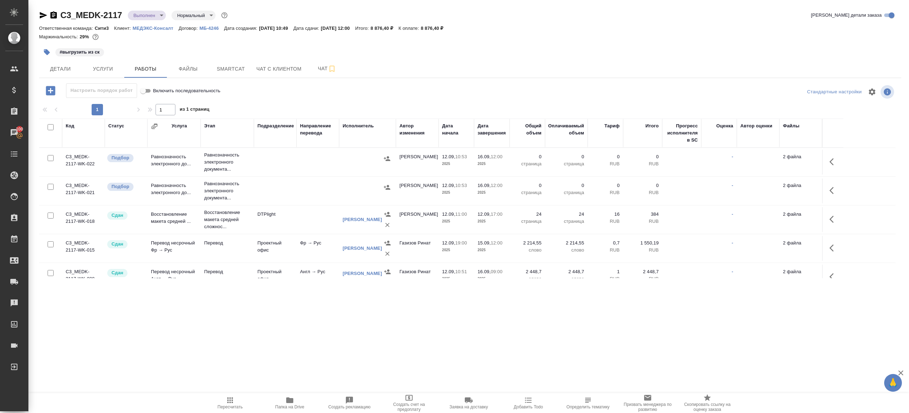
click at [45, 54] on icon "button" at bounding box center [46, 52] width 7 height 7
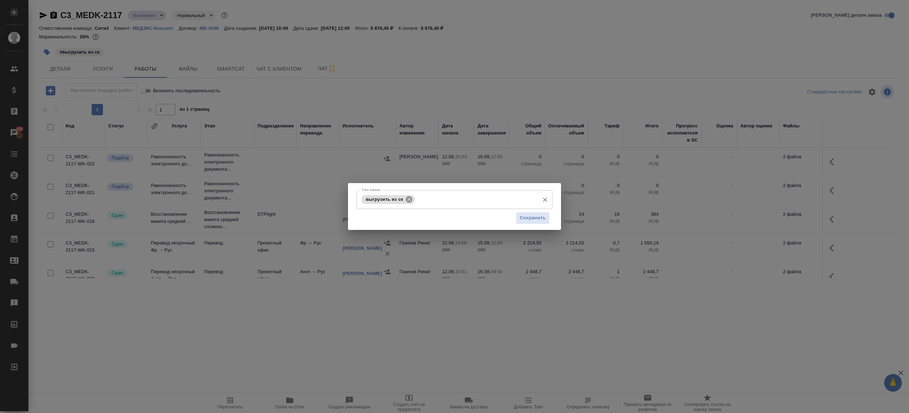
click at [408, 198] on icon at bounding box center [409, 199] width 6 height 6
click at [529, 219] on span "Сохранить" at bounding box center [533, 218] width 26 height 8
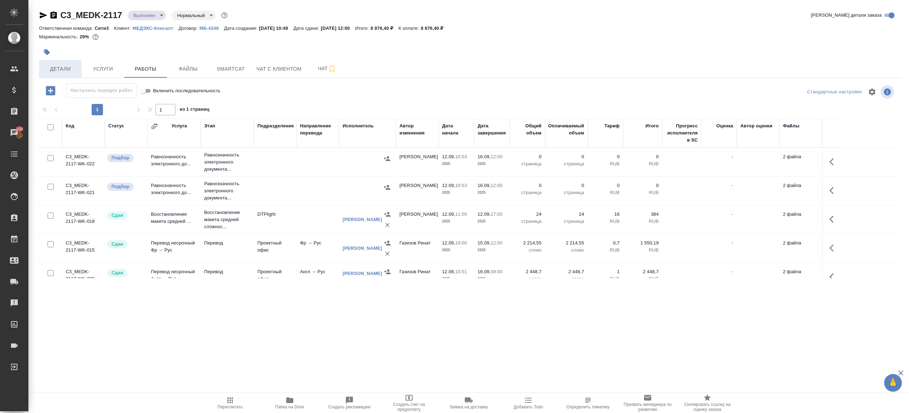
click at [58, 60] on button "Детали" at bounding box center [60, 69] width 43 height 18
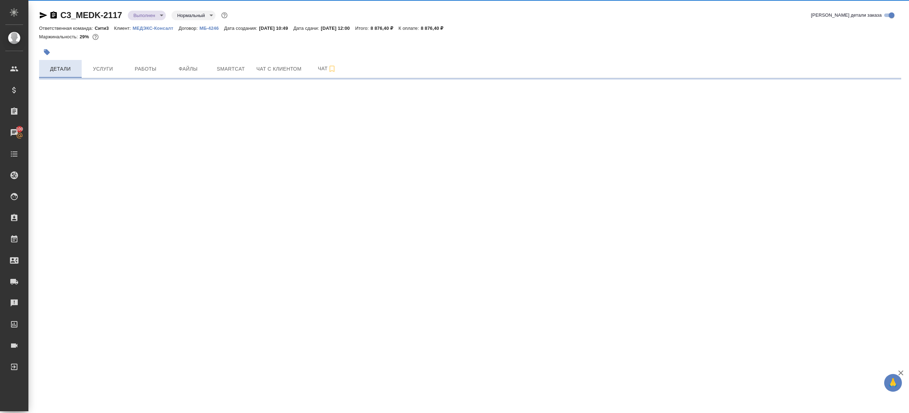
select select "RU"
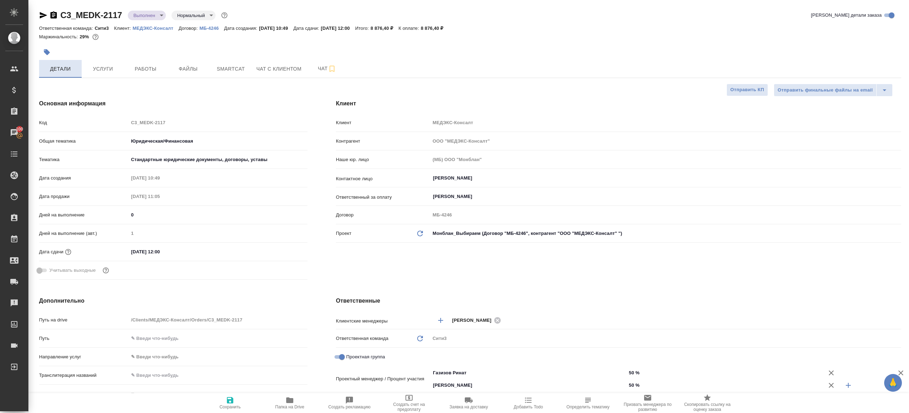
type textarea "x"
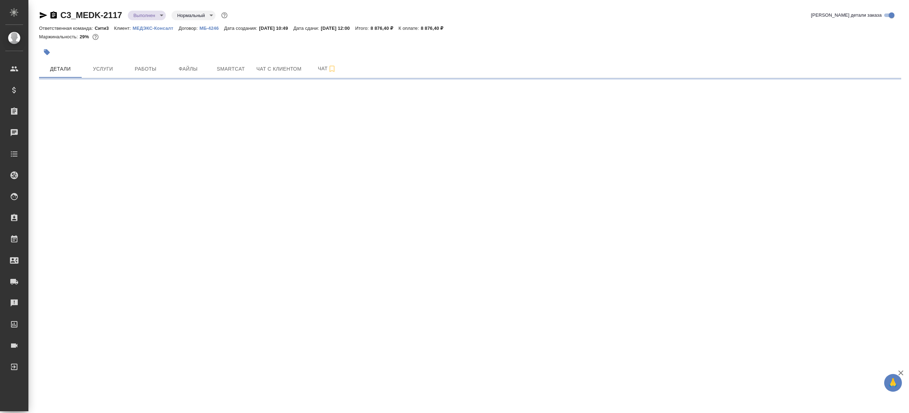
select select "RU"
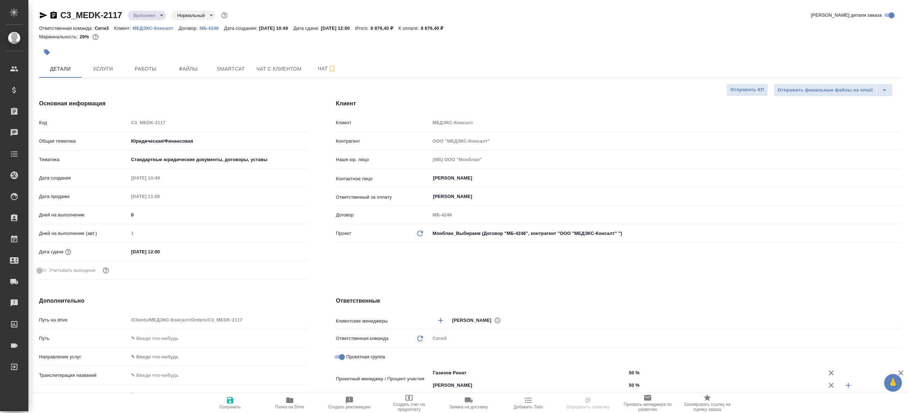
type textarea "x"
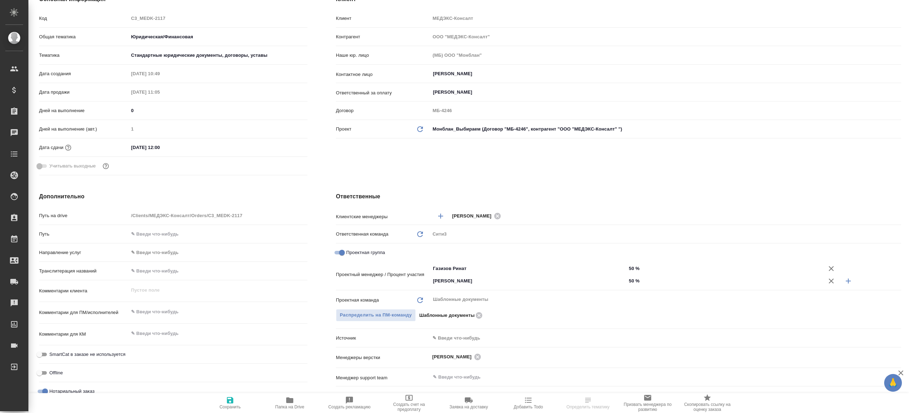
type textarea "x"
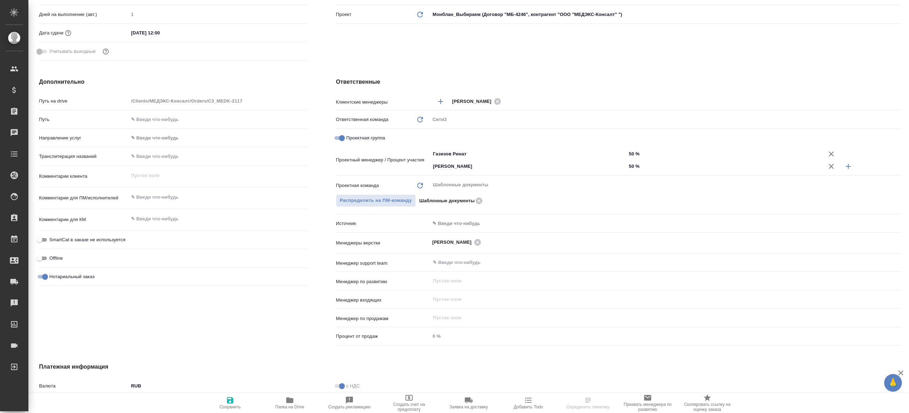
type textarea "x"
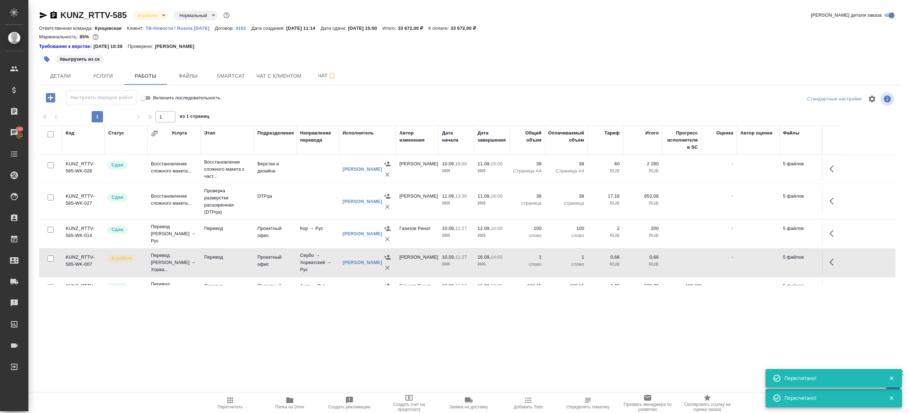
scroll to position [43, 0]
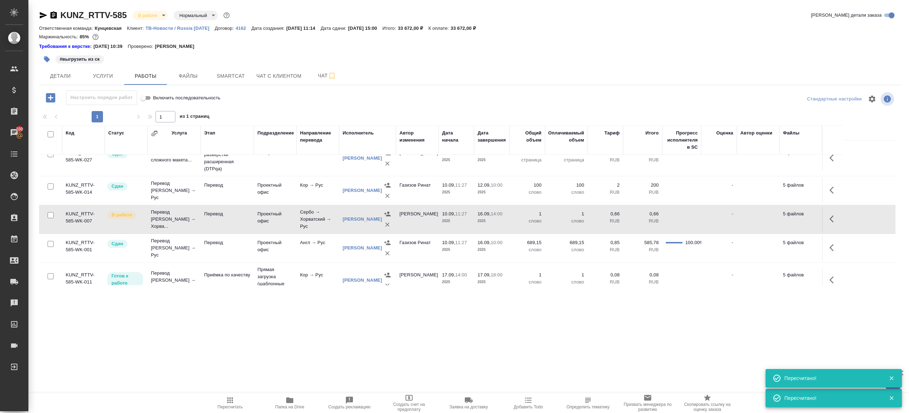
click at [233, 398] on icon "button" at bounding box center [230, 401] width 6 height 6
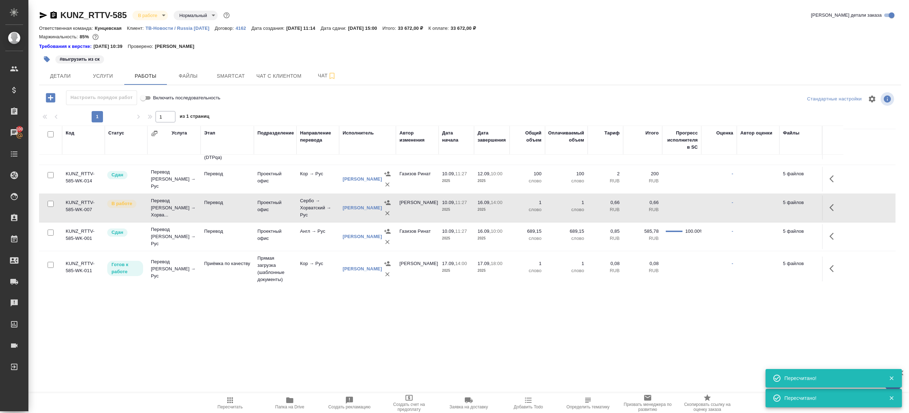
scroll to position [84, 0]
